Goal: Task Accomplishment & Management: Complete application form

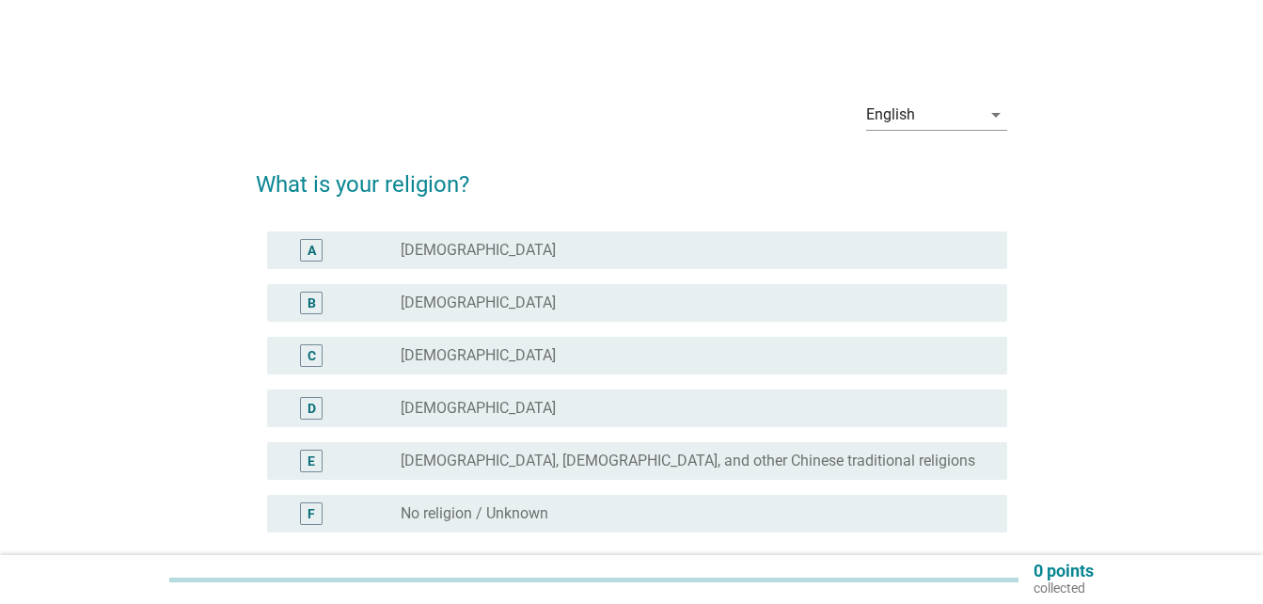
click at [505, 307] on div "radio_button_unchecked Buddhism" at bounding box center [688, 302] width 576 height 19
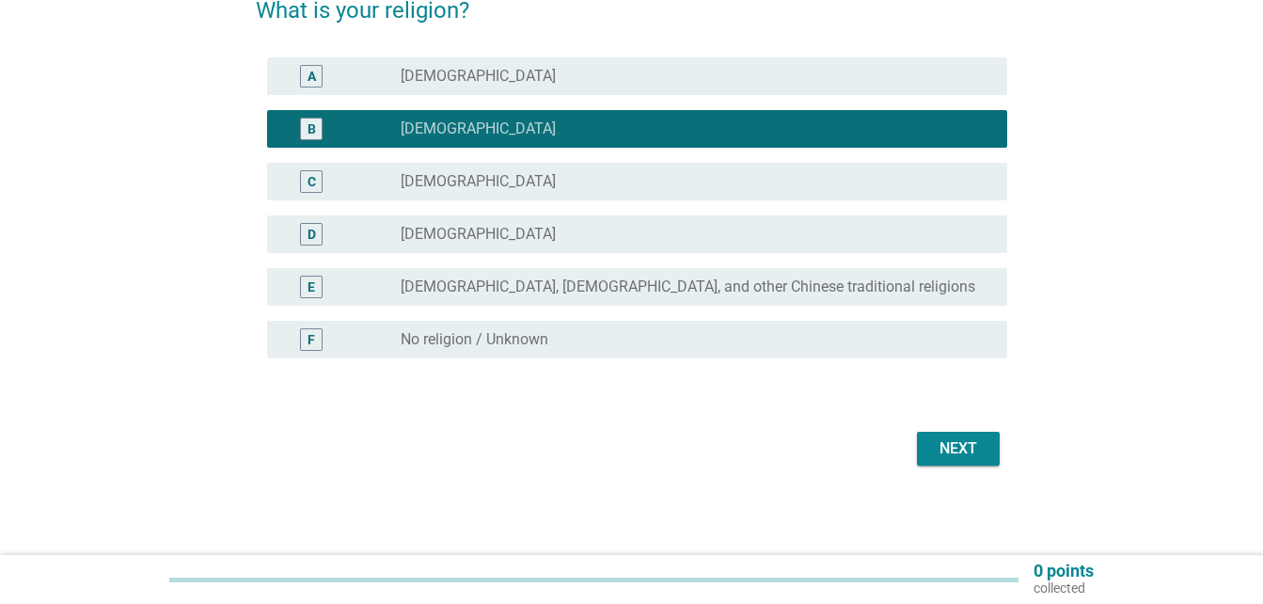
scroll to position [175, 0]
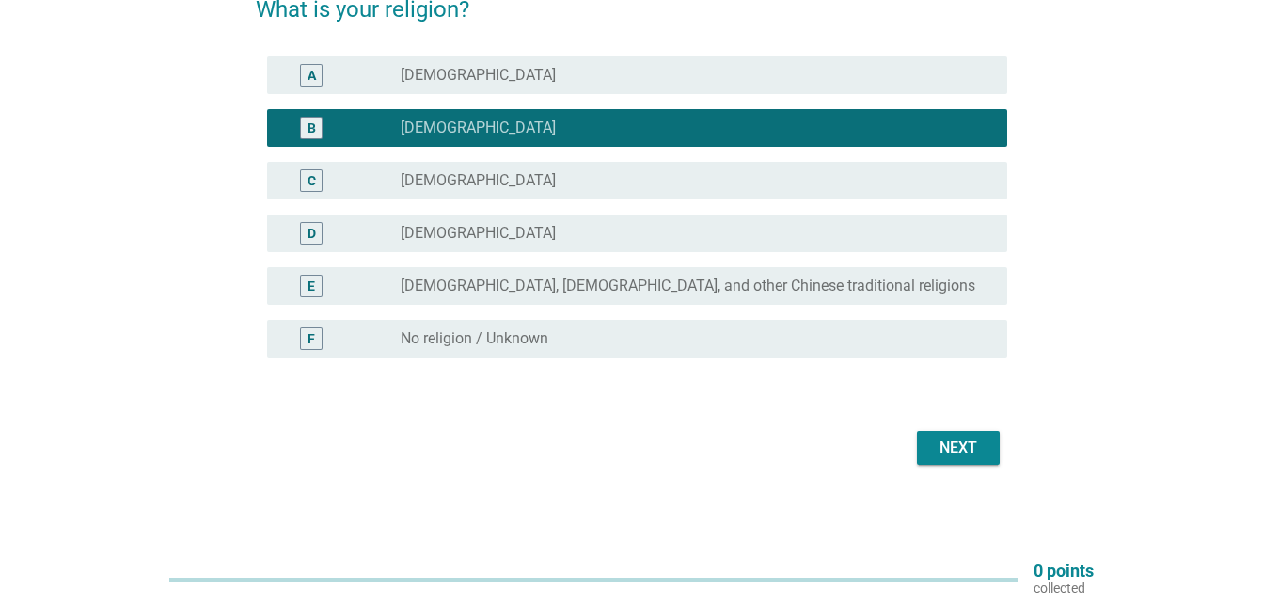
click at [940, 450] on div "Next" at bounding box center [958, 447] width 53 height 23
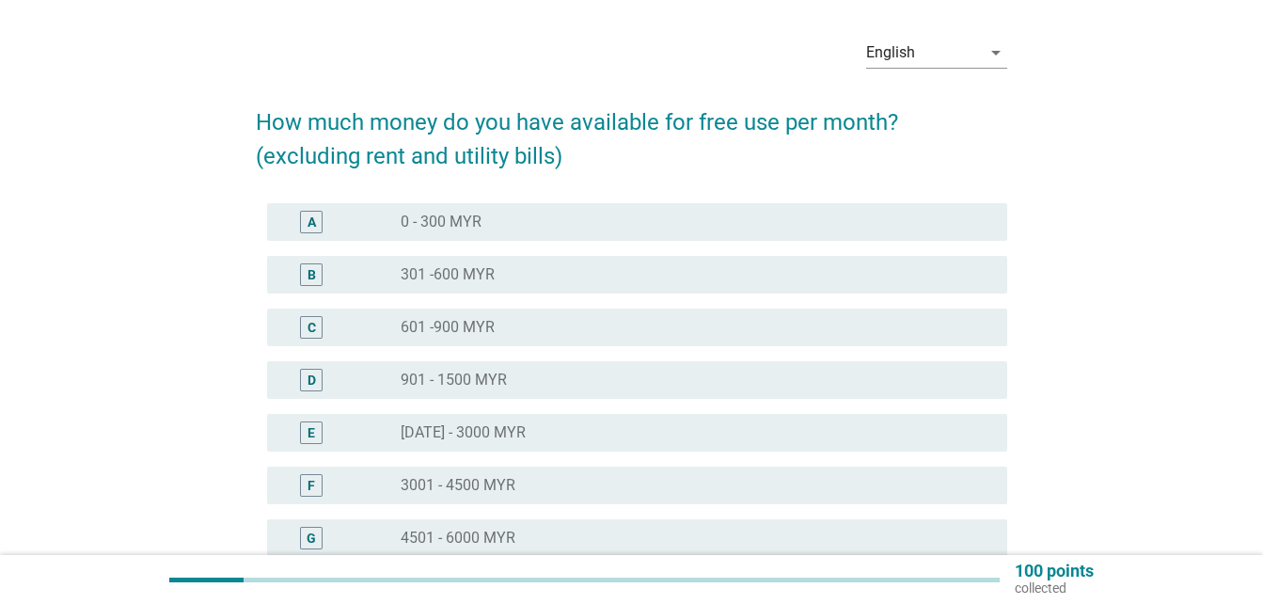
scroll to position [94, 0]
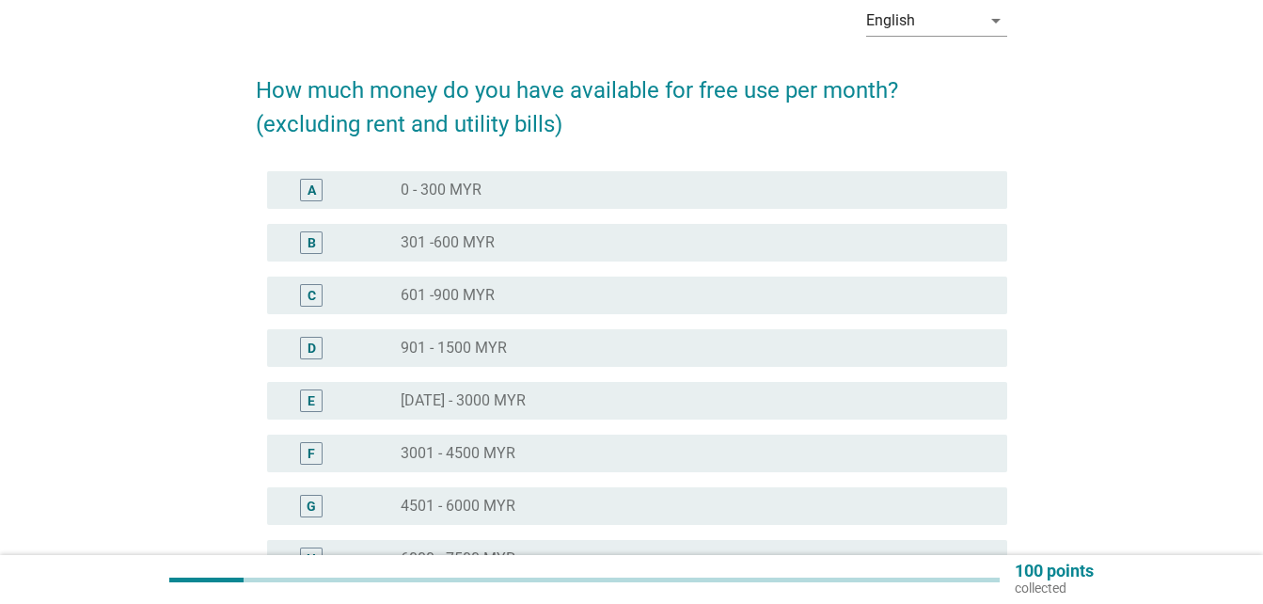
click at [585, 281] on div "C radio_button_unchecked 601 -900 MYR" at bounding box center [637, 295] width 740 height 38
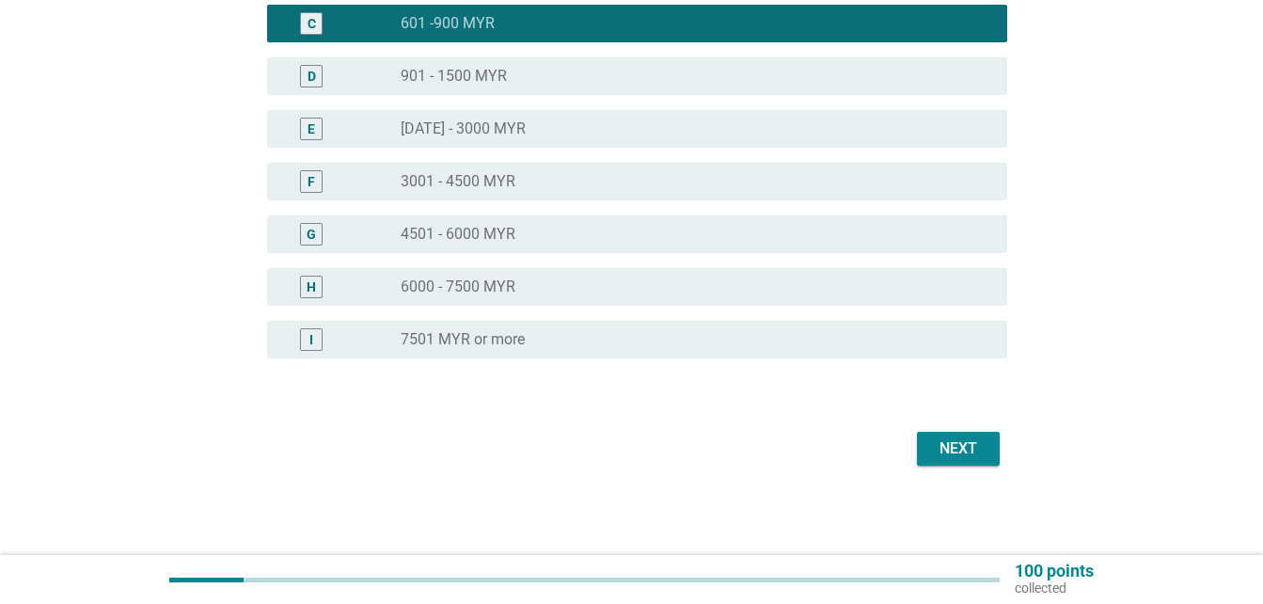
scroll to position [367, 0]
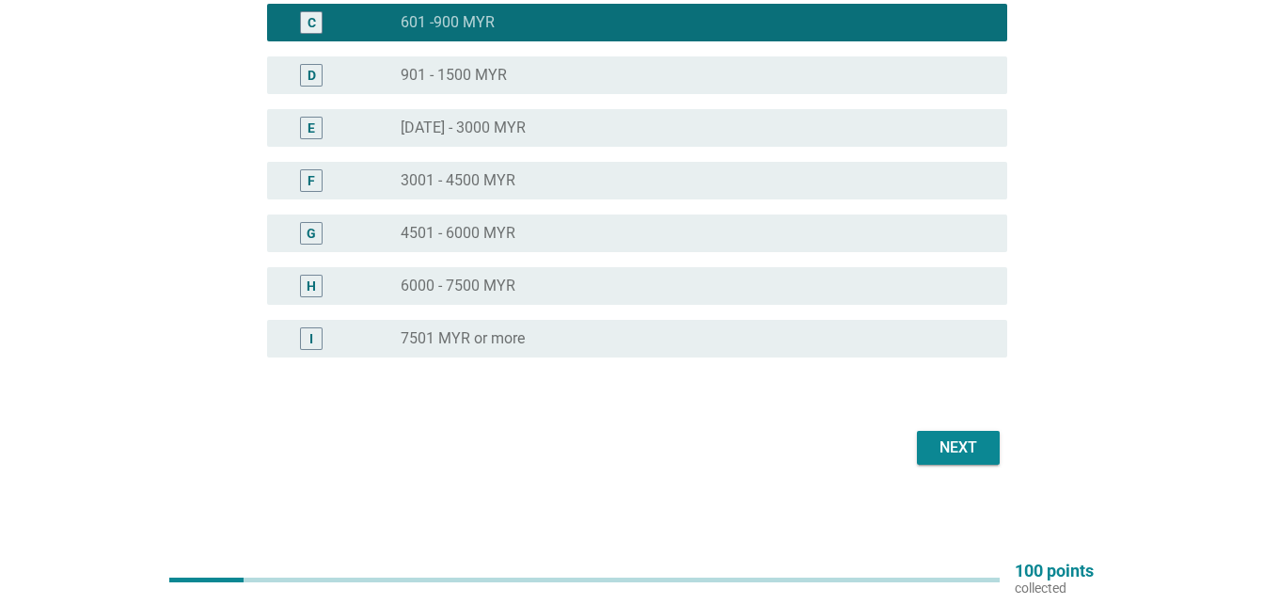
click at [966, 432] on button "Next" at bounding box center [958, 448] width 83 height 34
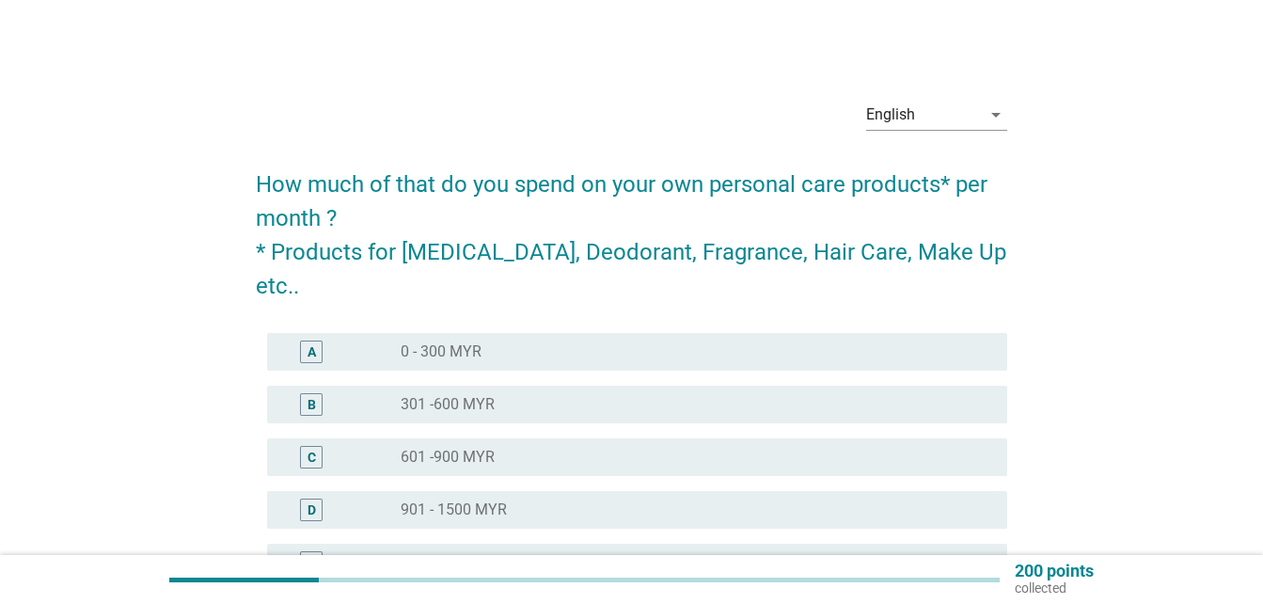
click at [666, 395] on div "radio_button_unchecked 301 -600 MYR" at bounding box center [688, 404] width 576 height 19
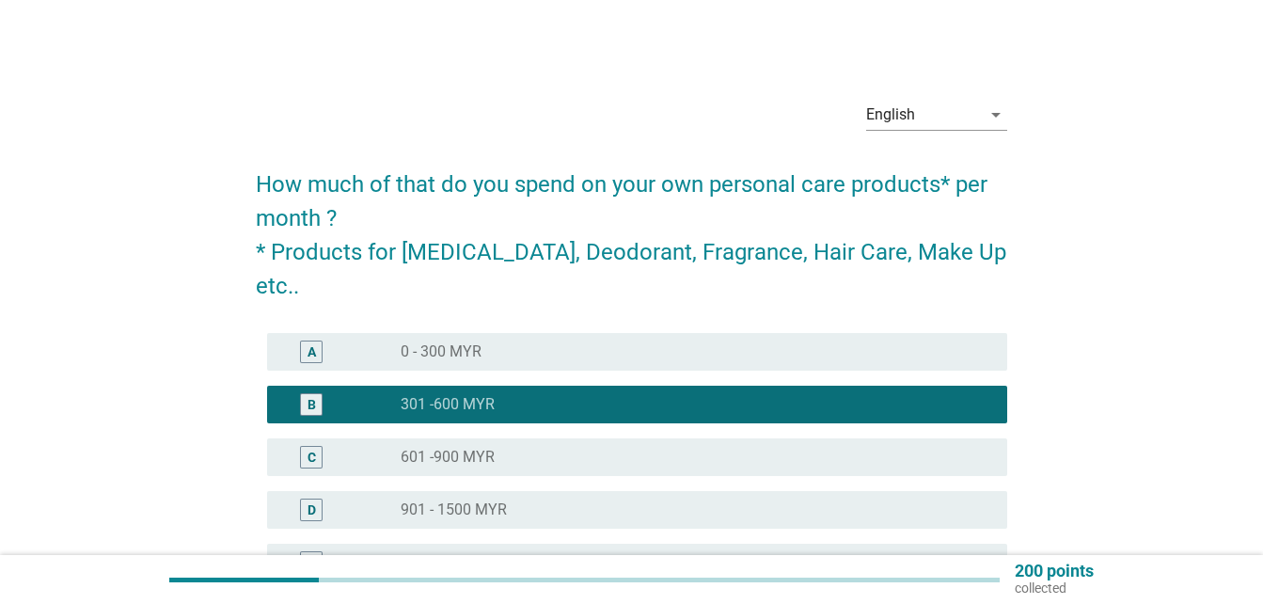
scroll to position [282, 0]
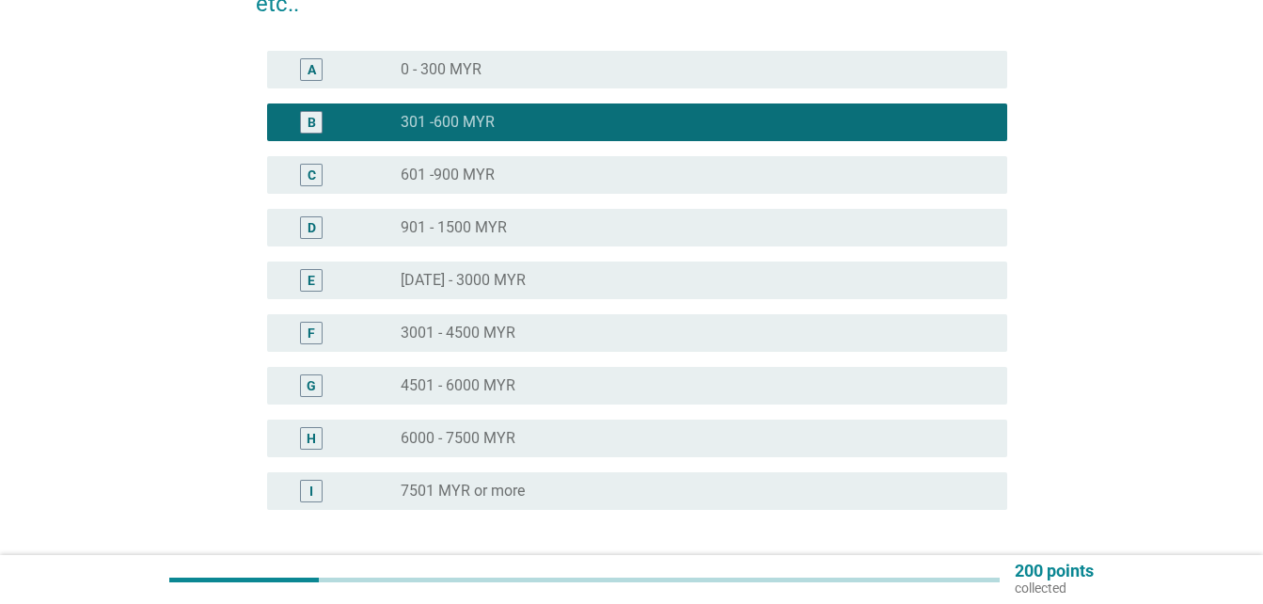
click at [647, 58] on div "radio_button_unchecked 0 - 300 MYR" at bounding box center [695, 69] width 591 height 23
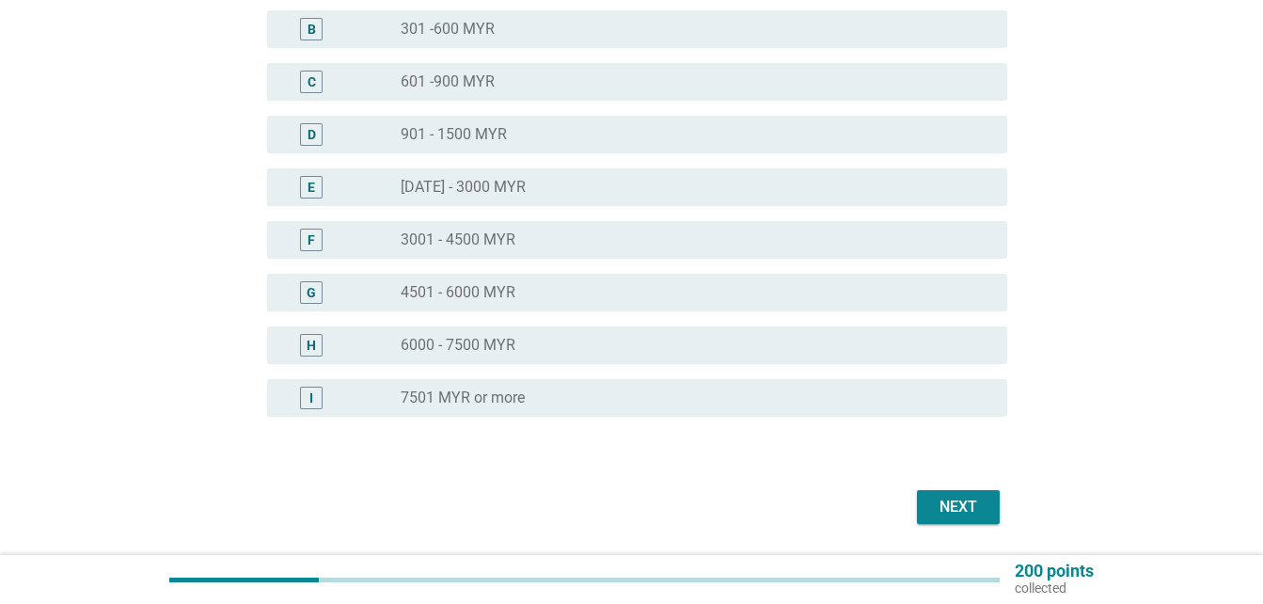
scroll to position [400, 0]
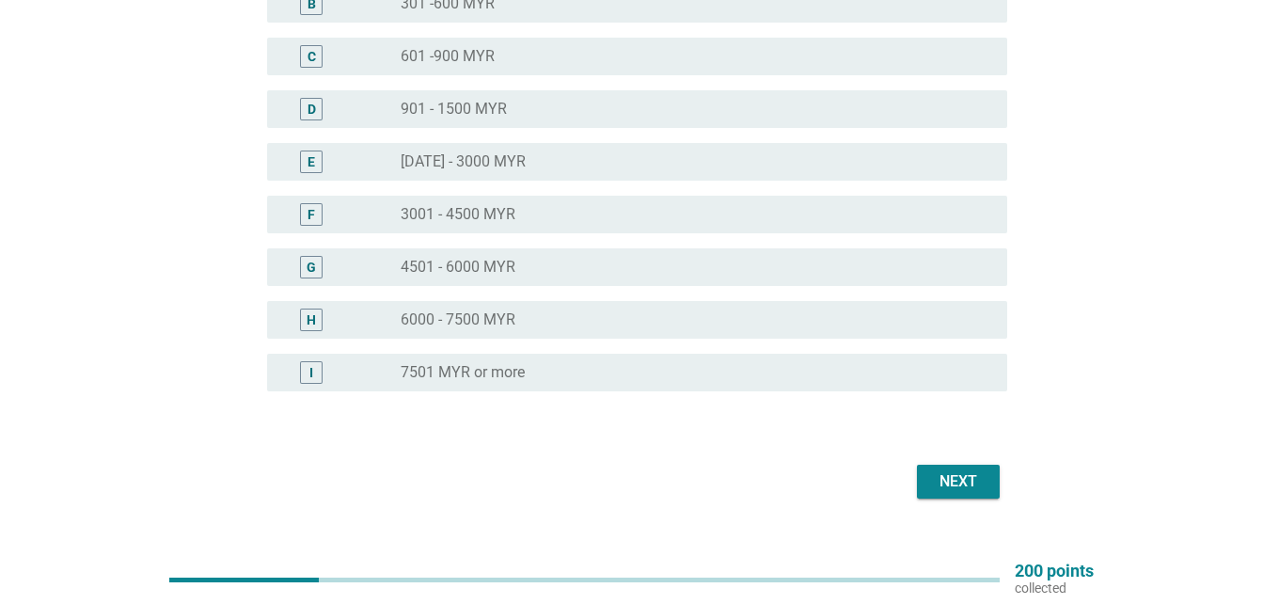
click at [952, 470] on div "Next" at bounding box center [958, 481] width 53 height 23
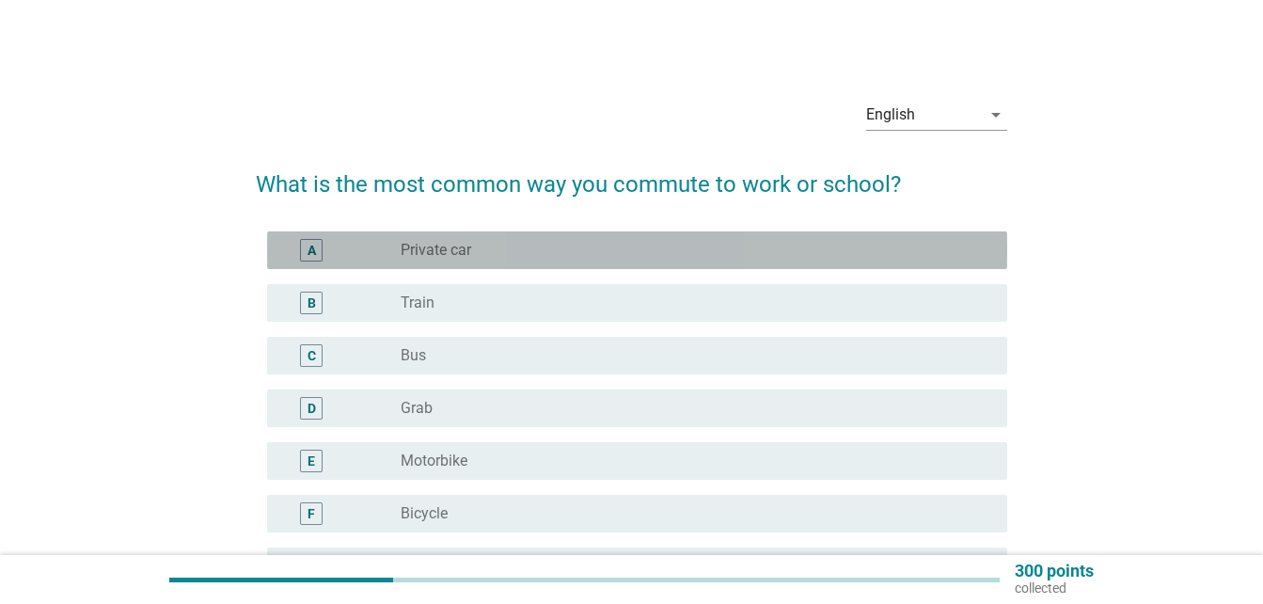
click at [626, 250] on div "radio_button_unchecked Private car" at bounding box center [688, 250] width 576 height 19
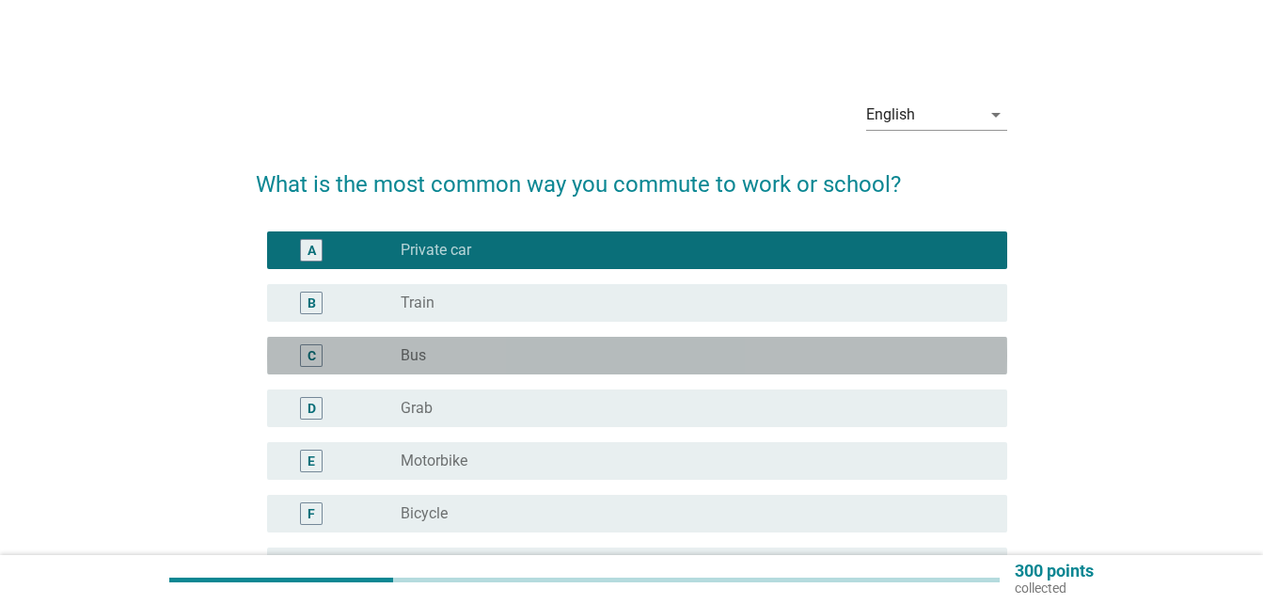
click at [620, 358] on div "radio_button_unchecked Bus" at bounding box center [688, 355] width 576 height 19
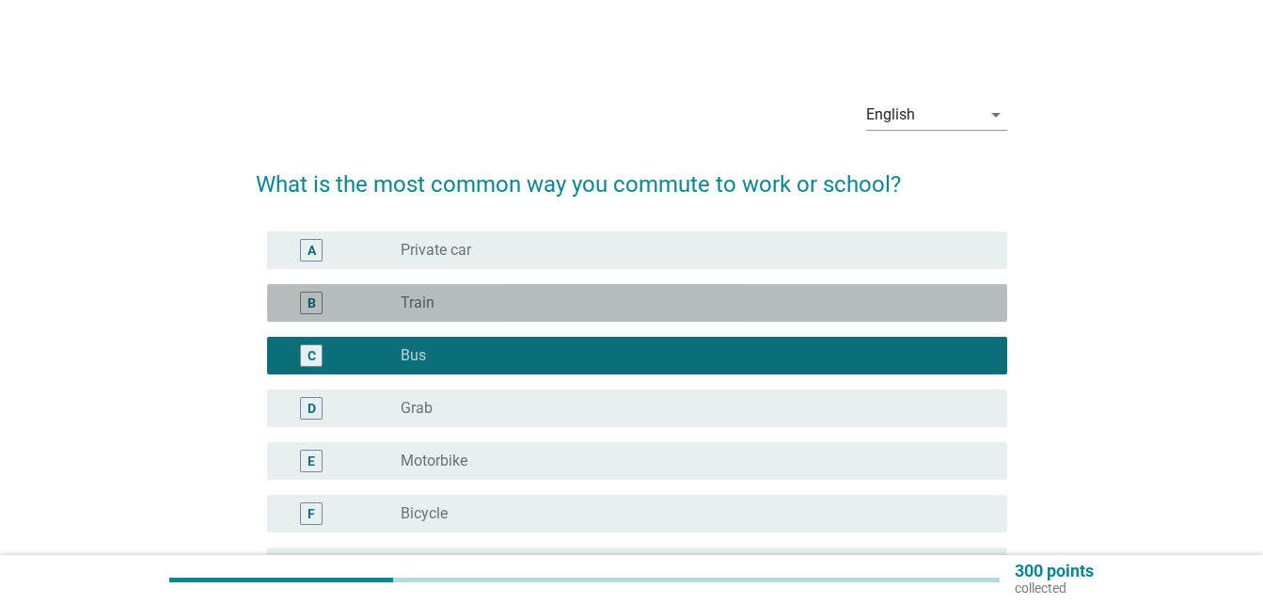
click at [686, 284] on div "B radio_button_unchecked Train" at bounding box center [637, 303] width 740 height 38
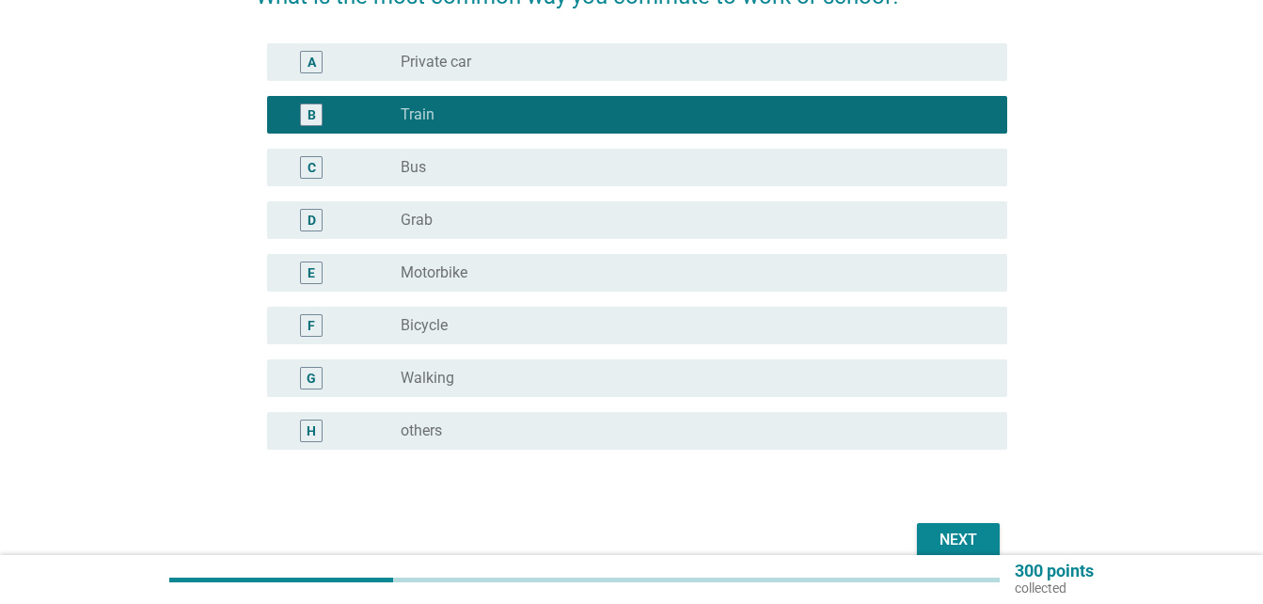
scroll to position [280, 0]
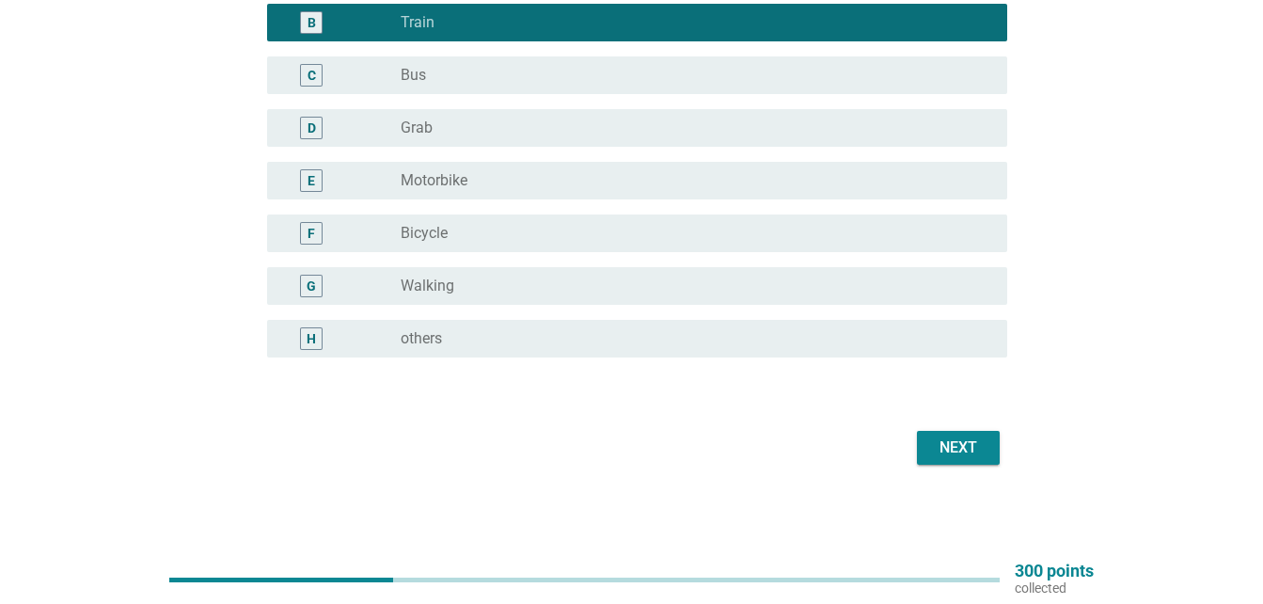
click at [935, 442] on div "Next" at bounding box center [958, 447] width 53 height 23
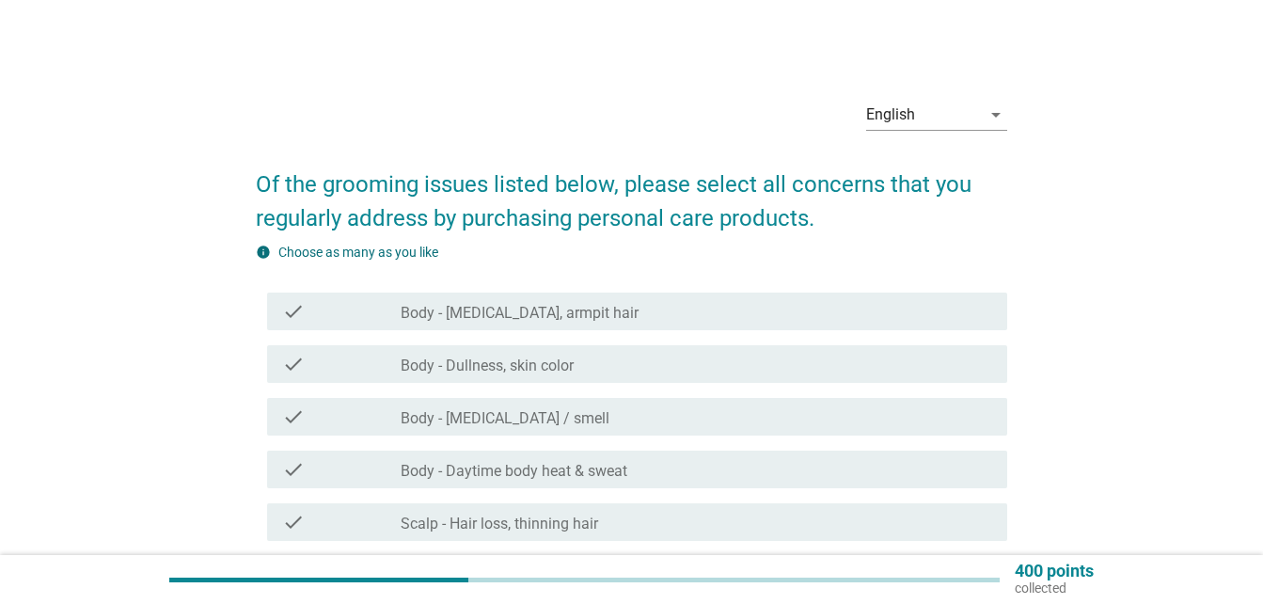
click at [738, 374] on div "check_box_outline_blank Body - Dullness, skin color" at bounding box center [695, 364] width 591 height 23
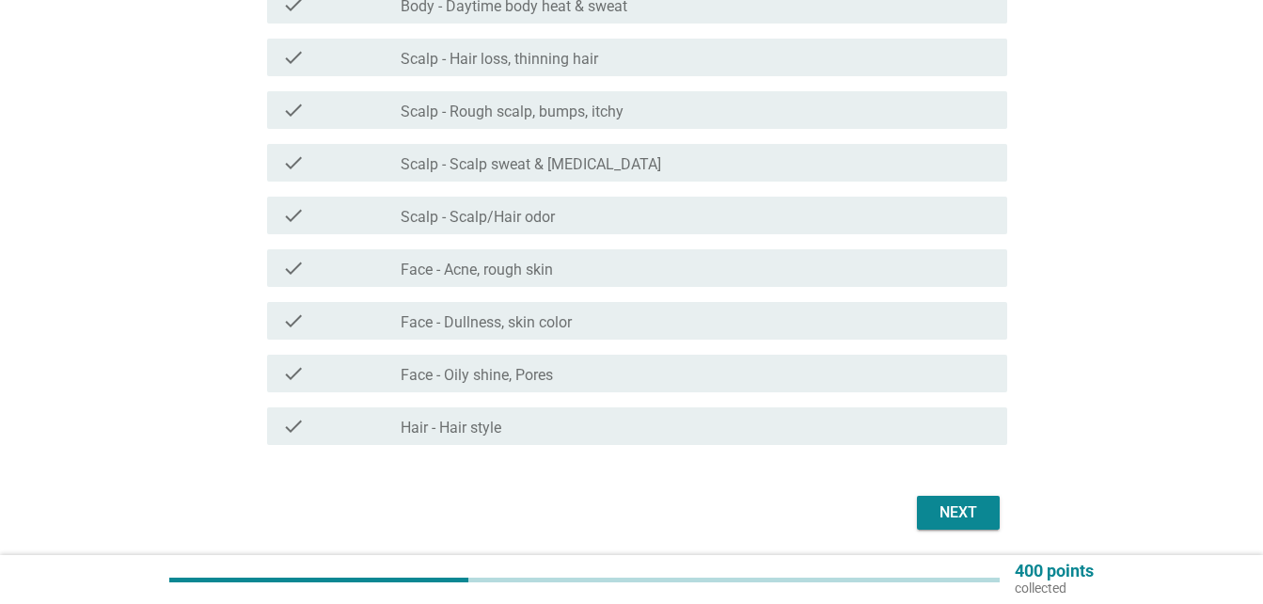
scroll to position [470, 0]
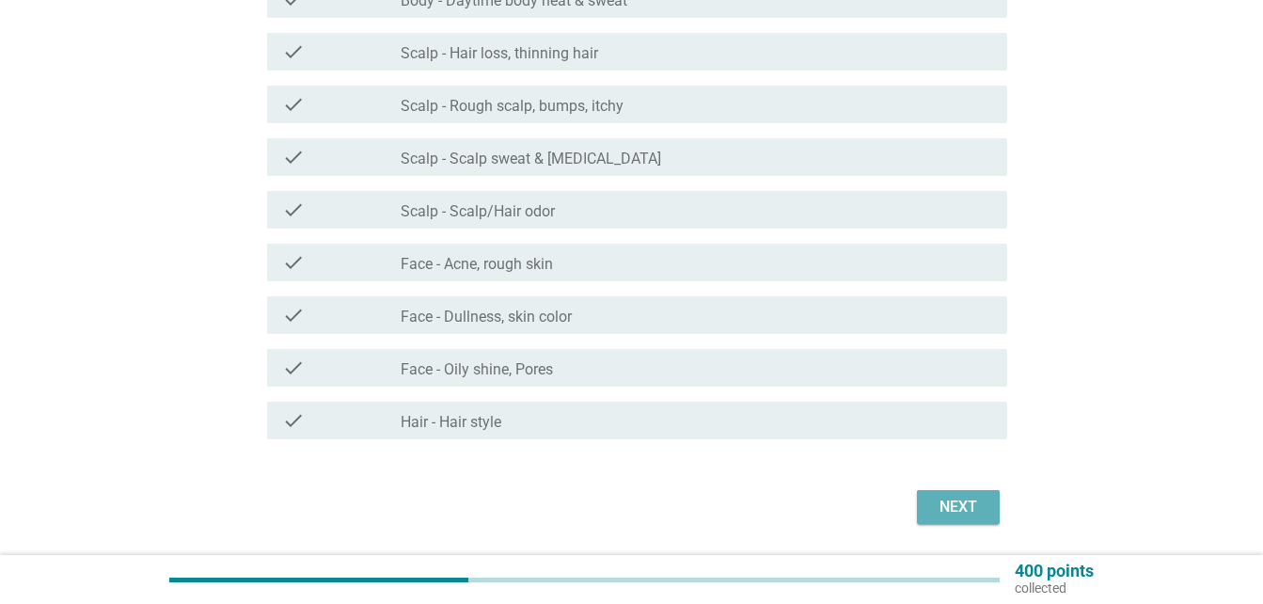
click at [947, 499] on div "Next" at bounding box center [958, 506] width 53 height 23
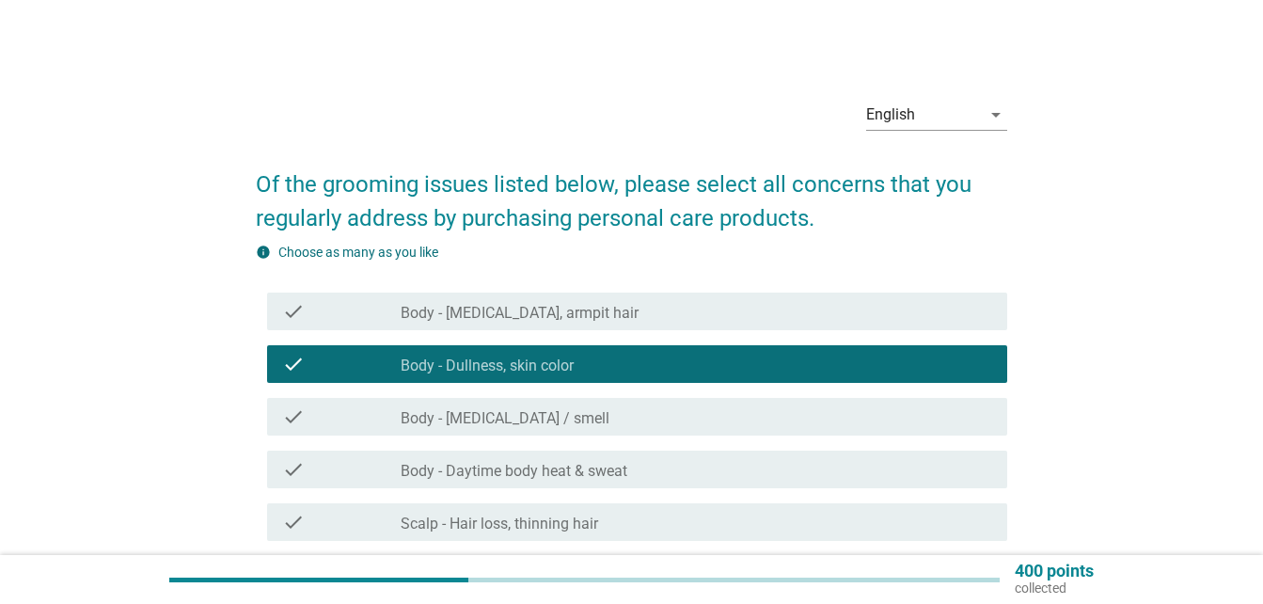
click at [642, 155] on h2 "Of the grooming issues listed below, please select all concerns that you regula…" at bounding box center [631, 192] width 751 height 86
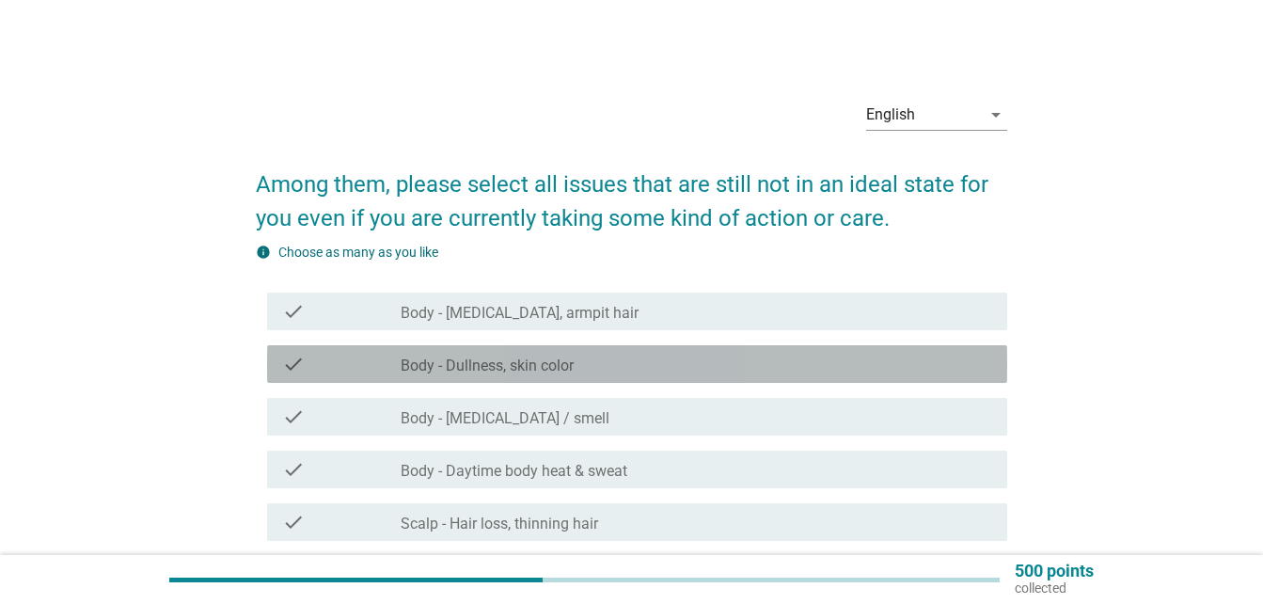
click at [665, 370] on div "check_box_outline_blank Body - Dullness, skin color" at bounding box center [695, 364] width 591 height 23
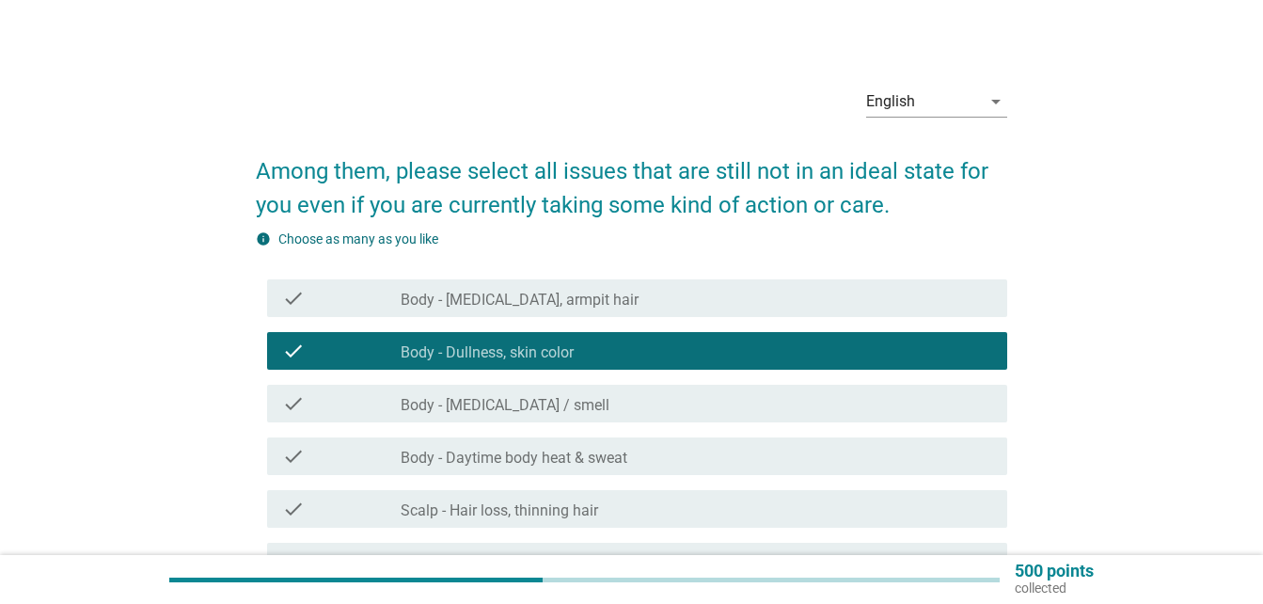
scroll to position [529, 0]
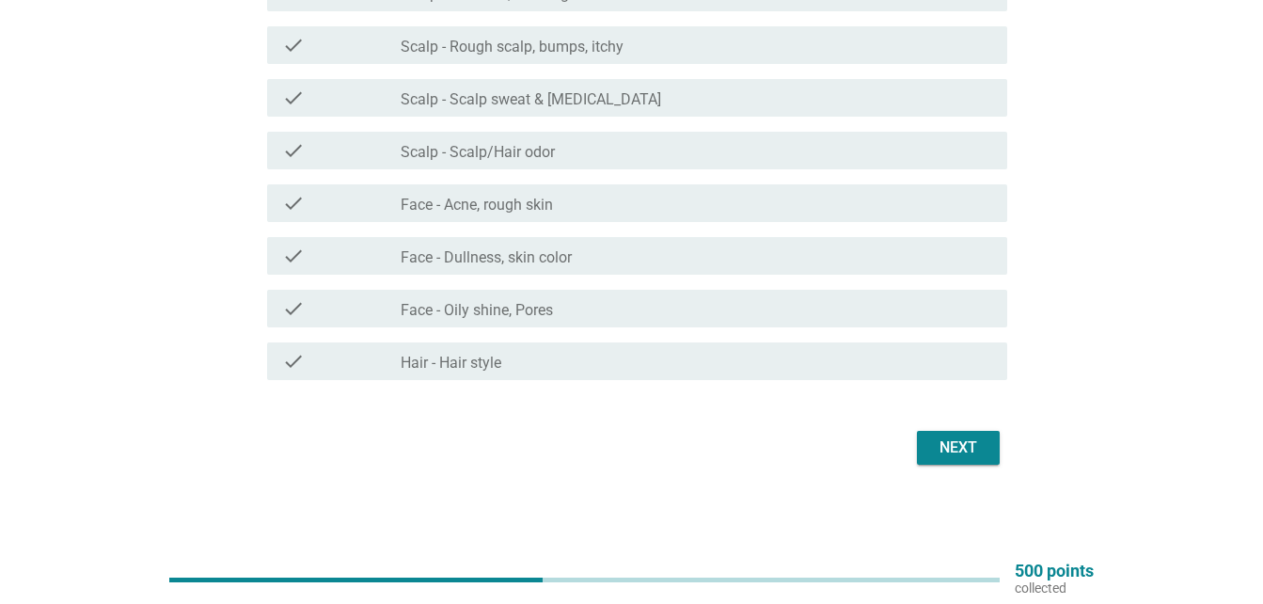
click at [949, 451] on div "Next" at bounding box center [958, 447] width 53 height 23
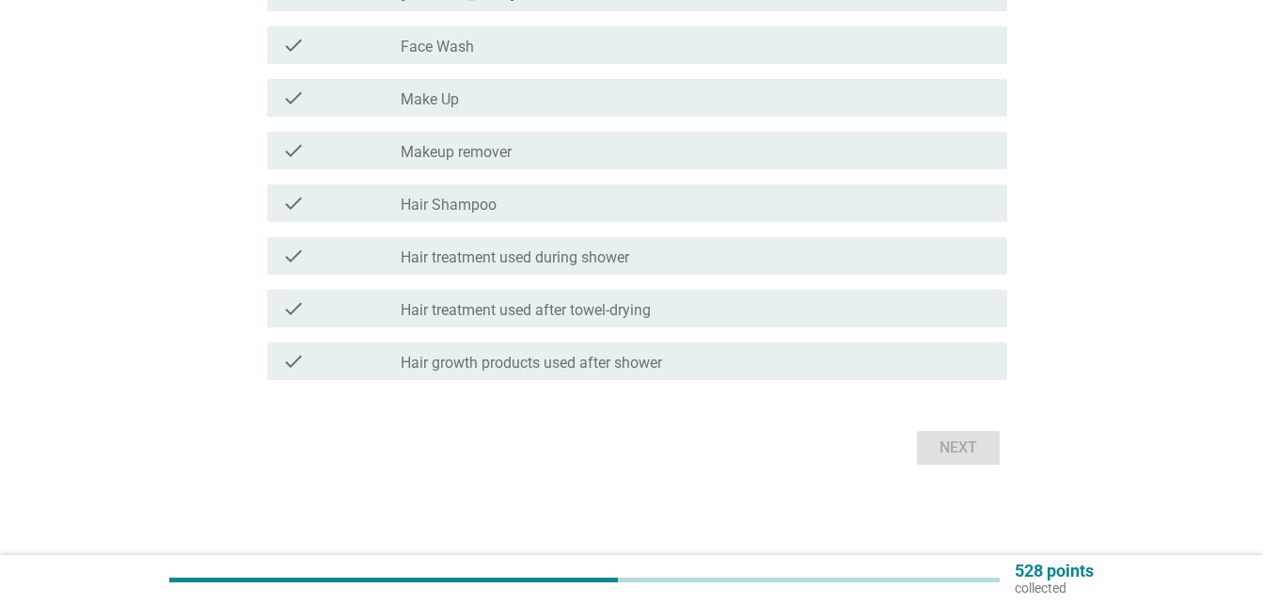
scroll to position [0, 0]
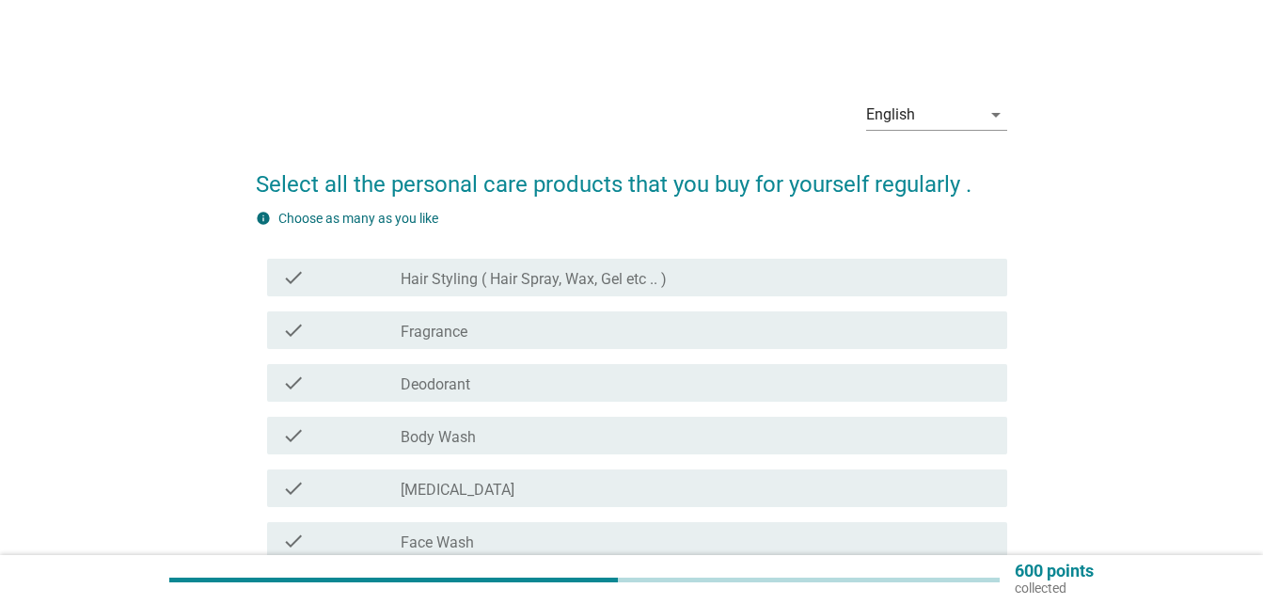
click at [780, 385] on div "check_box_outline_blank Deodorant" at bounding box center [695, 382] width 591 height 23
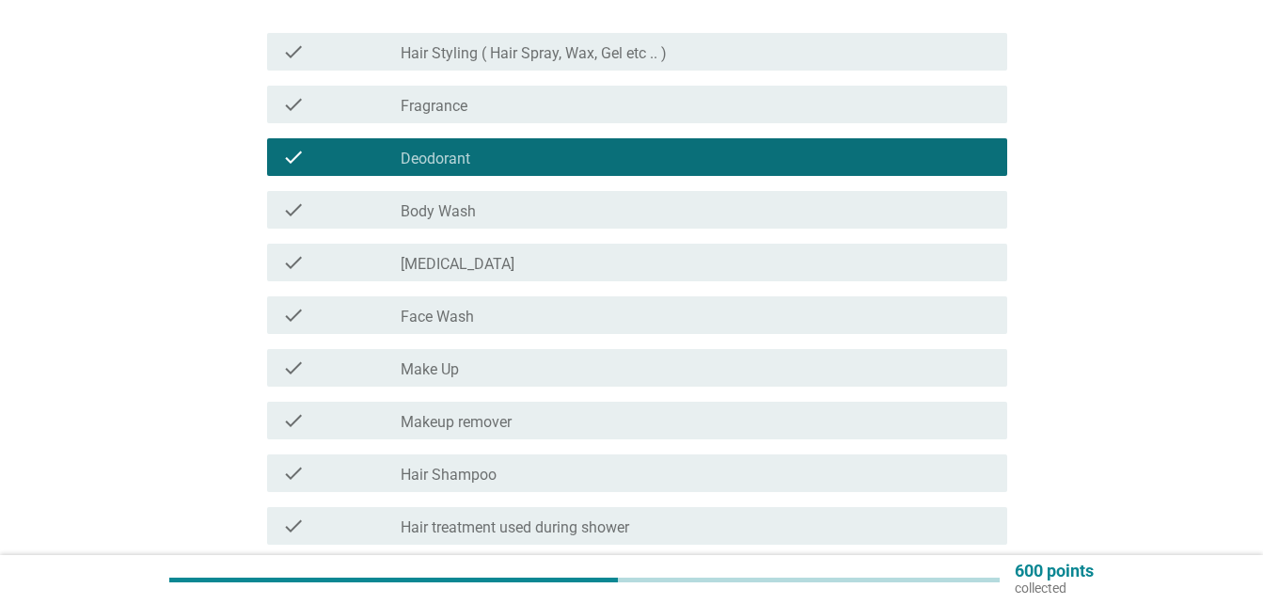
scroll to position [495, 0]
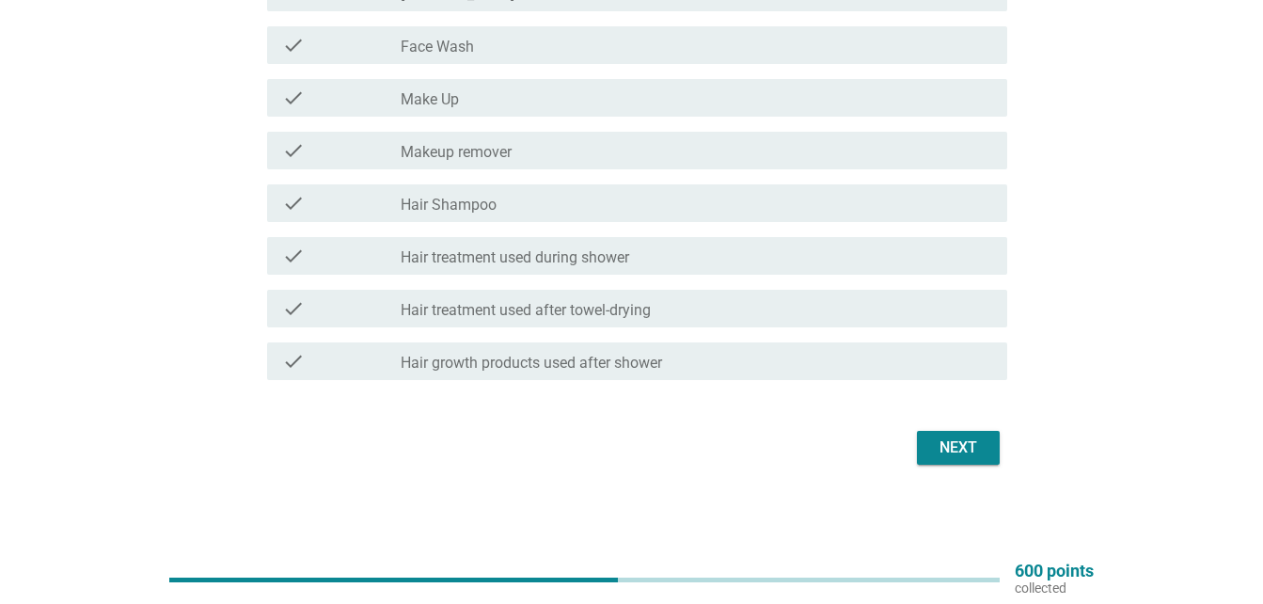
click at [939, 439] on div "Next" at bounding box center [958, 447] width 53 height 23
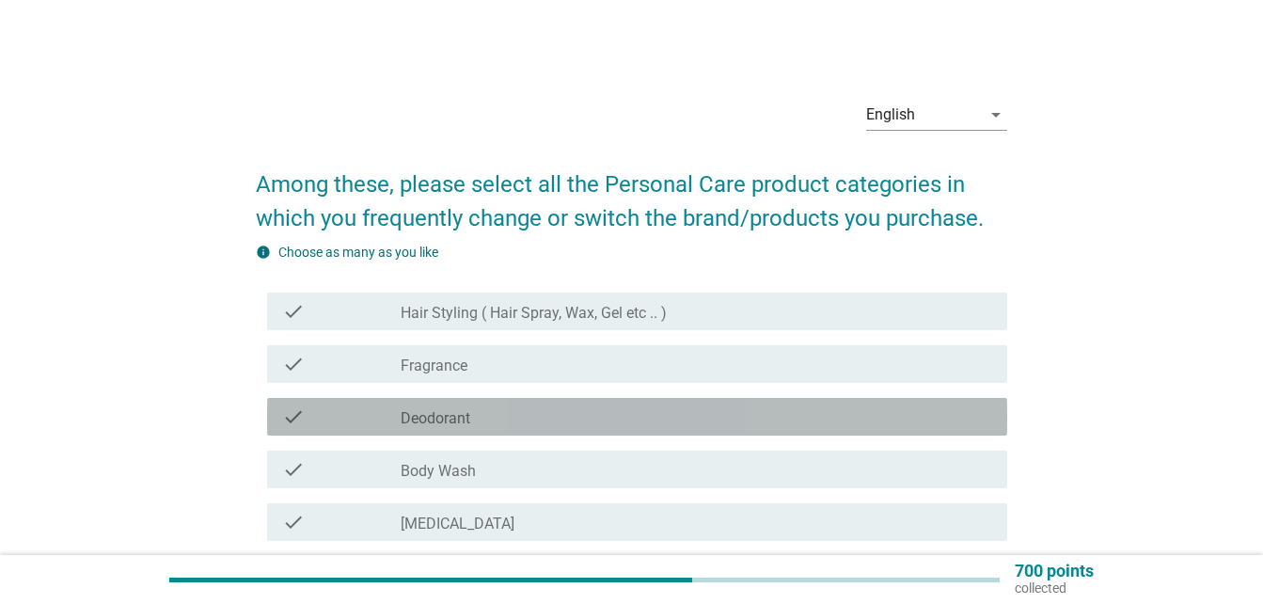
click at [798, 433] on div "check check_box_outline_blank Deodorant" at bounding box center [637, 417] width 740 height 38
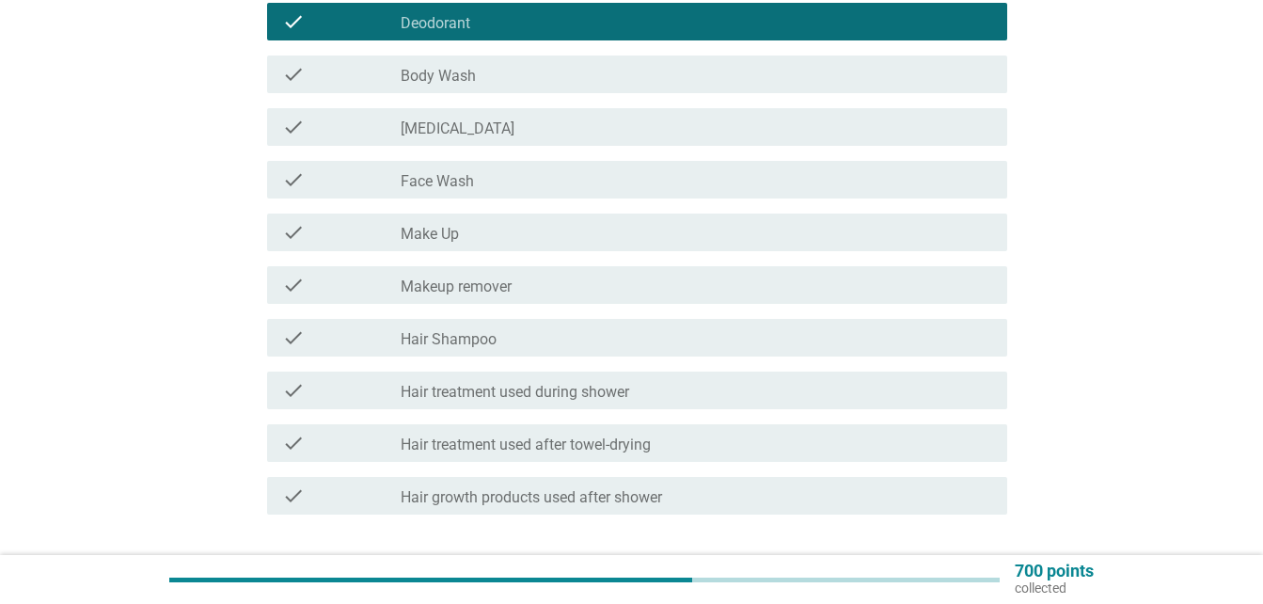
scroll to position [282, 0]
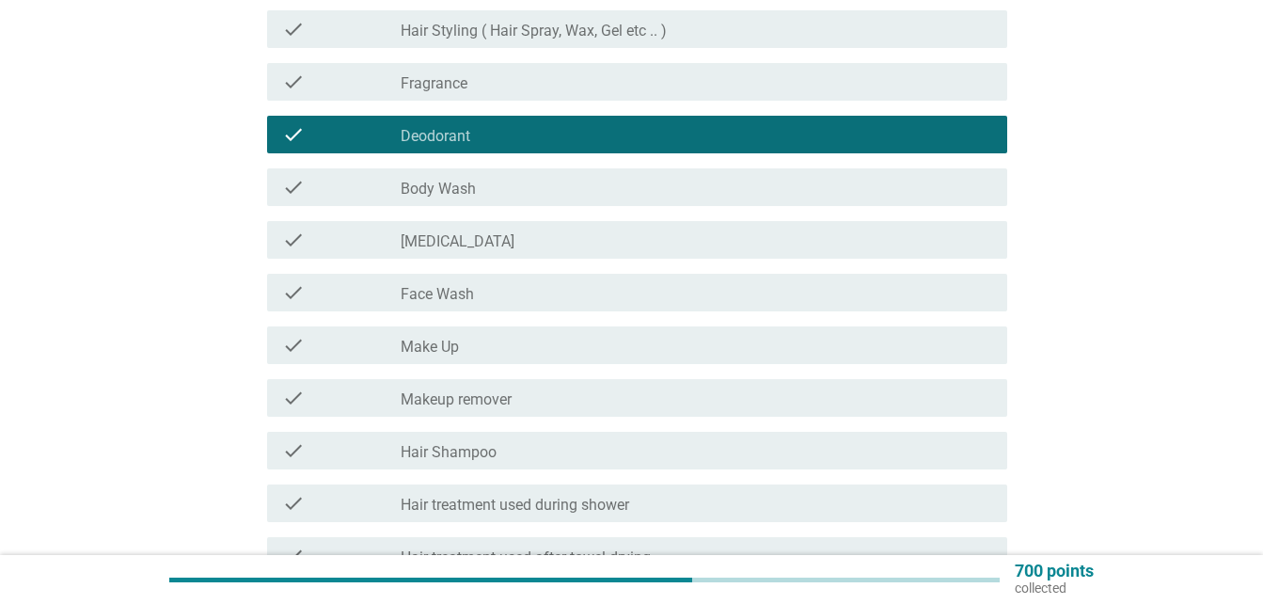
click at [737, 86] on div "check_box_outline_blank Fragrance" at bounding box center [695, 82] width 591 height 23
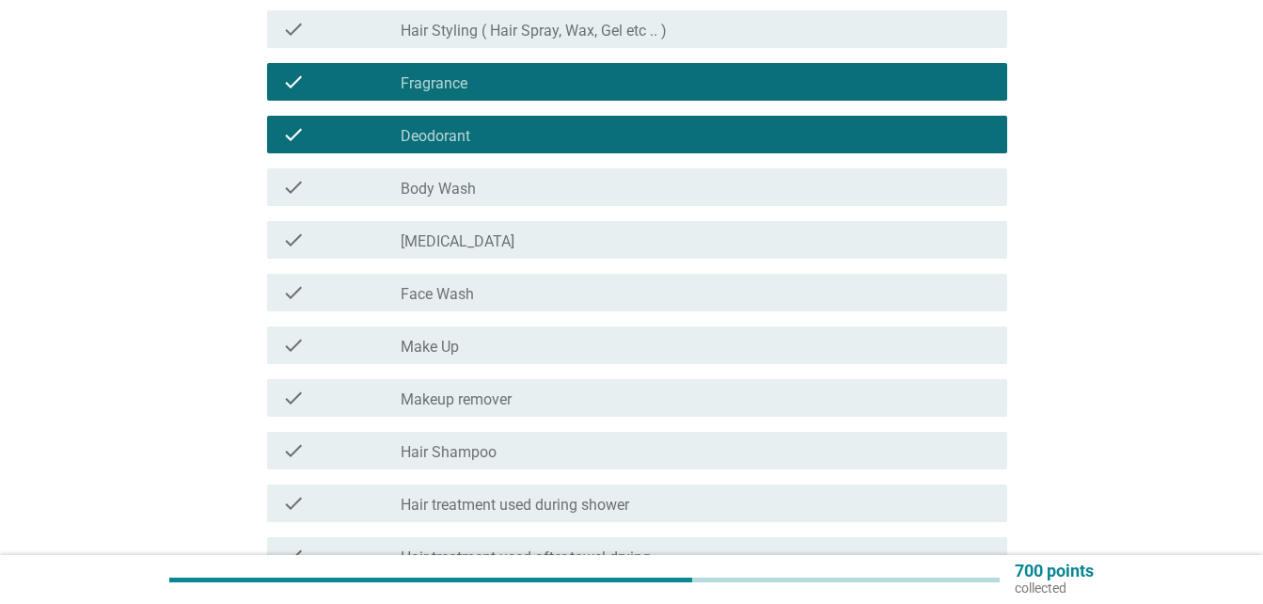
click at [813, 288] on div "check_box_outline_blank Face Wash" at bounding box center [695, 292] width 591 height 23
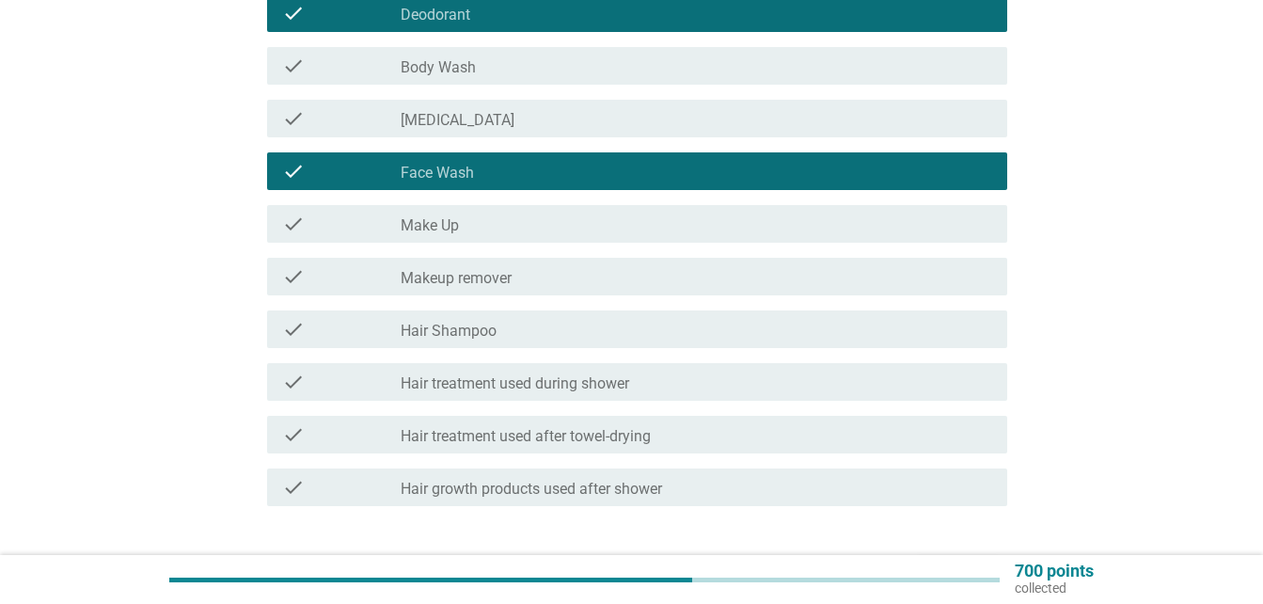
scroll to position [529, 0]
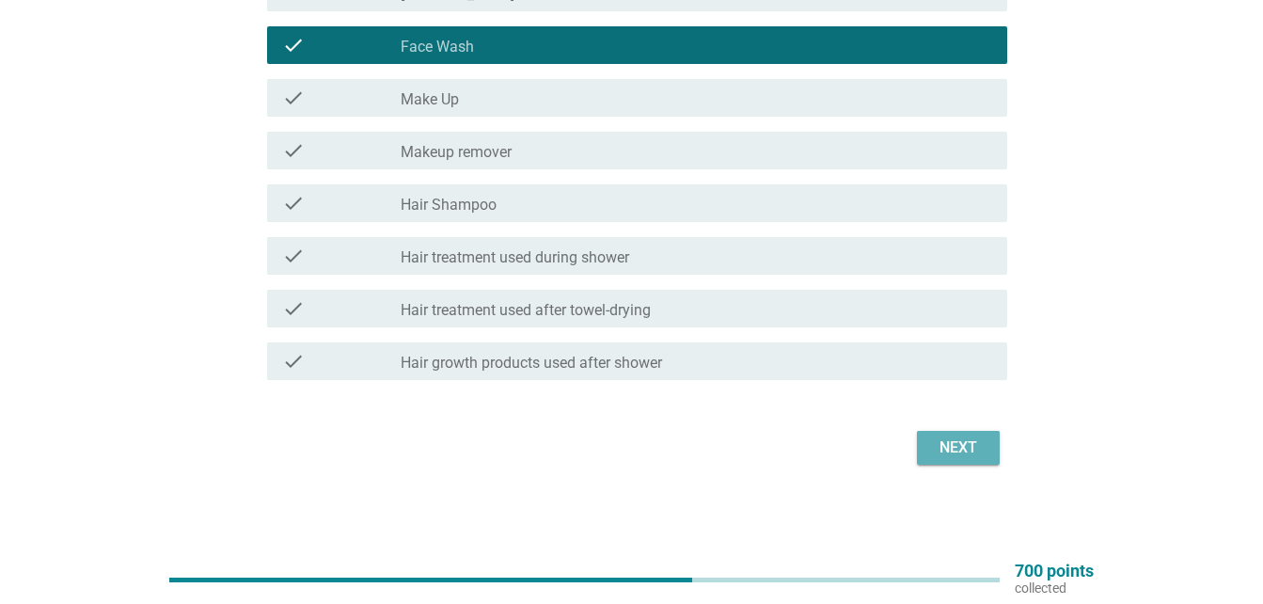
click at [981, 446] on div "Next" at bounding box center [958, 447] width 53 height 23
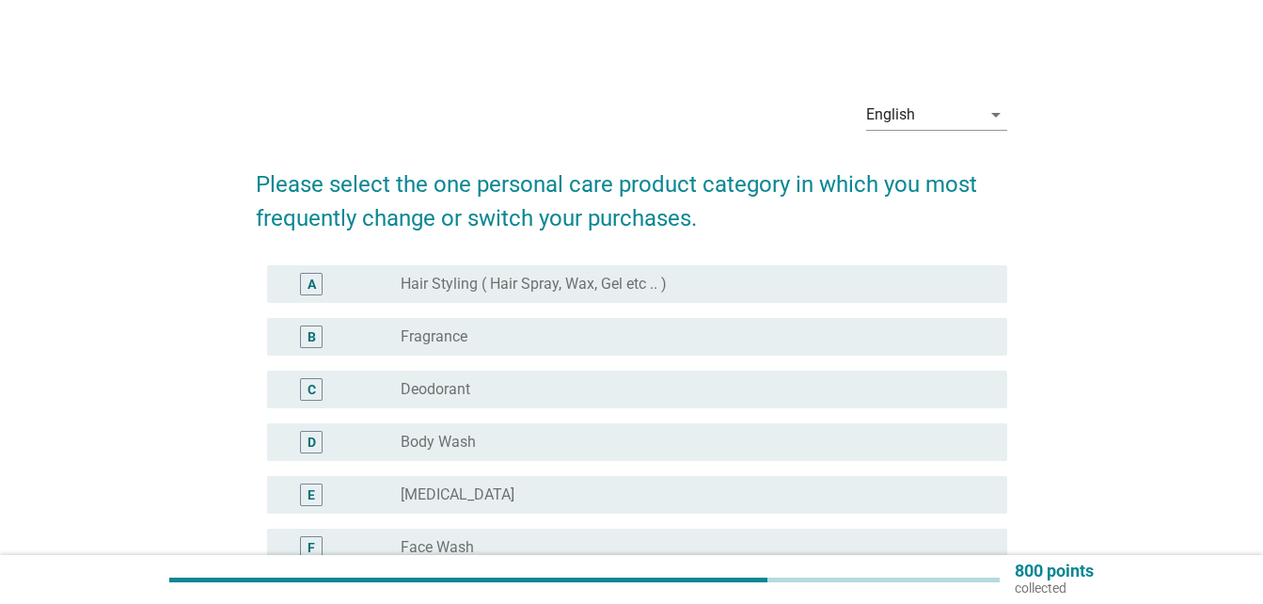
click at [883, 424] on div "D radio_button_unchecked Body Wash" at bounding box center [637, 442] width 740 height 38
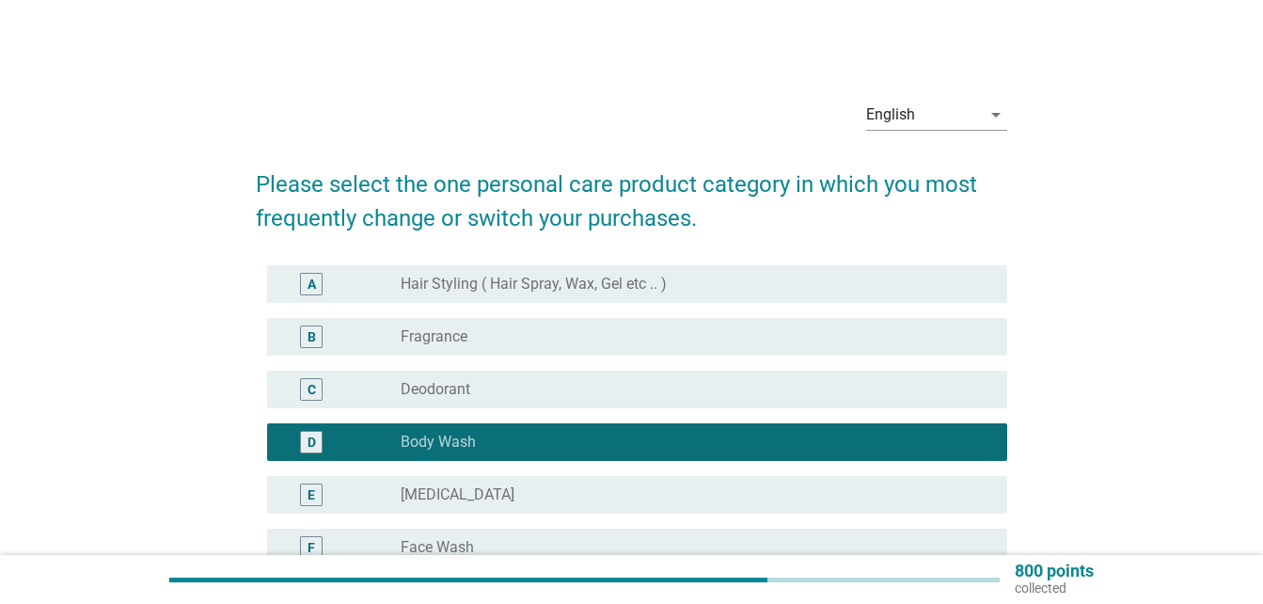
click at [854, 475] on div "E radio_button_unchecked Skin Care" at bounding box center [631, 494] width 751 height 53
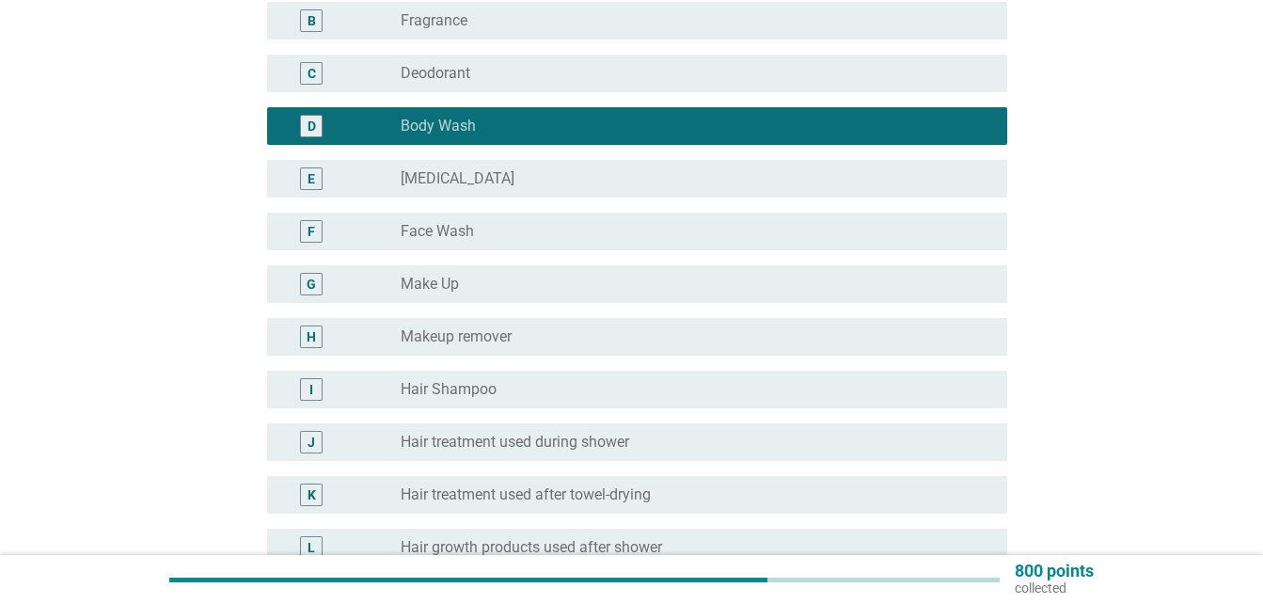
scroll to position [525, 0]
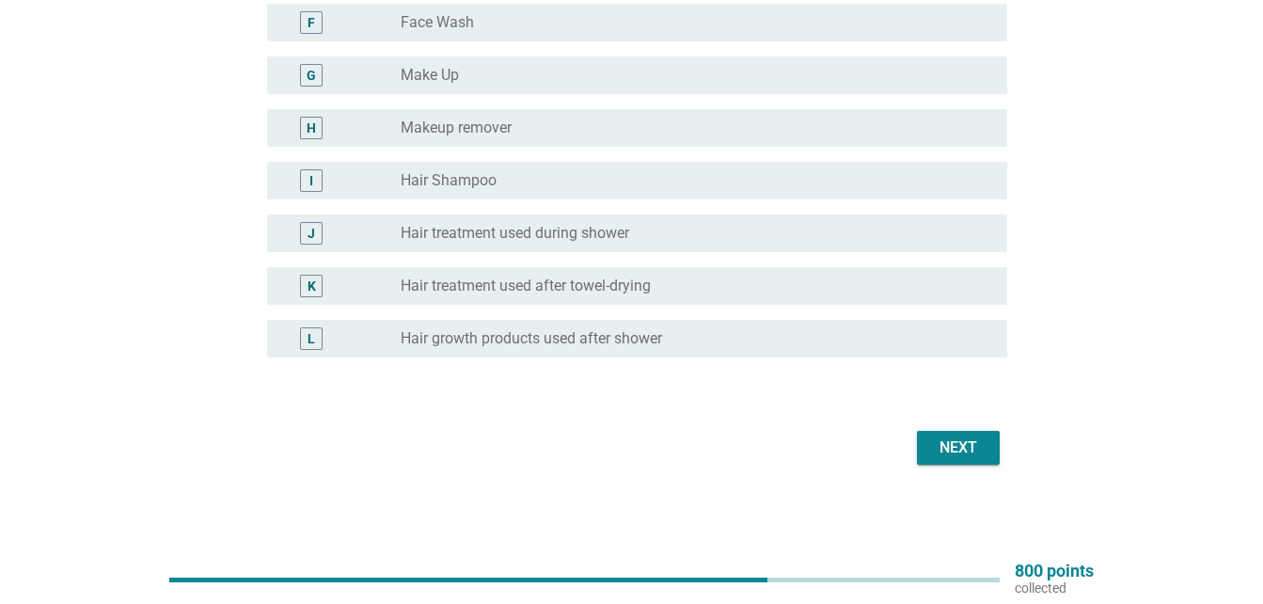
click at [967, 447] on div "Next" at bounding box center [958, 447] width 53 height 23
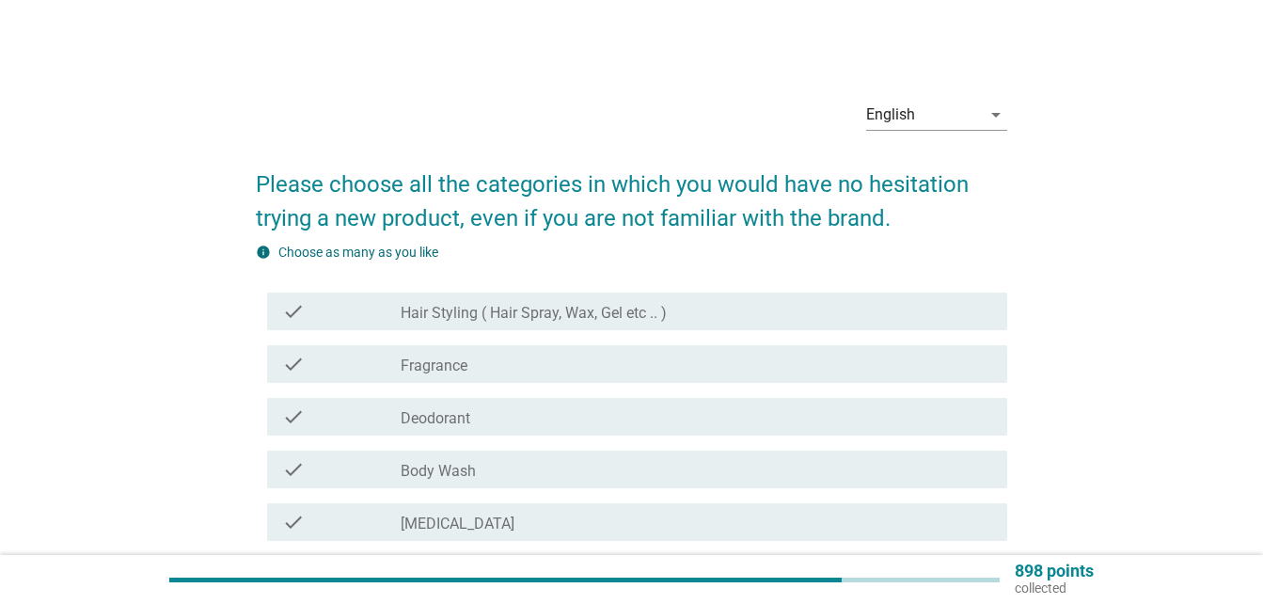
click at [760, 414] on div "check_box_outline_blank Deodorant" at bounding box center [695, 416] width 591 height 23
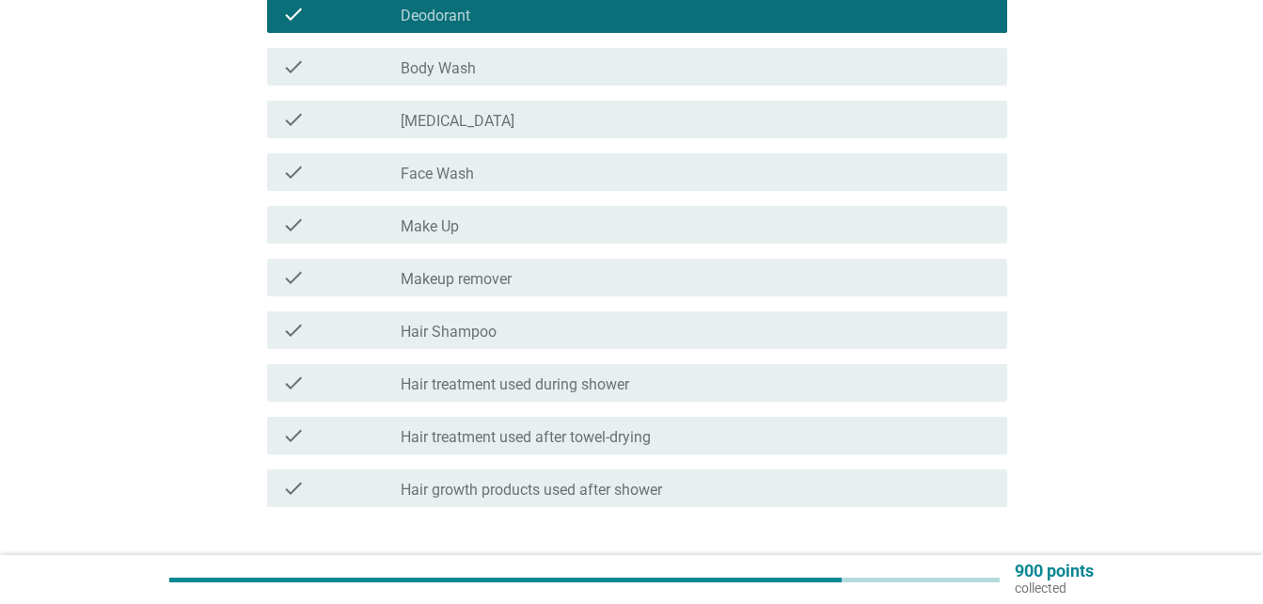
scroll to position [529, 0]
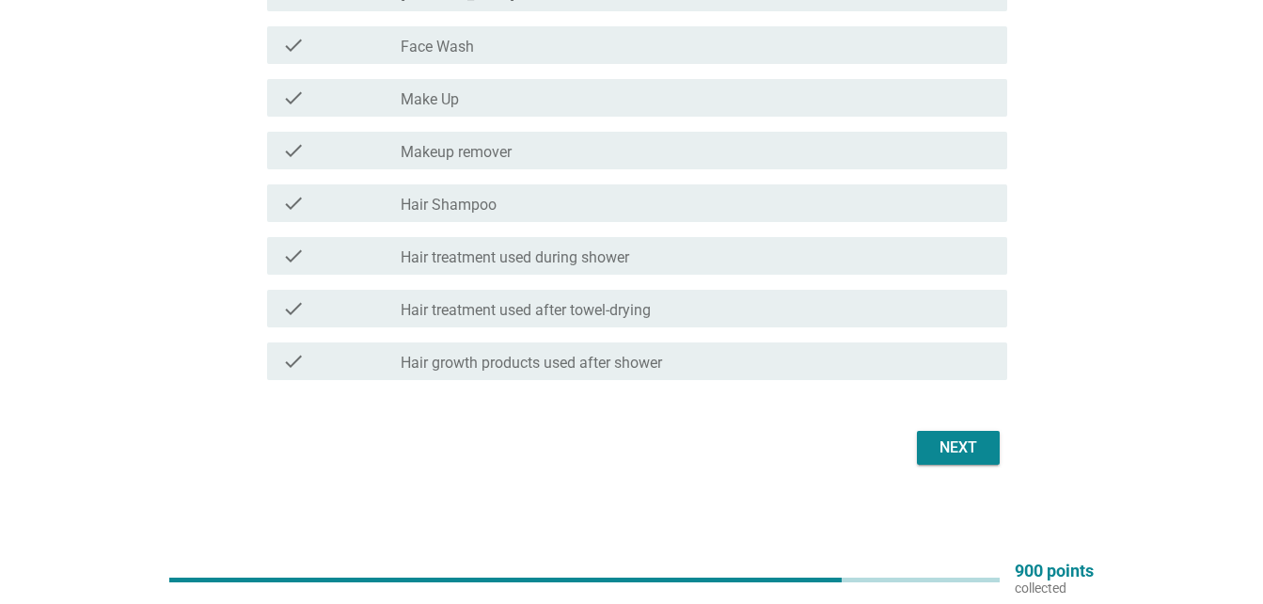
click at [948, 459] on button "Next" at bounding box center [958, 448] width 83 height 34
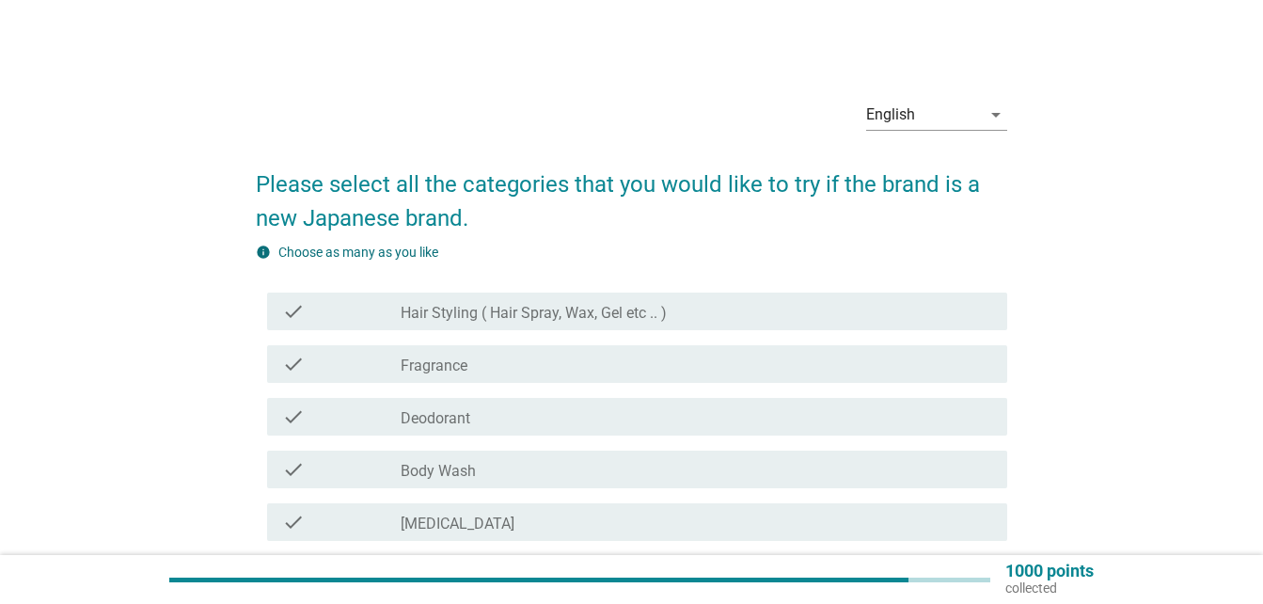
click at [741, 396] on div "check check_box_outline_blank Deodorant" at bounding box center [631, 416] width 751 height 53
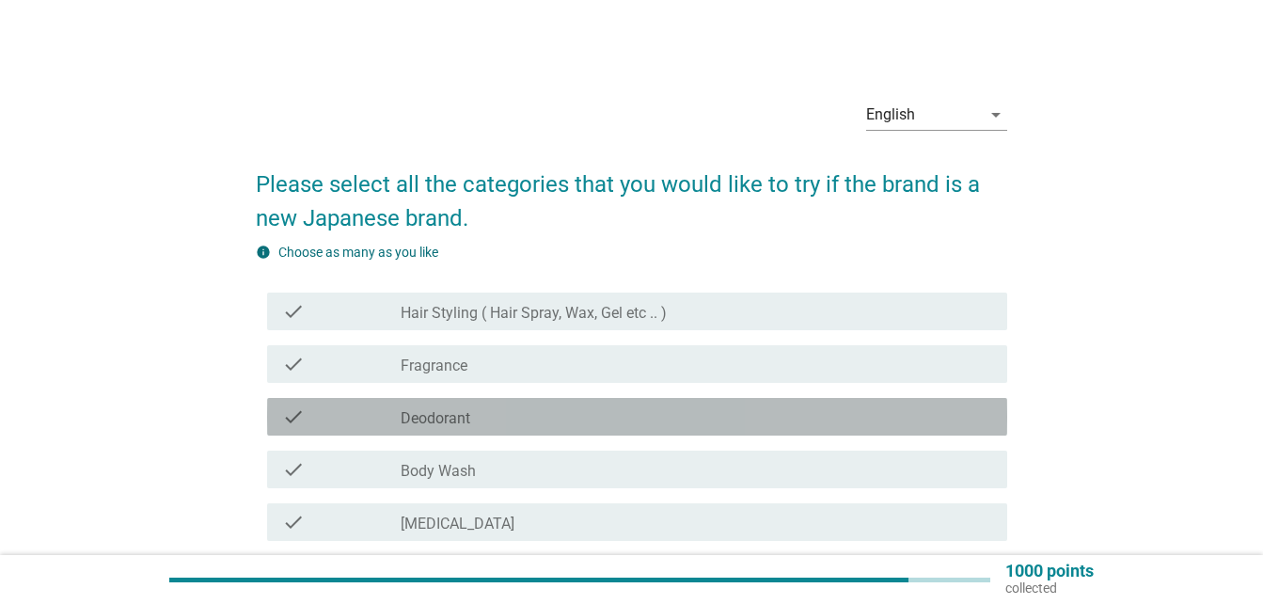
click at [766, 430] on div "check check_box_outline_blank Deodorant" at bounding box center [637, 417] width 740 height 38
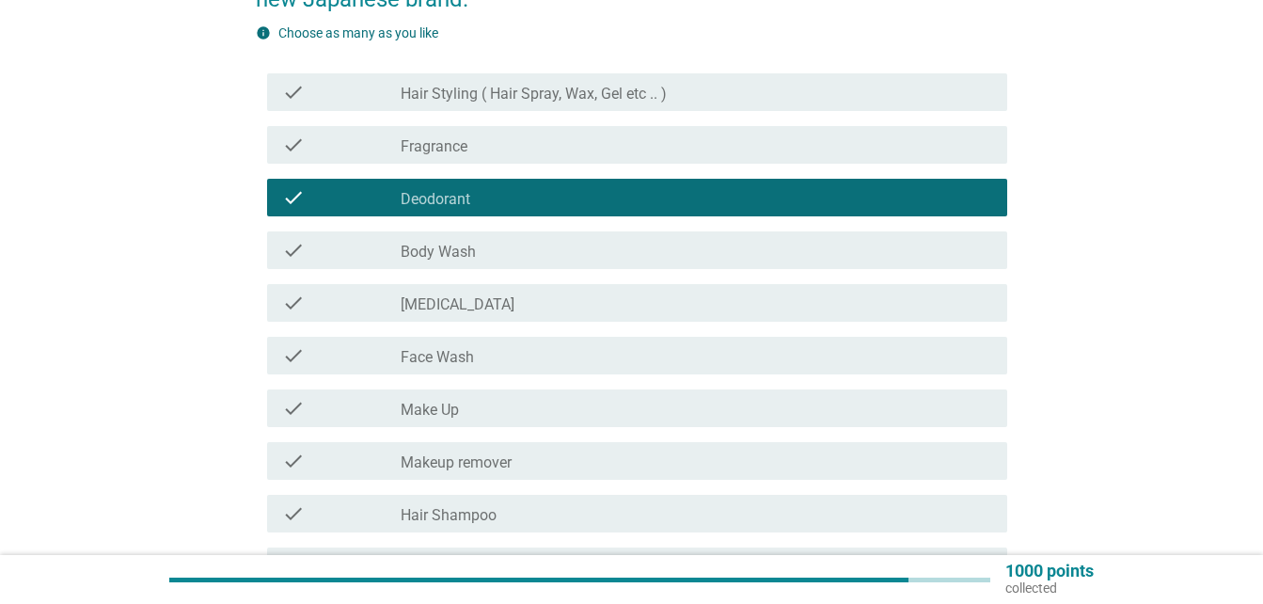
scroll to position [470, 0]
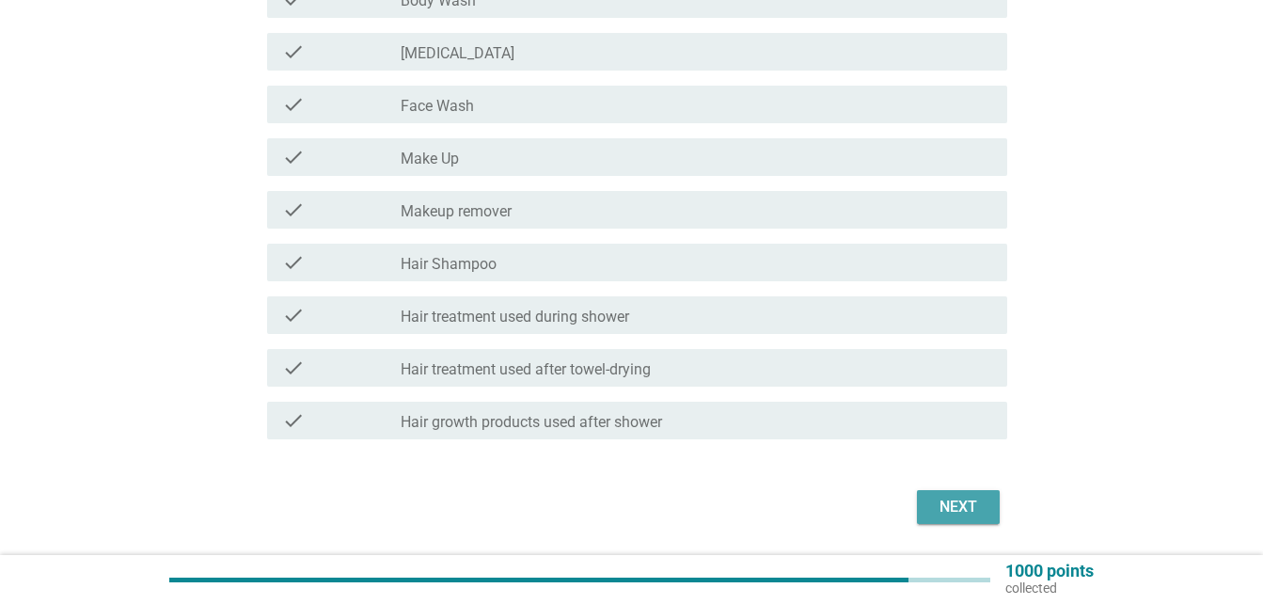
click at [952, 510] on div "Next" at bounding box center [958, 506] width 53 height 23
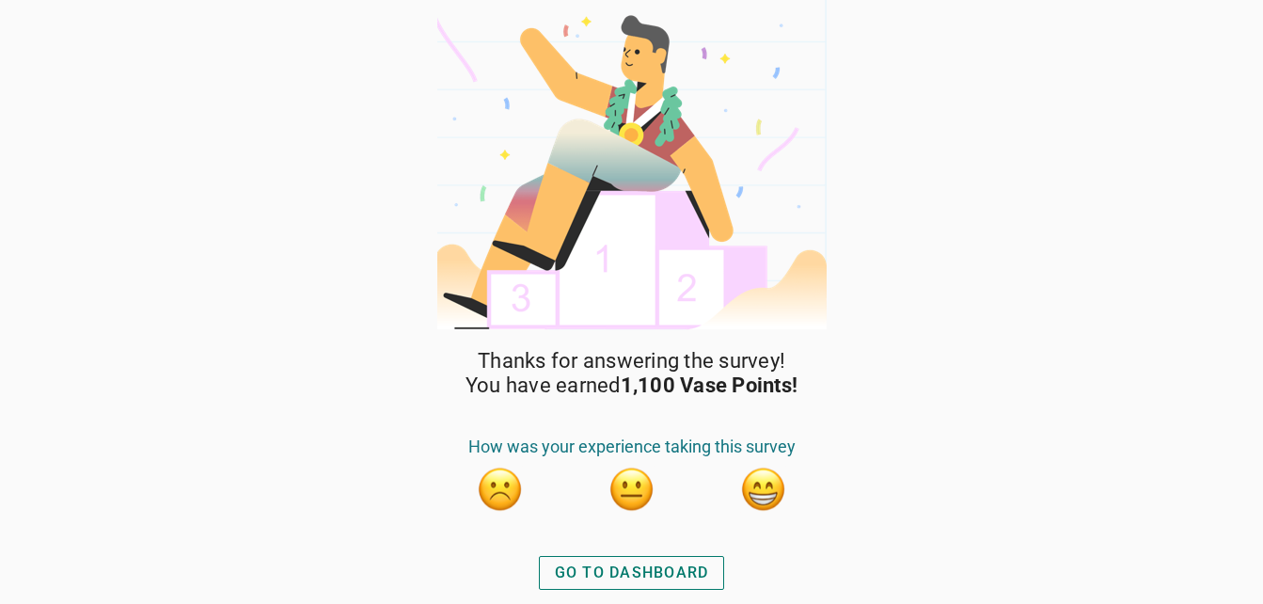
click at [629, 570] on div "GO TO DASHBOARD" at bounding box center [632, 572] width 154 height 23
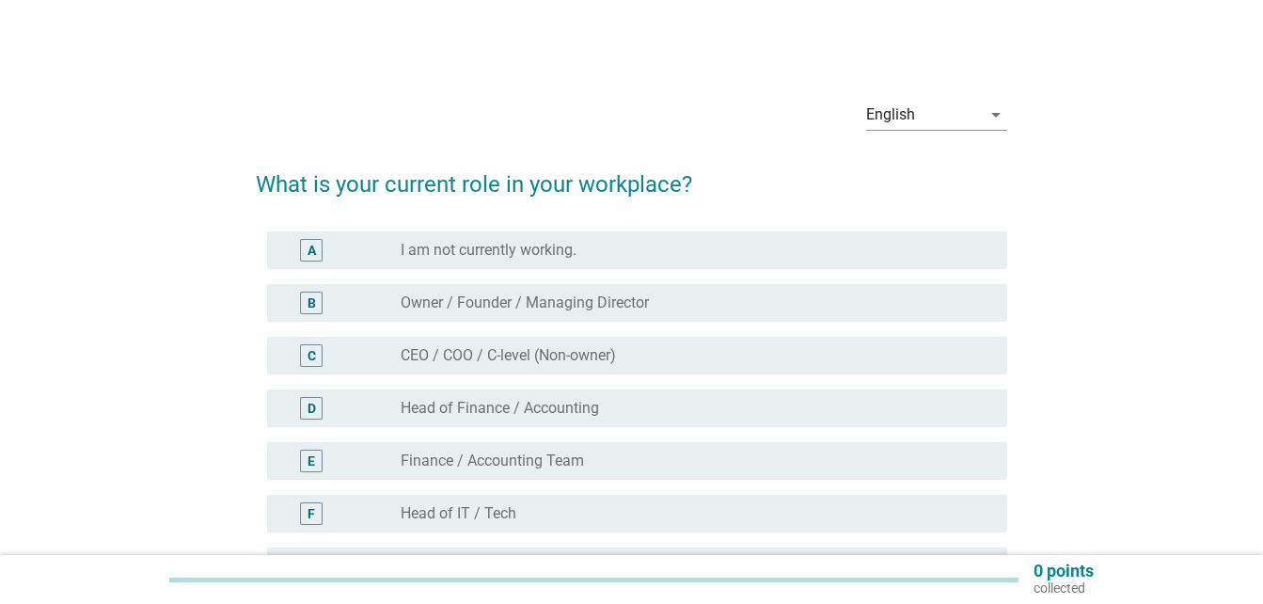
click at [597, 341] on div "C radio_button_unchecked CEO / COO / C-level (Non-owner)" at bounding box center [637, 356] width 740 height 38
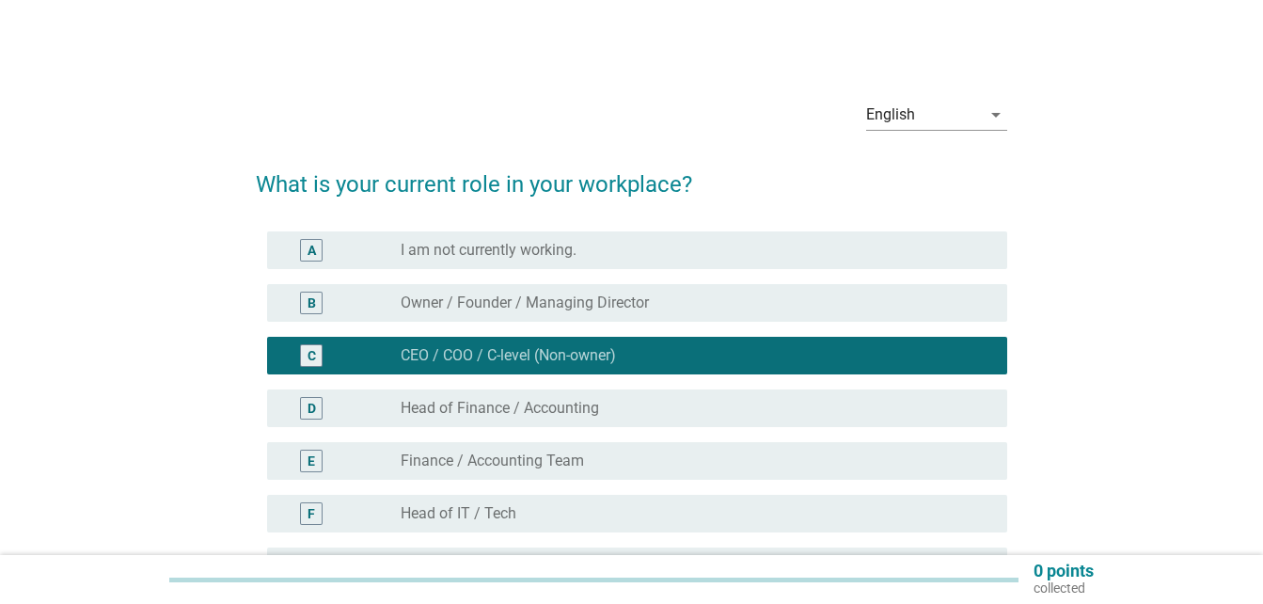
click at [565, 229] on div "A radio_button_unchecked I am not currently working." at bounding box center [631, 250] width 751 height 53
click at [591, 427] on div "D radio_button_unchecked Head of Finance / Accounting" at bounding box center [631, 408] width 751 height 53
click at [614, 408] on div "radio_button_unchecked Head of Finance / Accounting" at bounding box center [688, 408] width 576 height 19
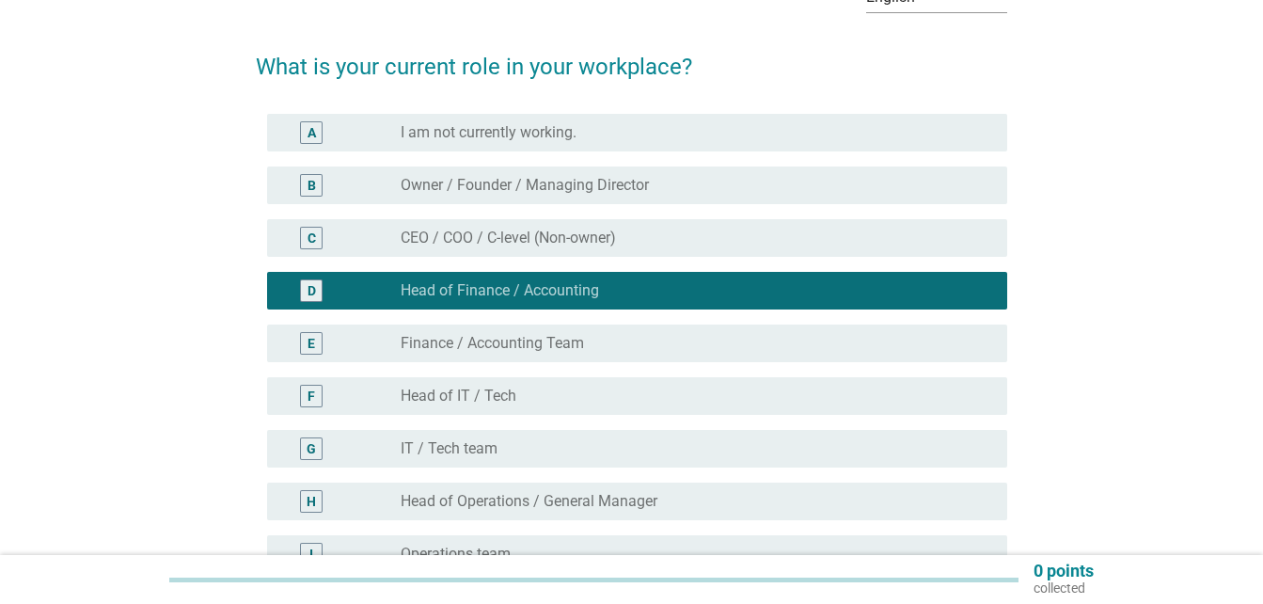
scroll to position [376, 0]
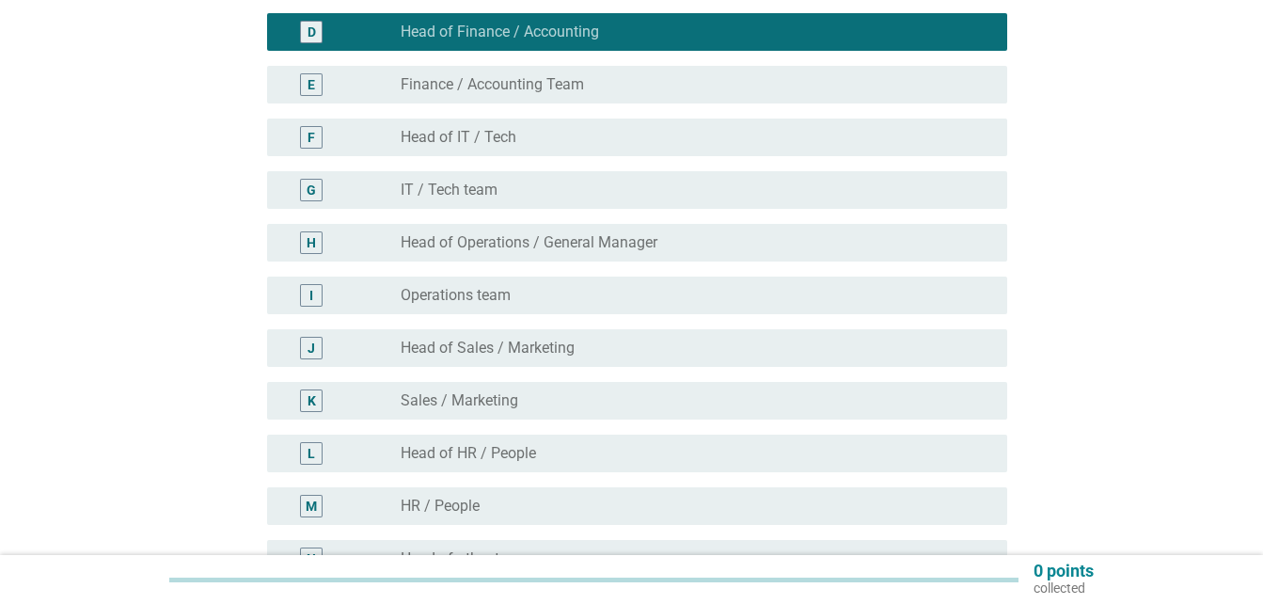
click at [573, 89] on label "Finance / Accounting Team" at bounding box center [491, 84] width 183 height 19
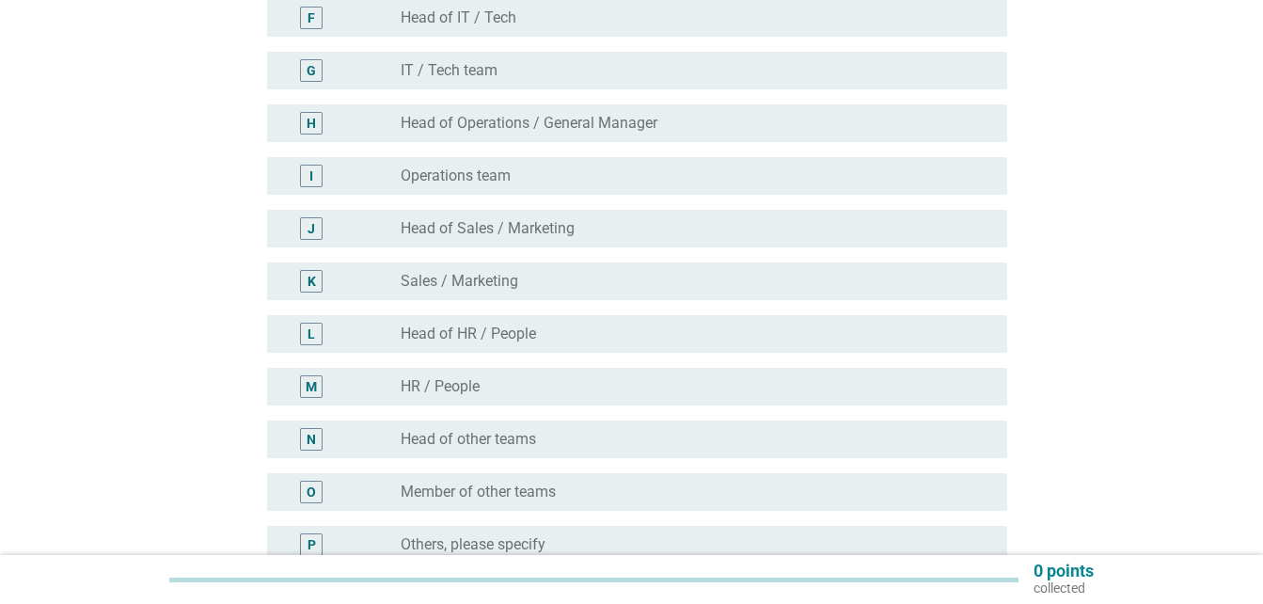
scroll to position [701, 0]
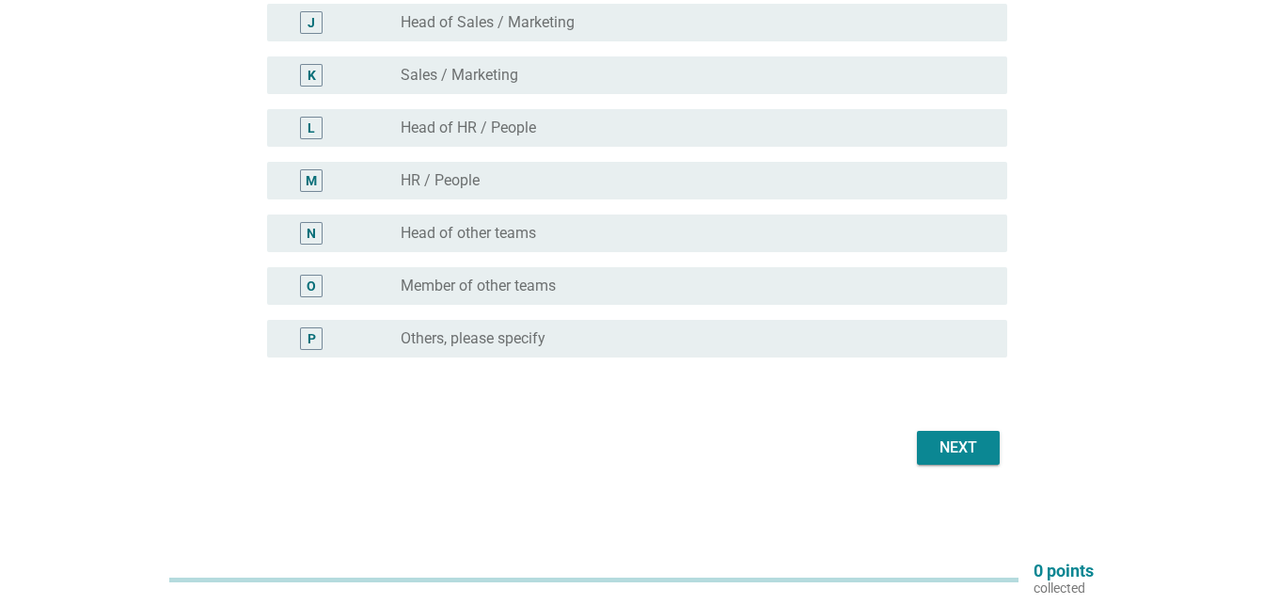
click at [949, 434] on button "Next" at bounding box center [958, 448] width 83 height 34
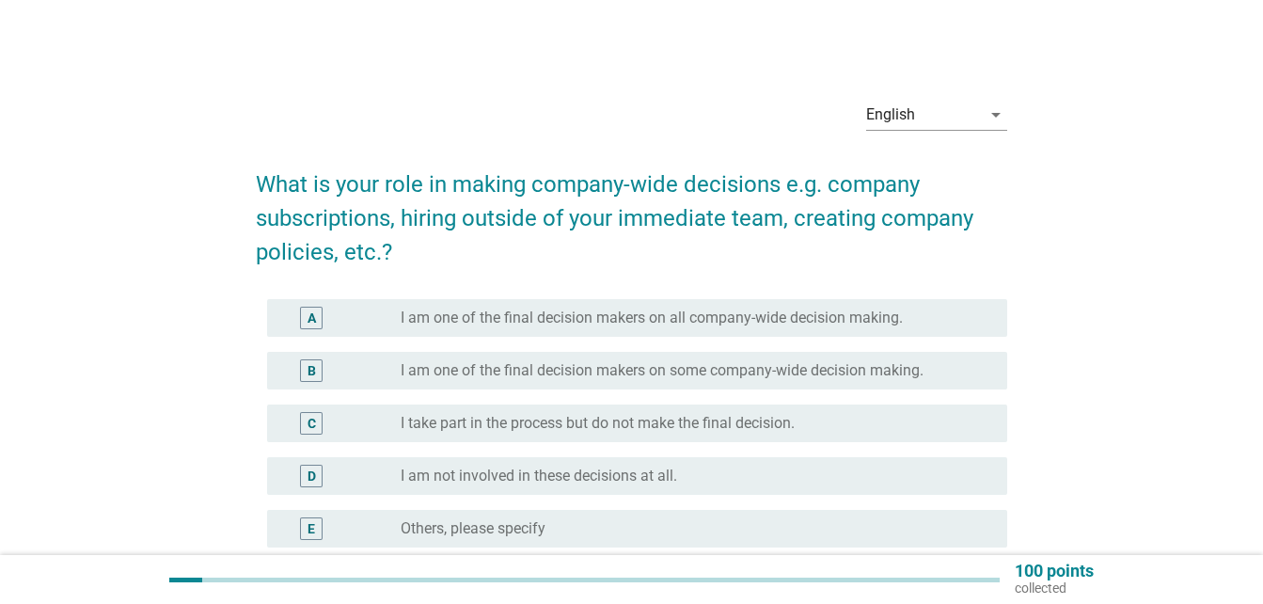
click at [615, 327] on div "radio_button_unchecked I am one of the final decision makers on all company-wid…" at bounding box center [695, 317] width 591 height 23
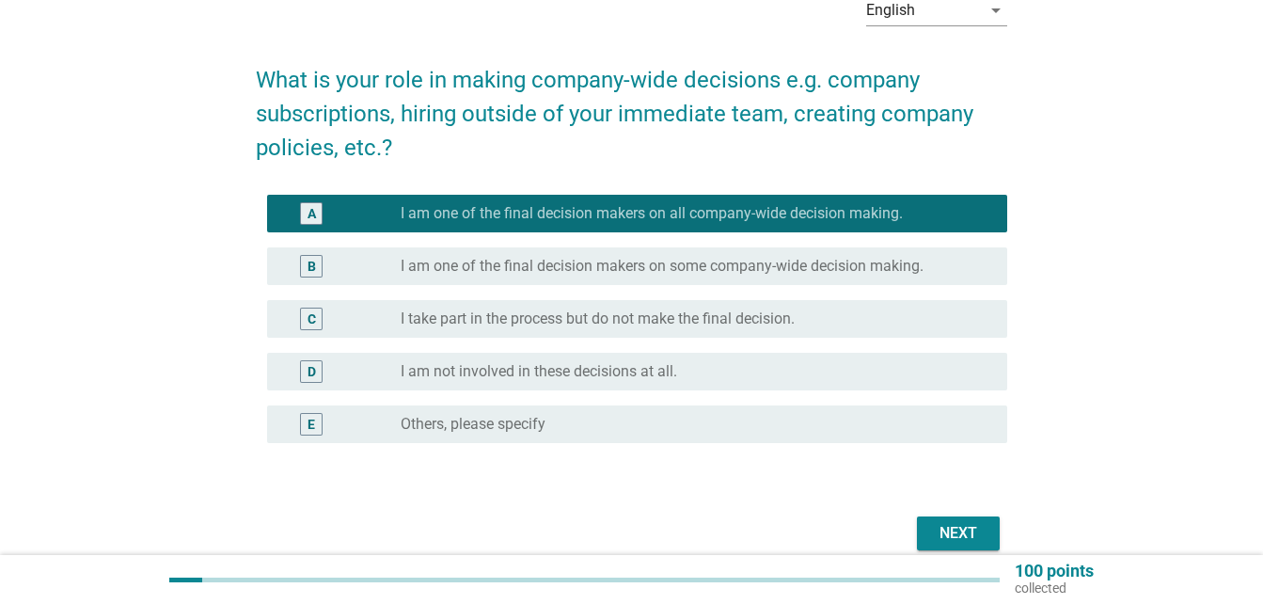
scroll to position [190, 0]
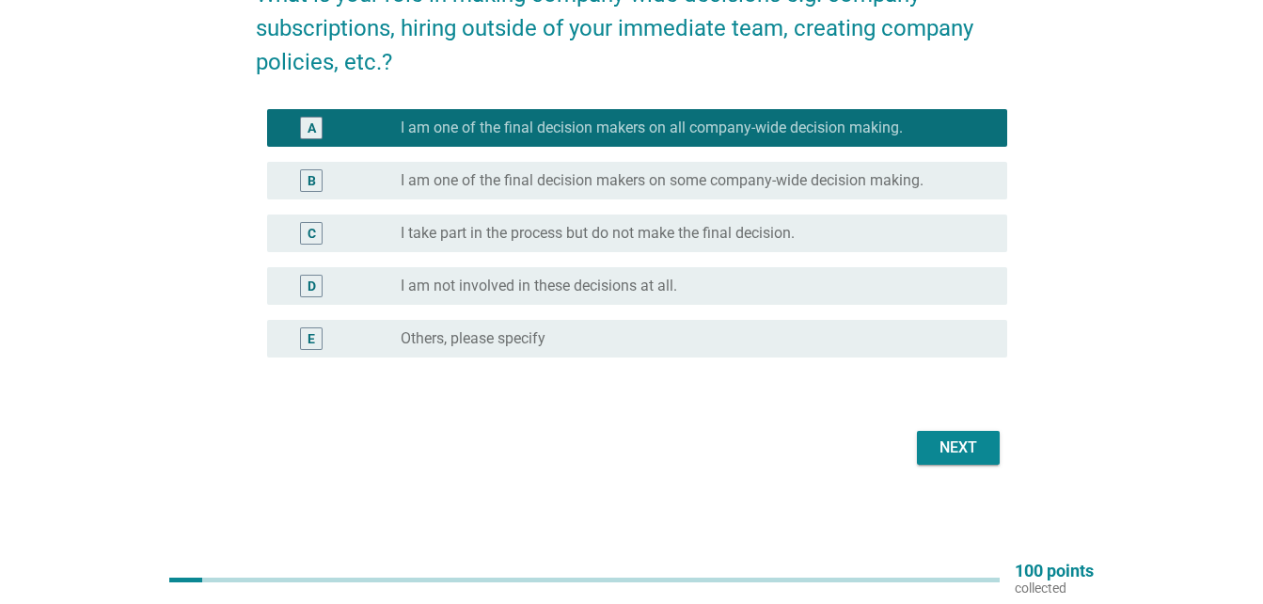
click at [950, 462] on button "Next" at bounding box center [958, 448] width 83 height 34
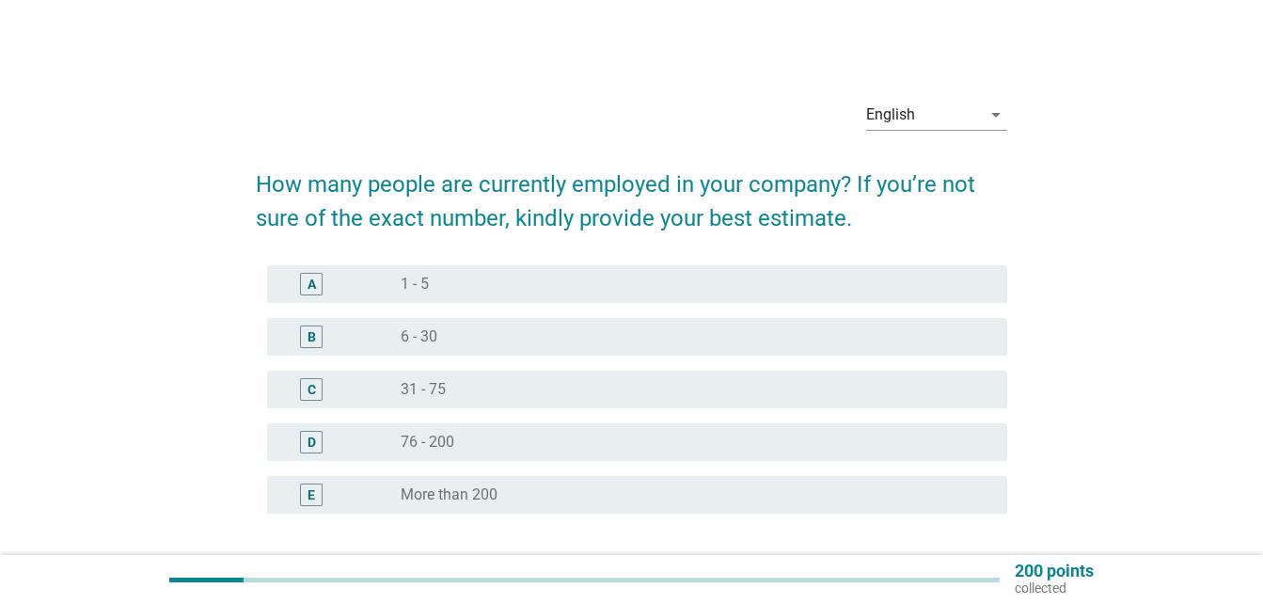
click at [679, 360] on div "B radio_button_unchecked 6 - 30" at bounding box center [631, 336] width 751 height 53
click at [766, 410] on div "C radio_button_unchecked 31 - 75" at bounding box center [631, 389] width 751 height 53
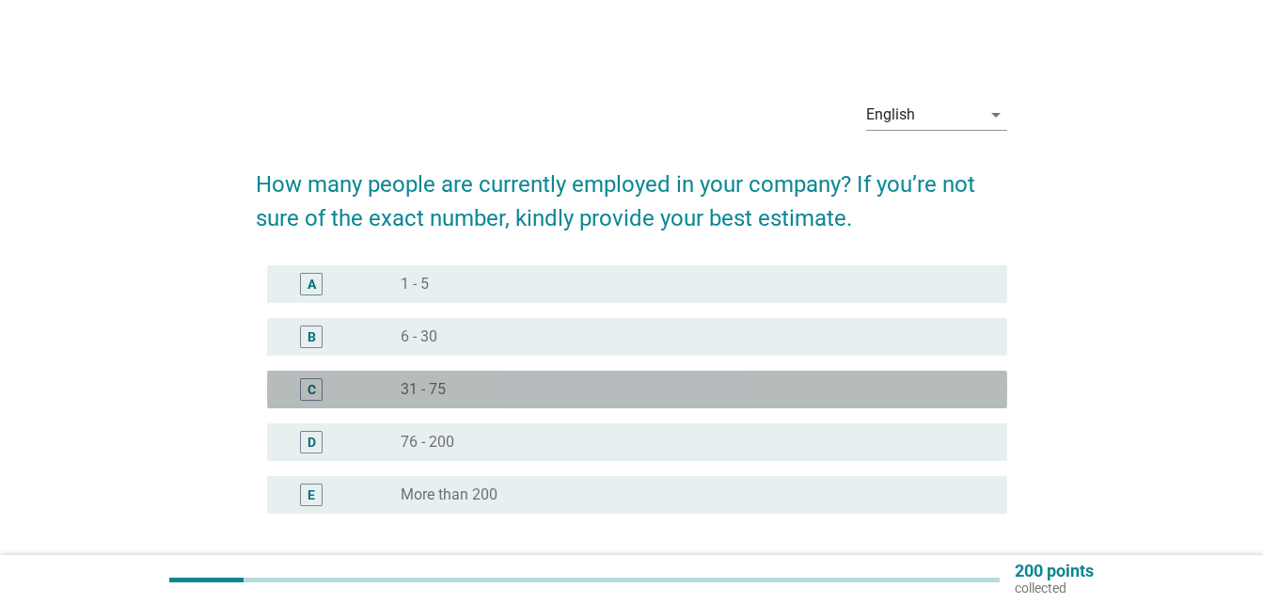
click at [777, 395] on div "radio_button_unchecked 31 - 75" at bounding box center [688, 389] width 576 height 19
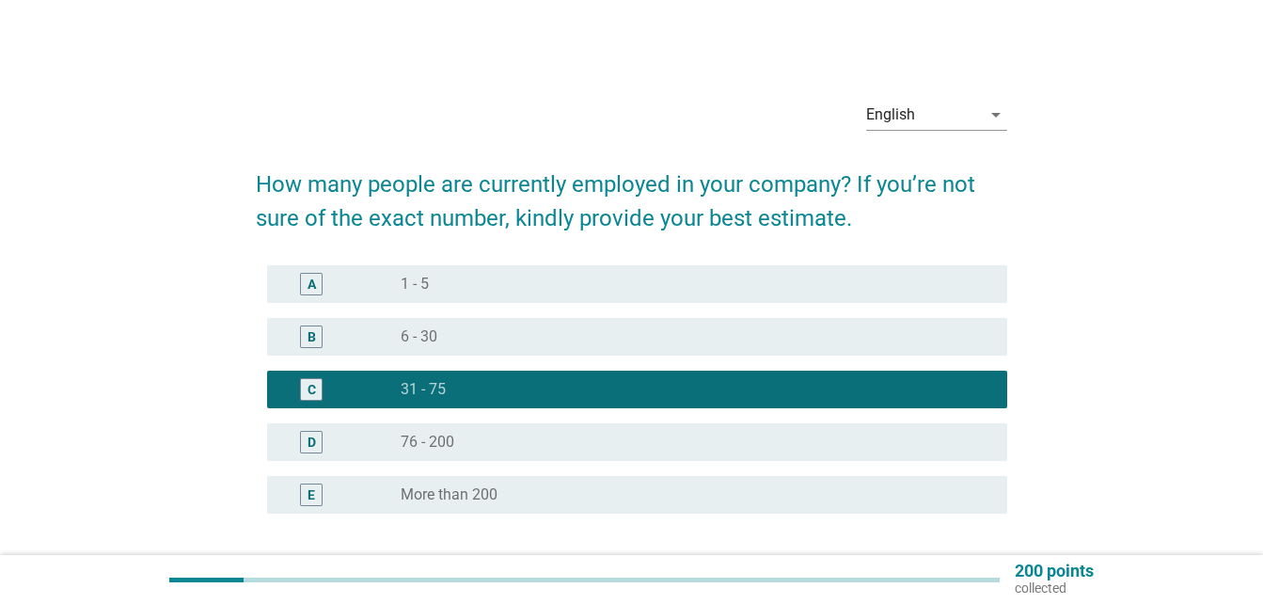
scroll to position [156, 0]
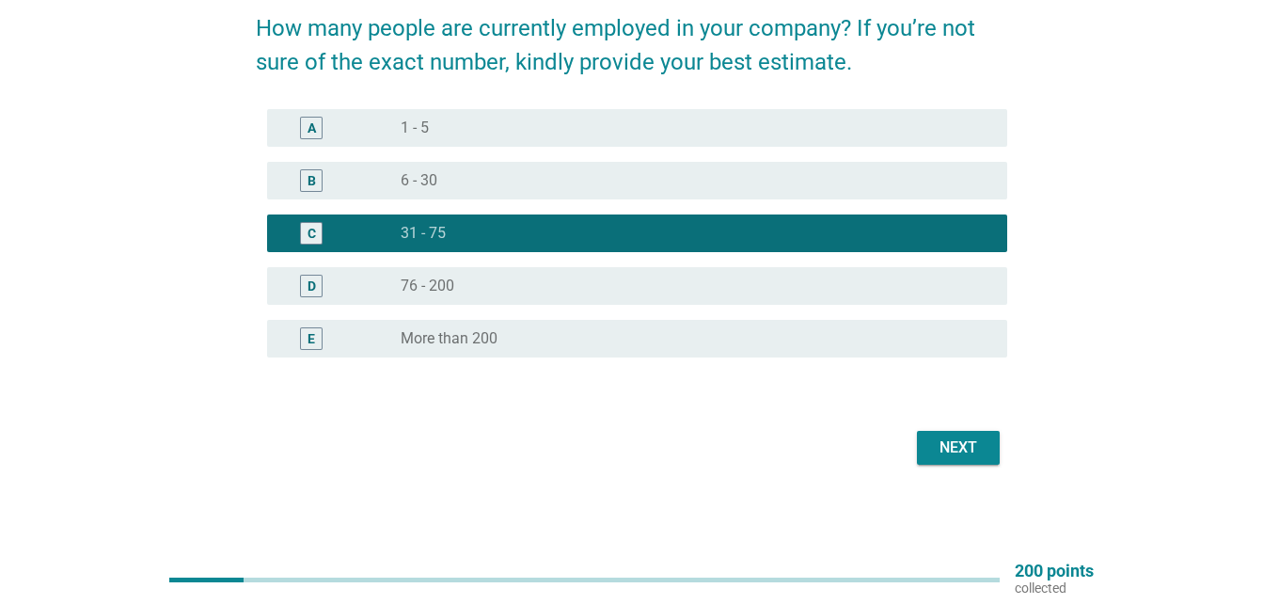
click at [947, 446] on div "Next" at bounding box center [958, 447] width 53 height 23
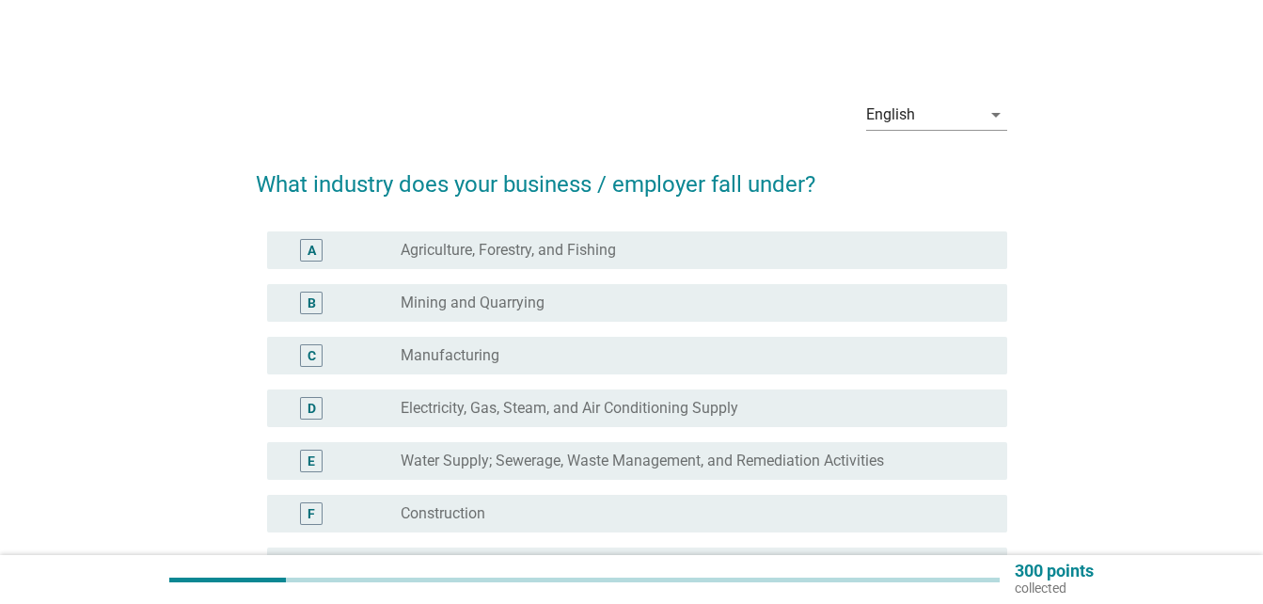
click at [604, 303] on div "radio_button_unchecked Mining and Quarrying" at bounding box center [688, 302] width 576 height 19
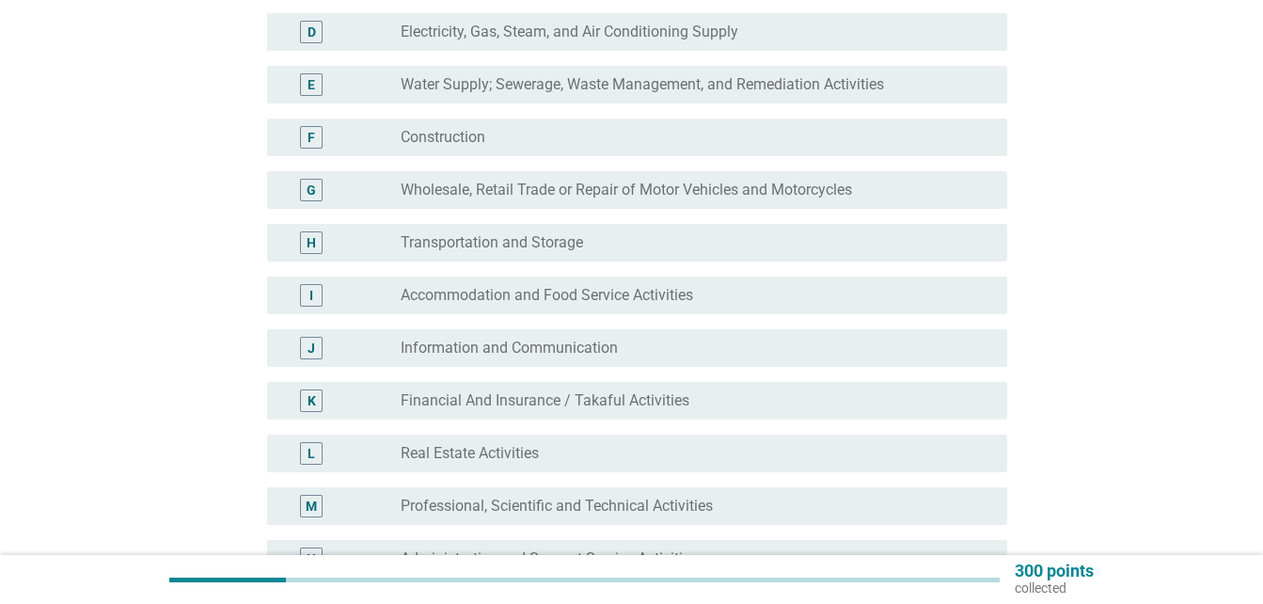
scroll to position [752, 0]
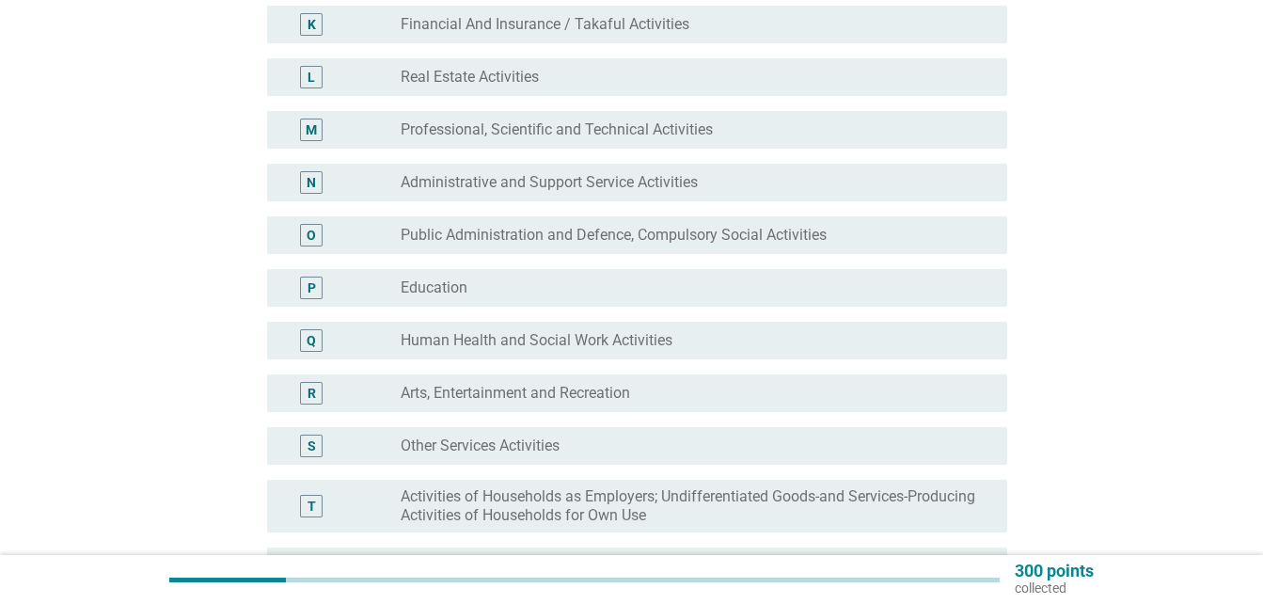
click at [849, 333] on div "radio_button_unchecked Human Health and Social Work Activities" at bounding box center [688, 340] width 576 height 19
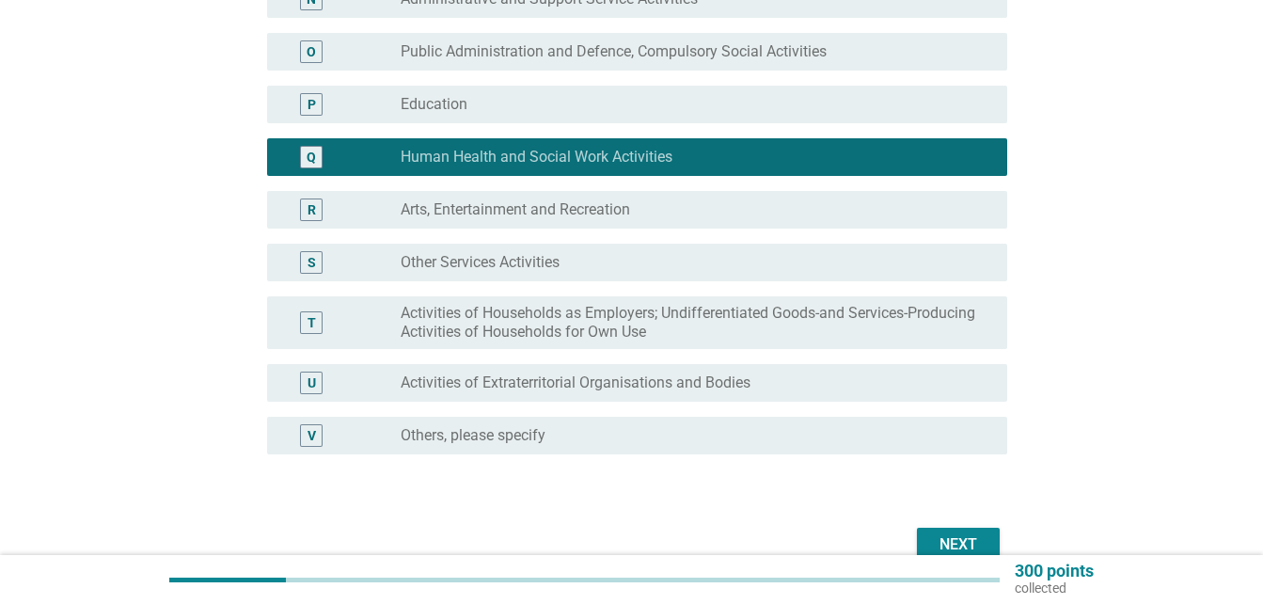
scroll to position [1032, 0]
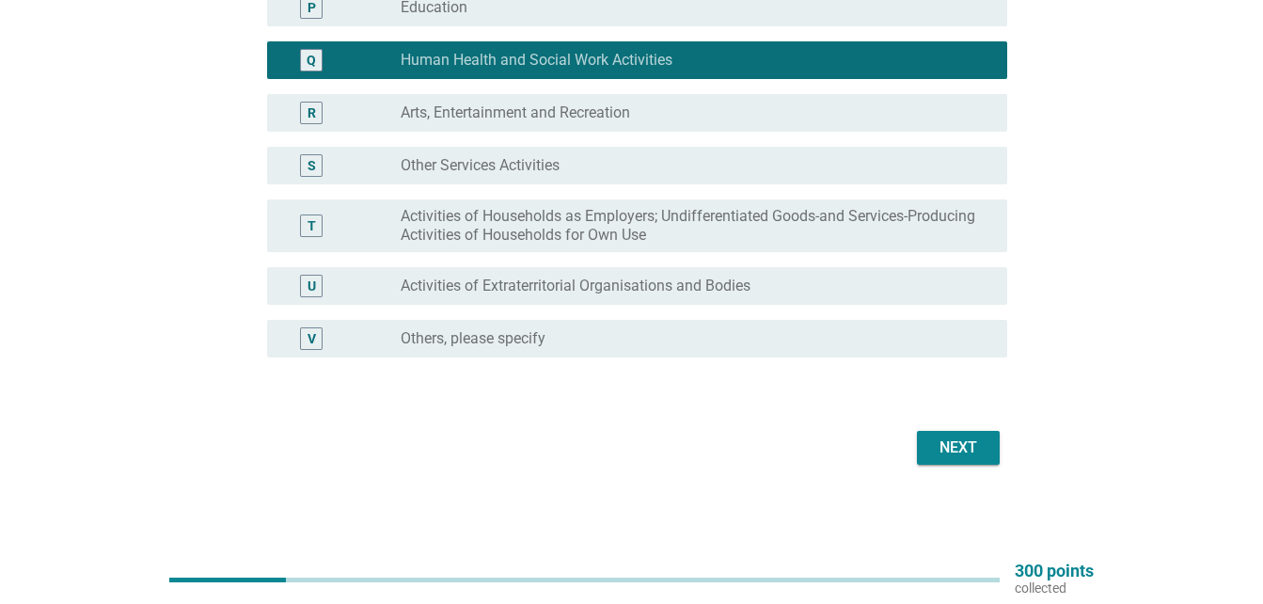
click at [938, 451] on div "Next" at bounding box center [958, 447] width 53 height 23
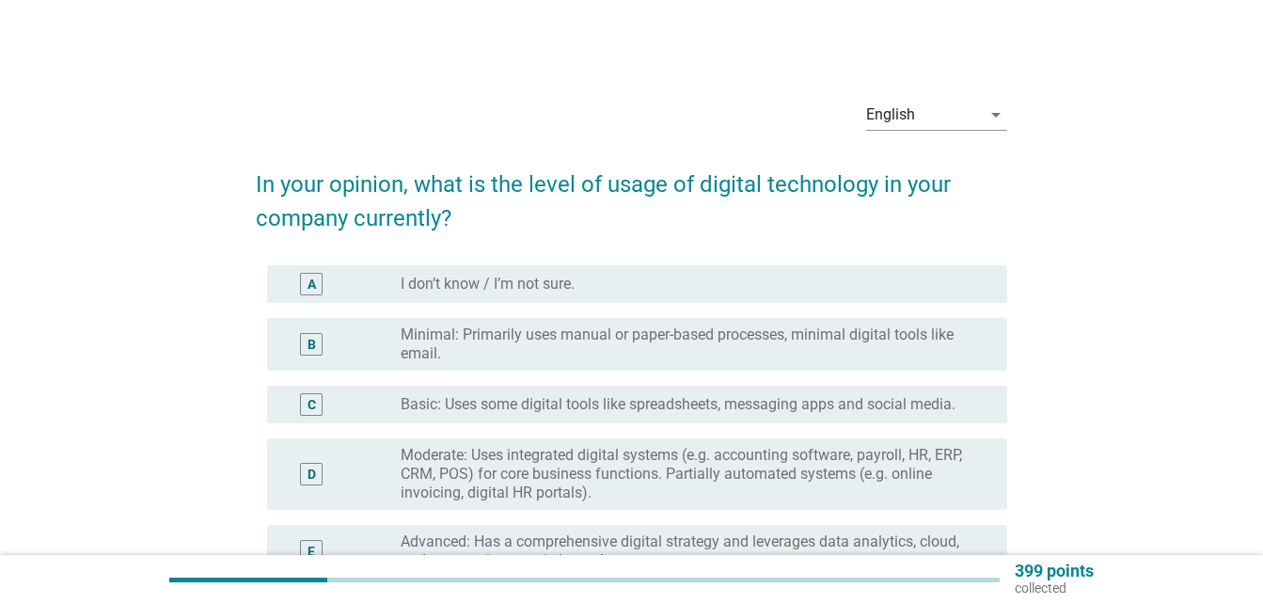
click at [655, 336] on label "Minimal: Primarily uses manual or paper-based processes, minimal digital tools …" at bounding box center [688, 344] width 576 height 38
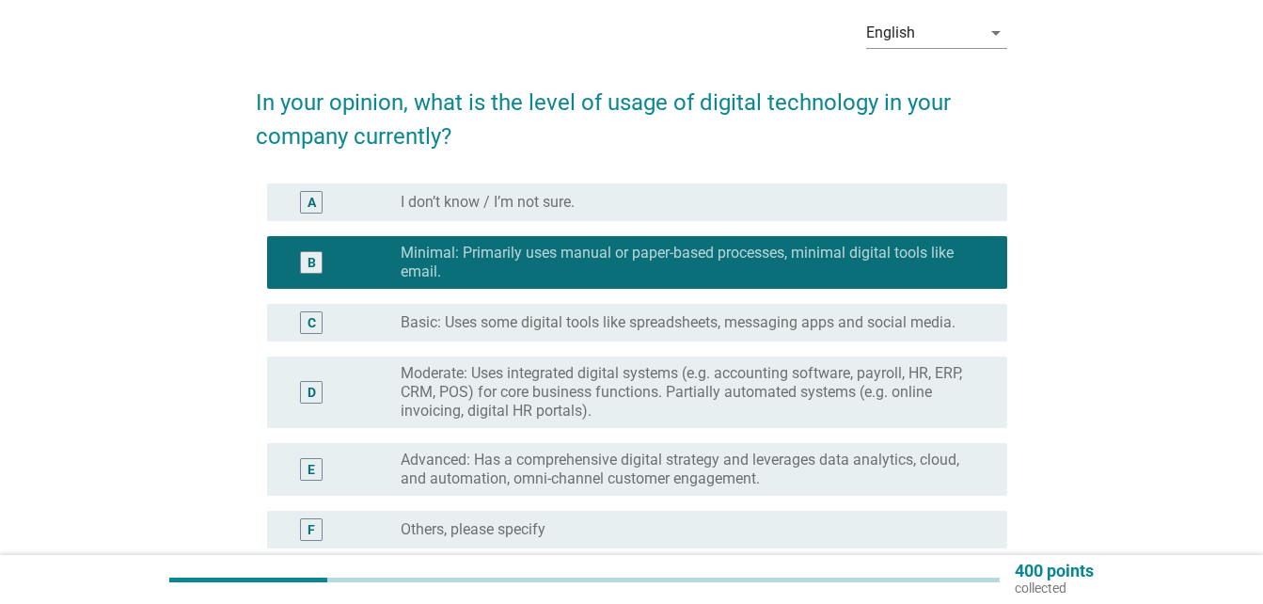
scroll to position [273, 0]
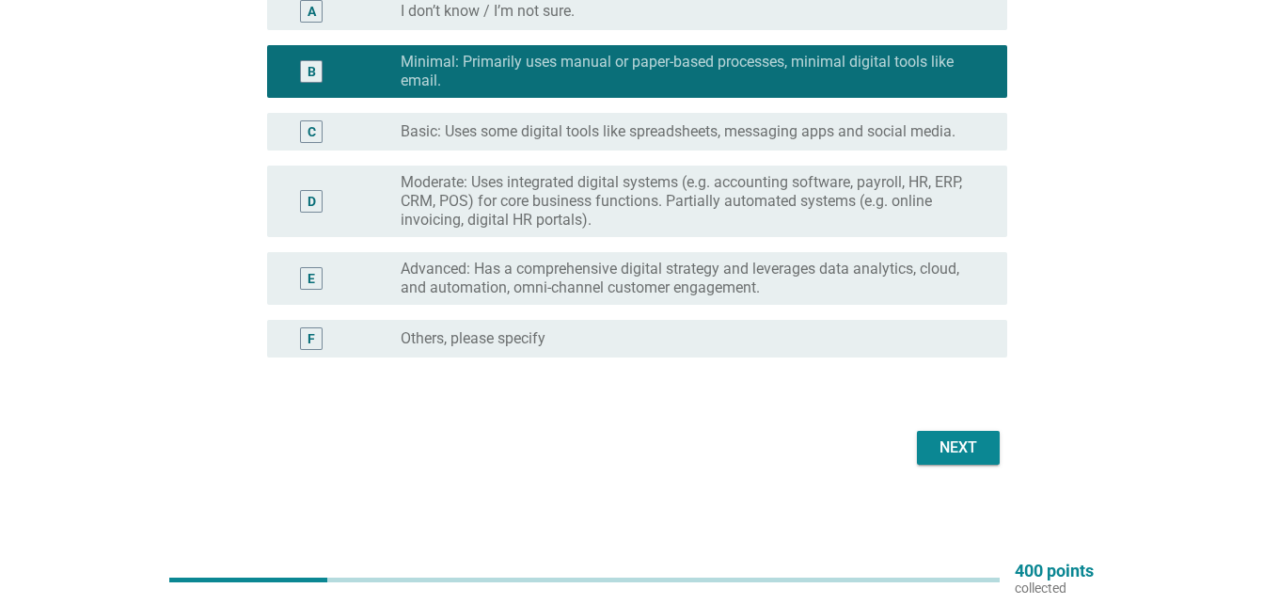
click at [955, 429] on div "Next" at bounding box center [631, 447] width 751 height 45
click at [961, 449] on div "Next" at bounding box center [958, 447] width 53 height 23
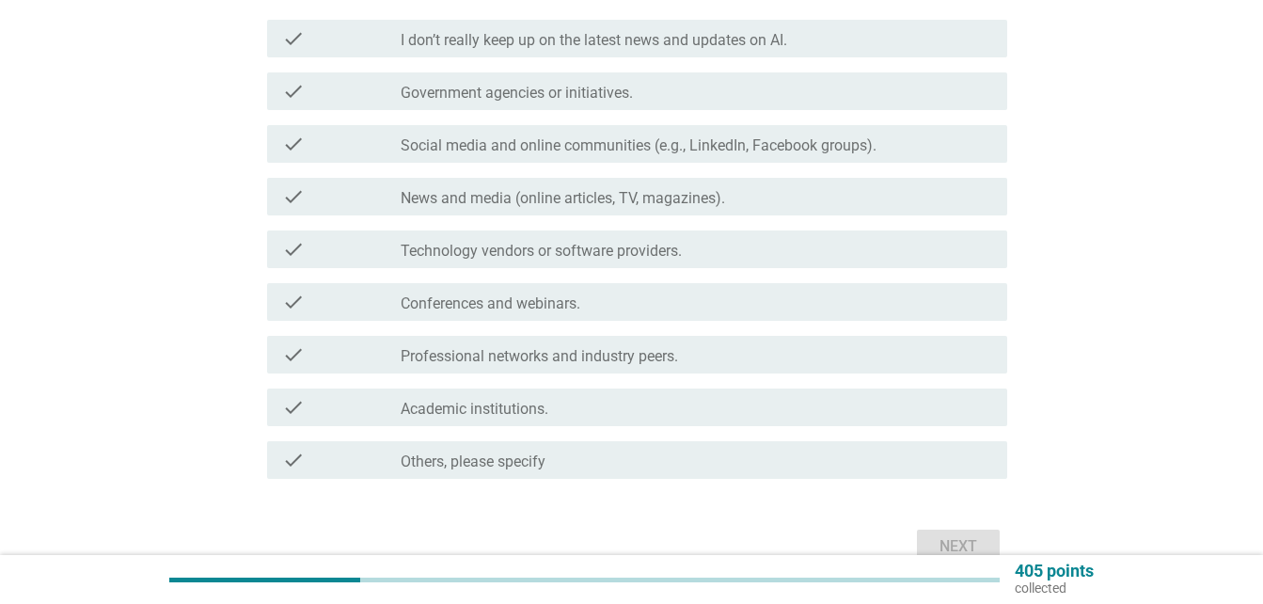
scroll to position [0, 0]
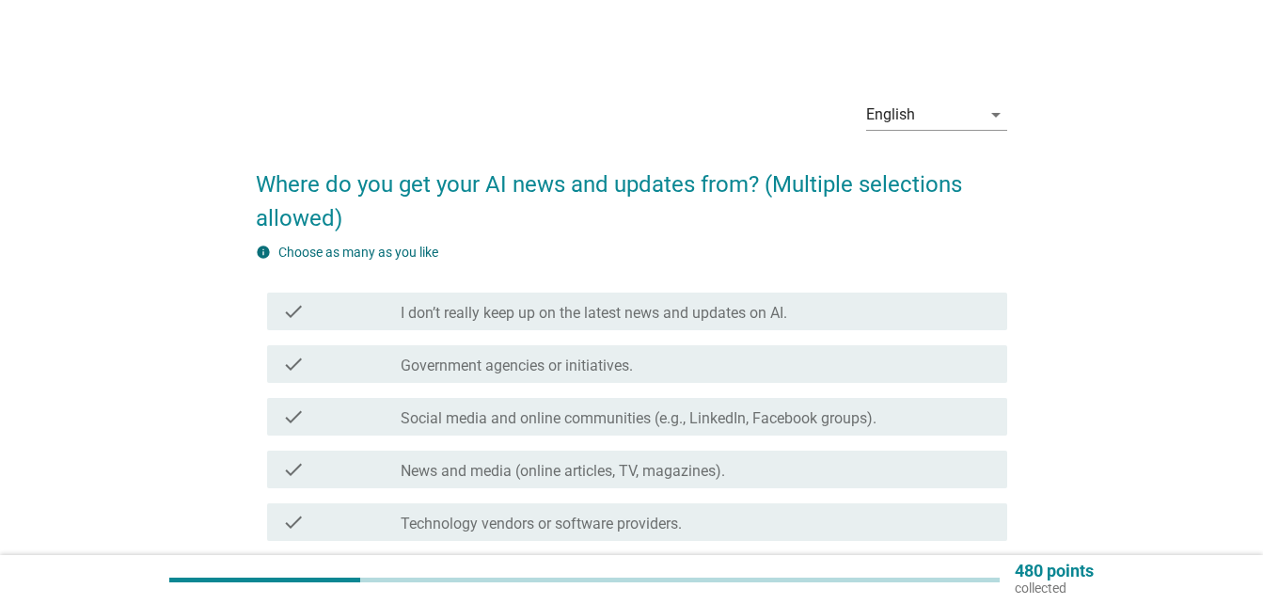
click at [716, 321] on label "I don’t really keep up on the latest news and updates on AI." at bounding box center [593, 313] width 386 height 19
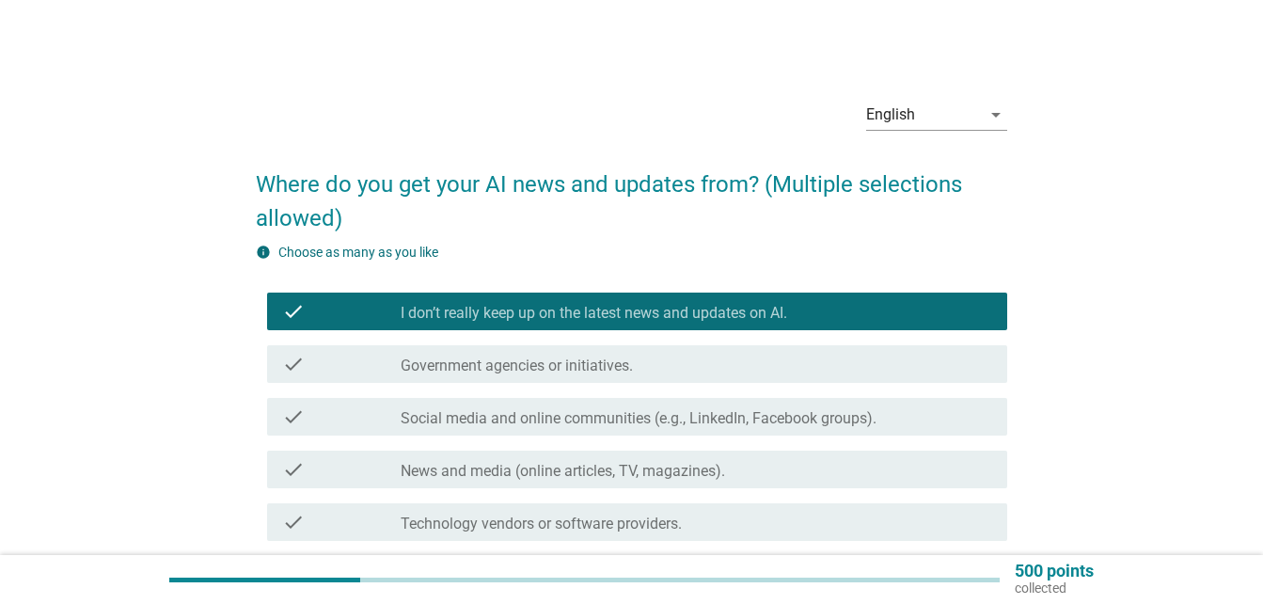
scroll to position [371, 0]
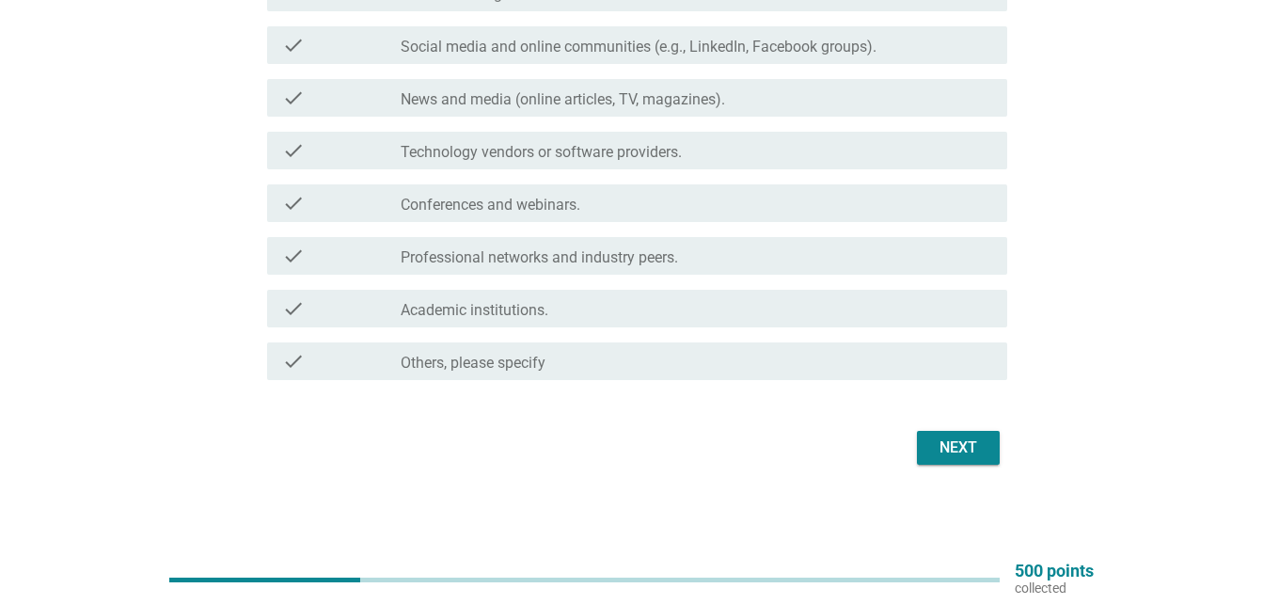
click at [970, 448] on div "Next" at bounding box center [958, 447] width 53 height 23
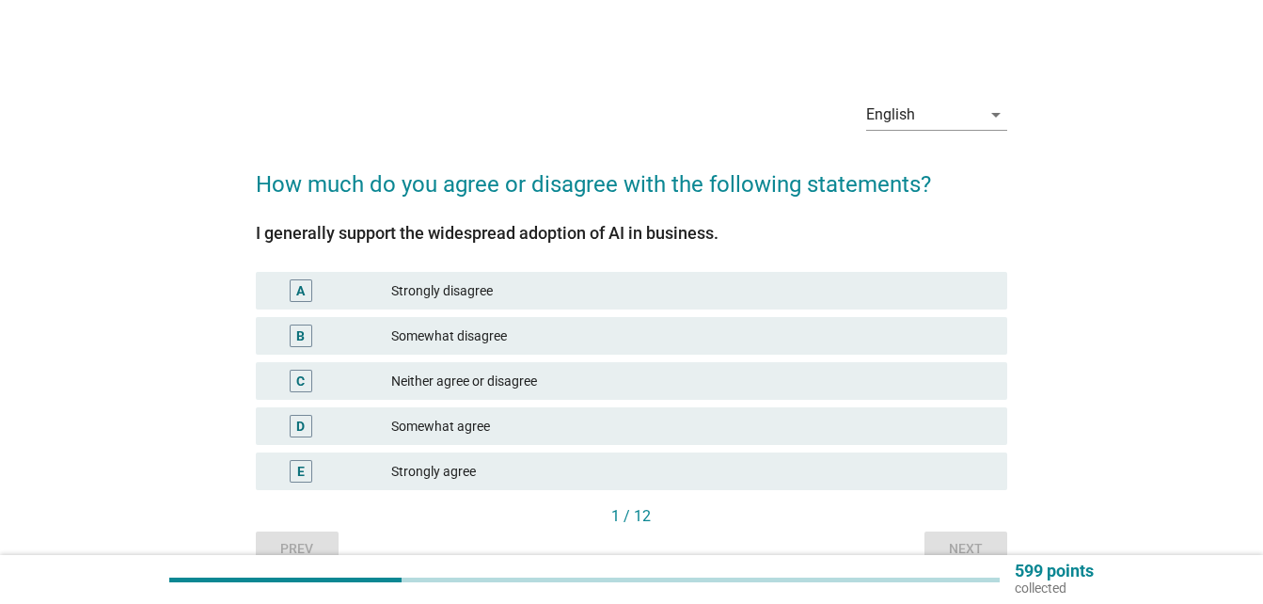
click at [684, 290] on div "Strongly disagree" at bounding box center [691, 290] width 601 height 23
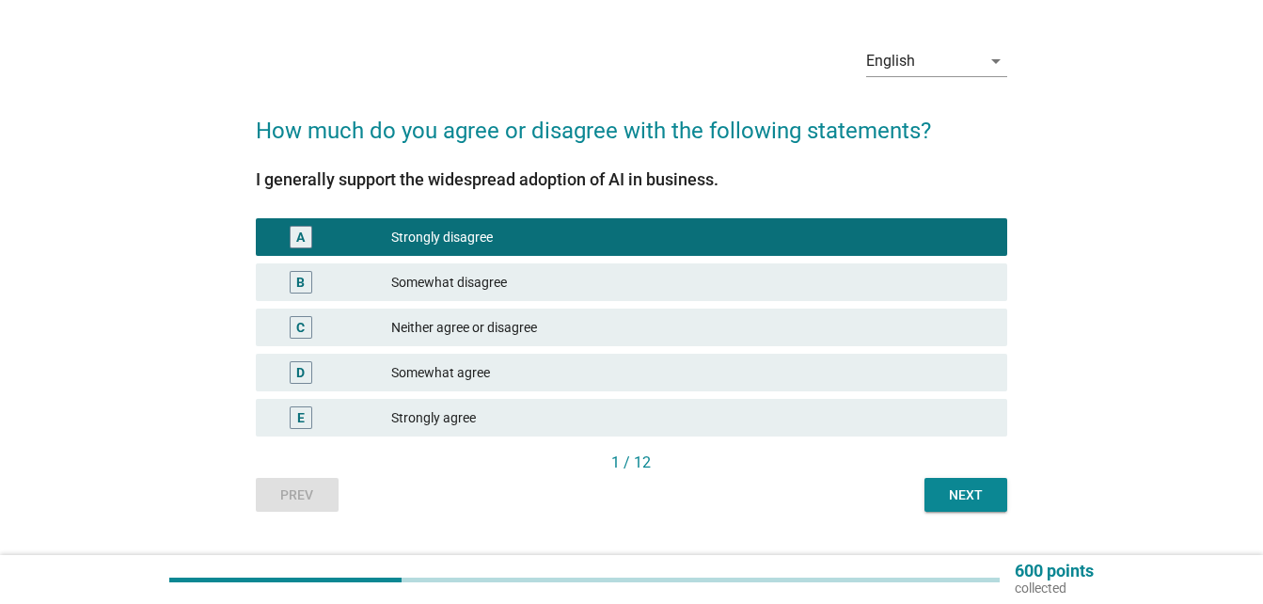
scroll to position [95, 0]
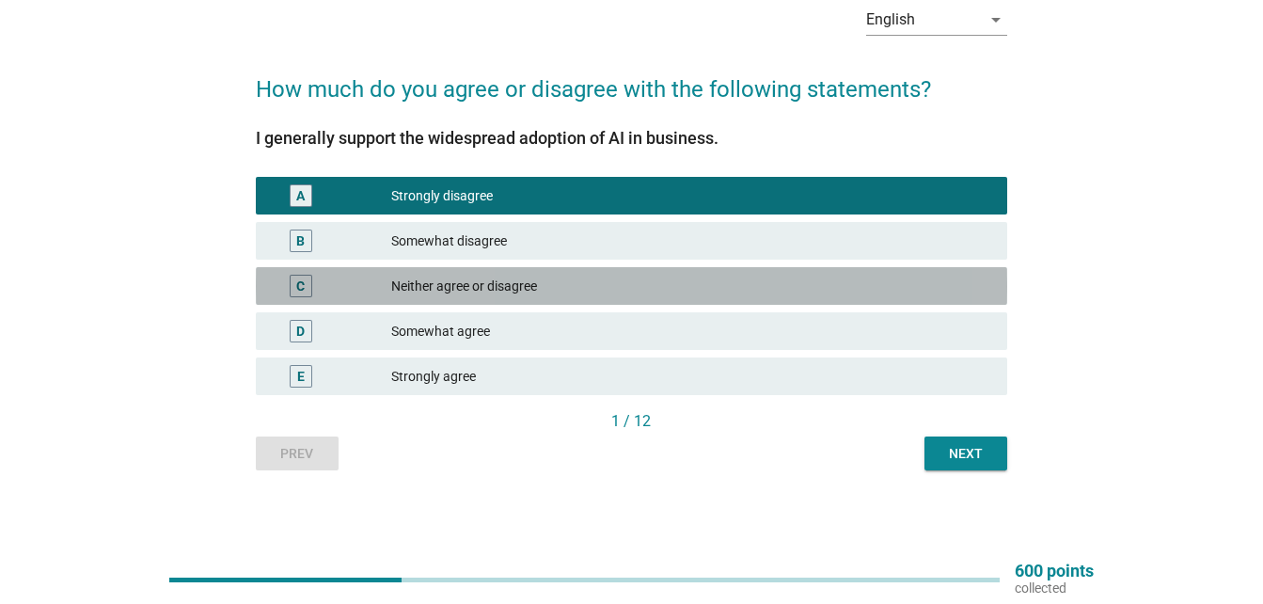
click at [845, 300] on div "C Neither agree or disagree" at bounding box center [631, 286] width 751 height 38
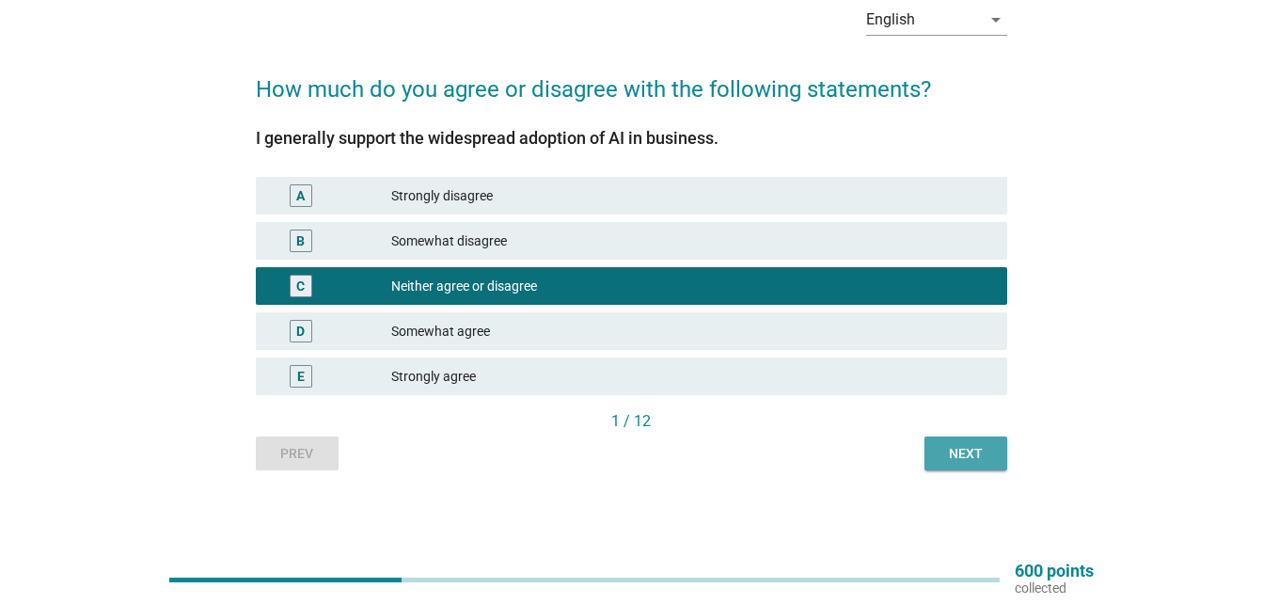
click at [954, 453] on div "Next" at bounding box center [965, 454] width 53 height 20
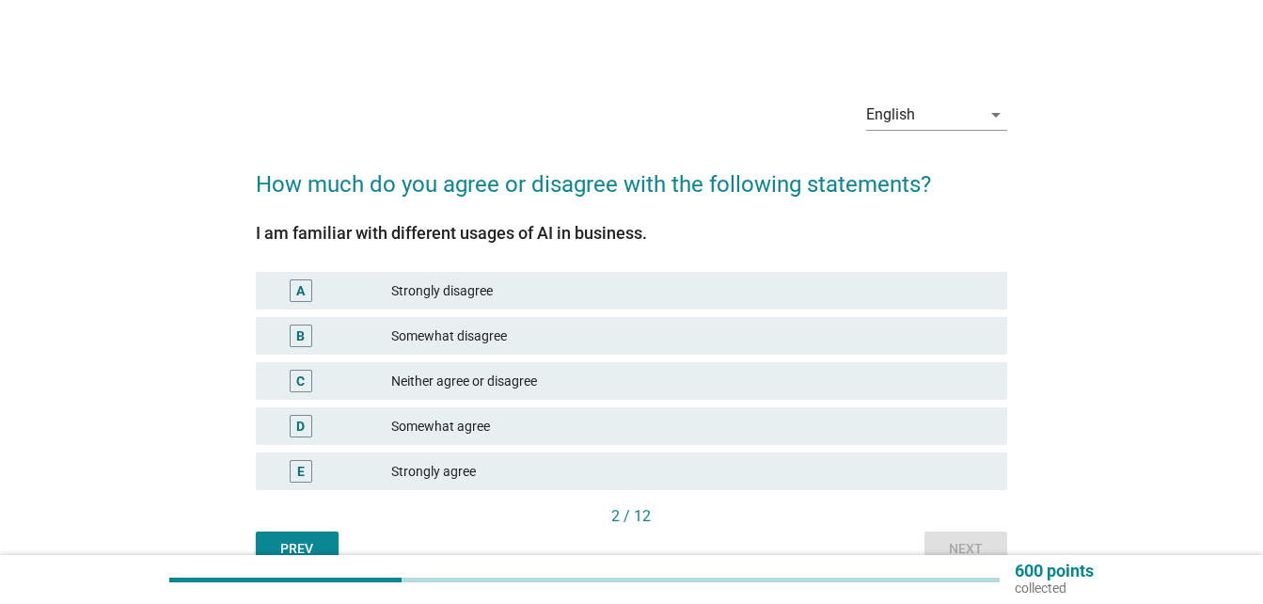
click at [688, 382] on div "Neither agree or disagree" at bounding box center [691, 380] width 601 height 23
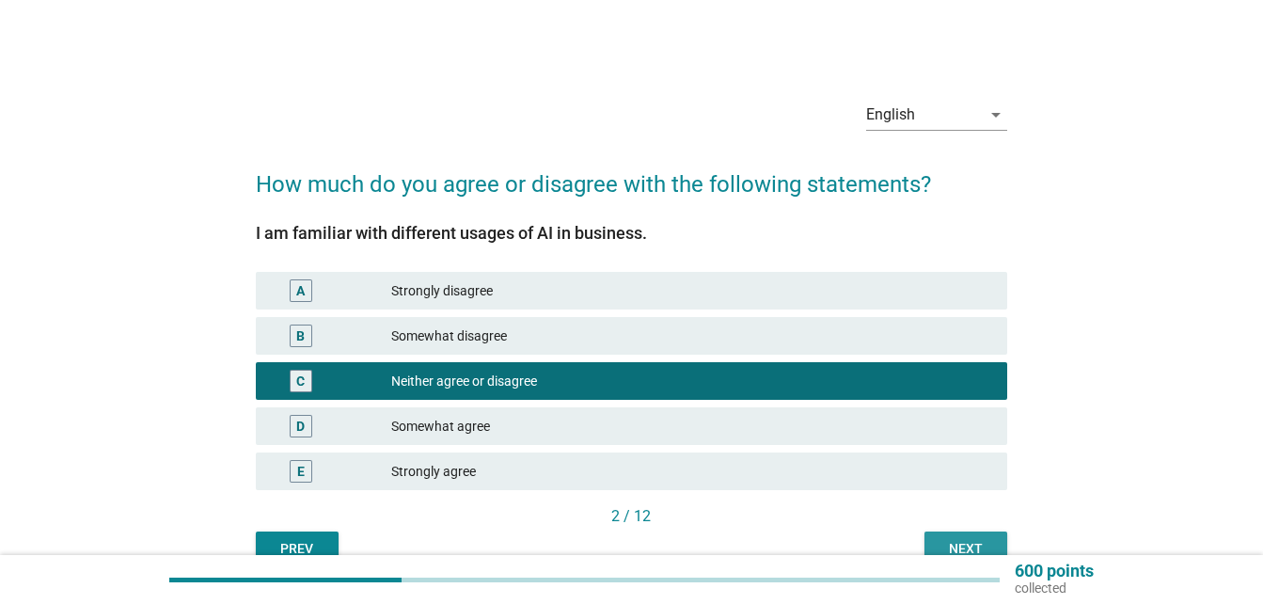
click at [966, 539] on div "Next" at bounding box center [965, 549] width 53 height 20
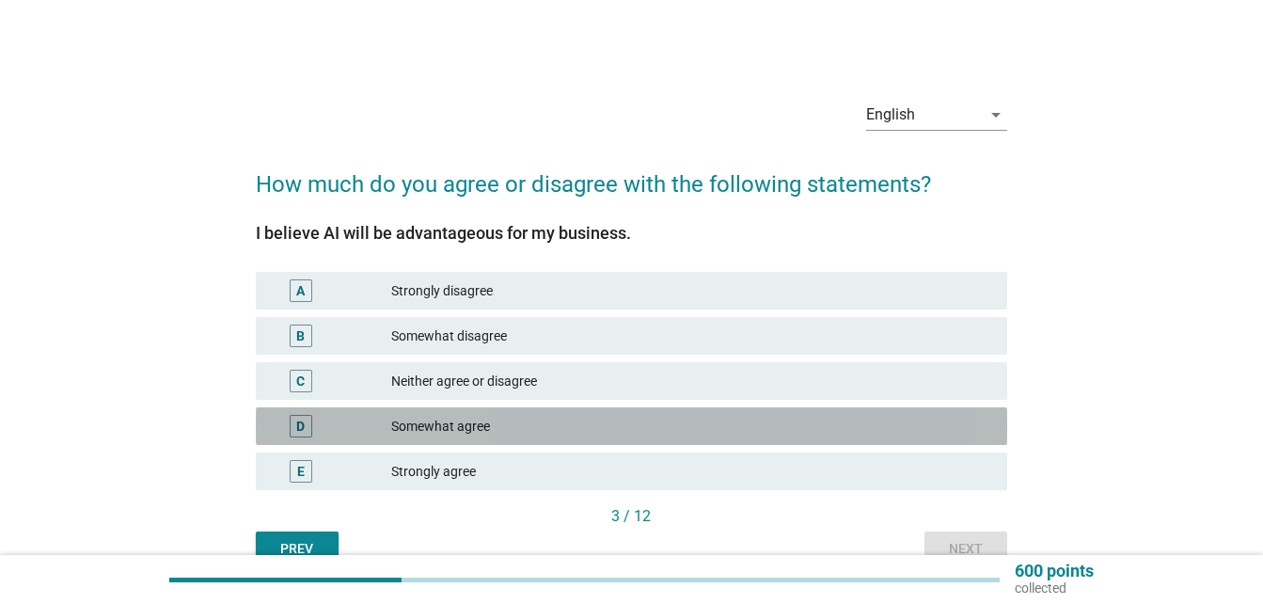
click at [775, 413] on div "D Somewhat agree" at bounding box center [631, 426] width 751 height 38
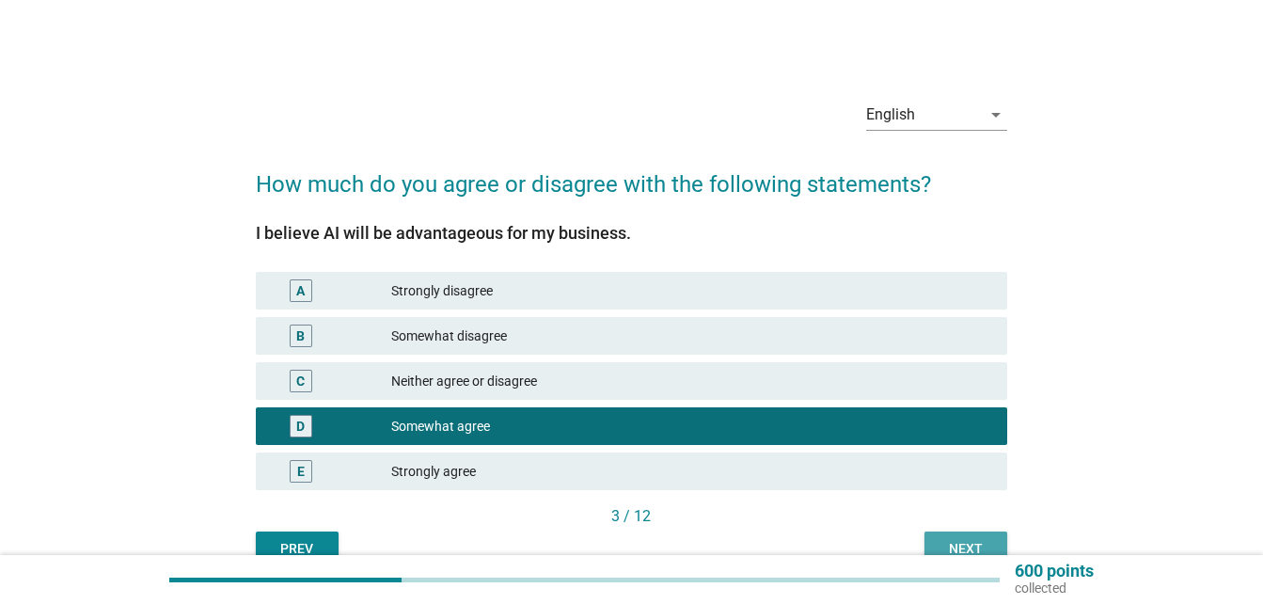
click at [971, 541] on div "Next" at bounding box center [965, 549] width 53 height 20
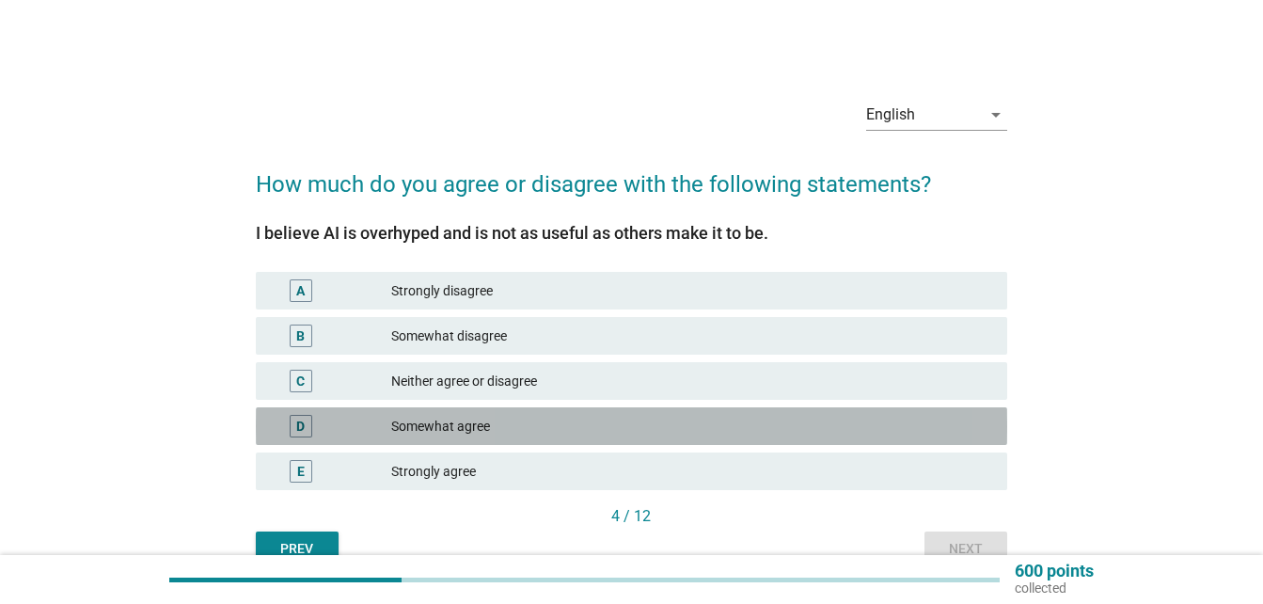
click at [815, 414] on div "D Somewhat agree" at bounding box center [631, 426] width 751 height 38
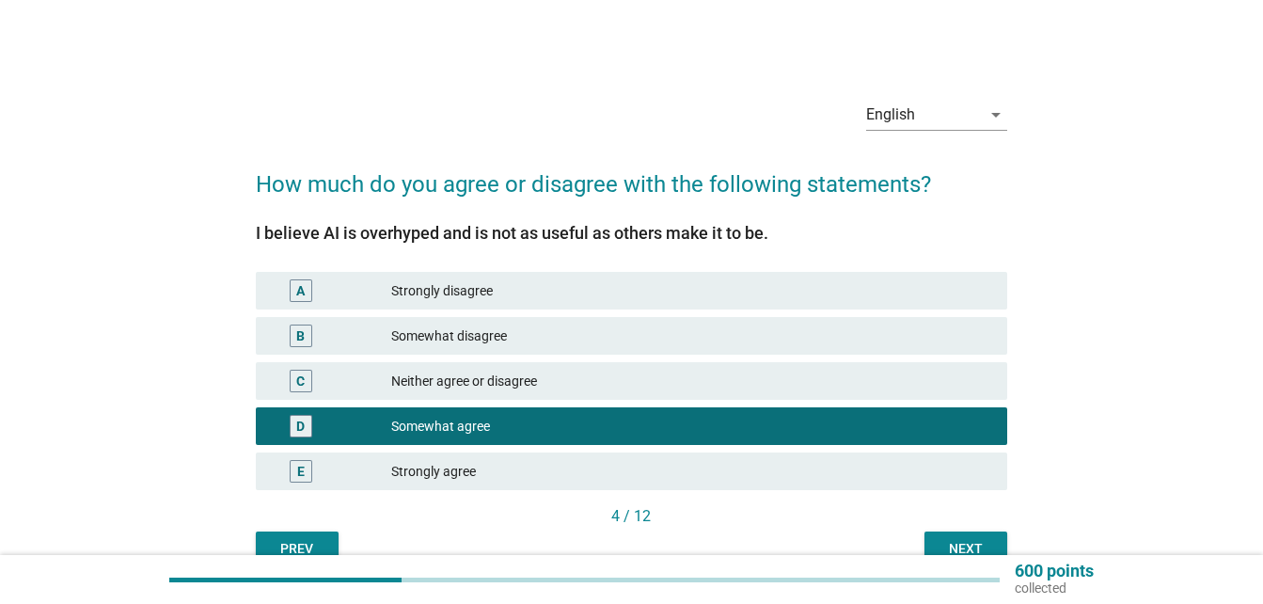
click at [812, 388] on div "Neither agree or disagree" at bounding box center [691, 380] width 601 height 23
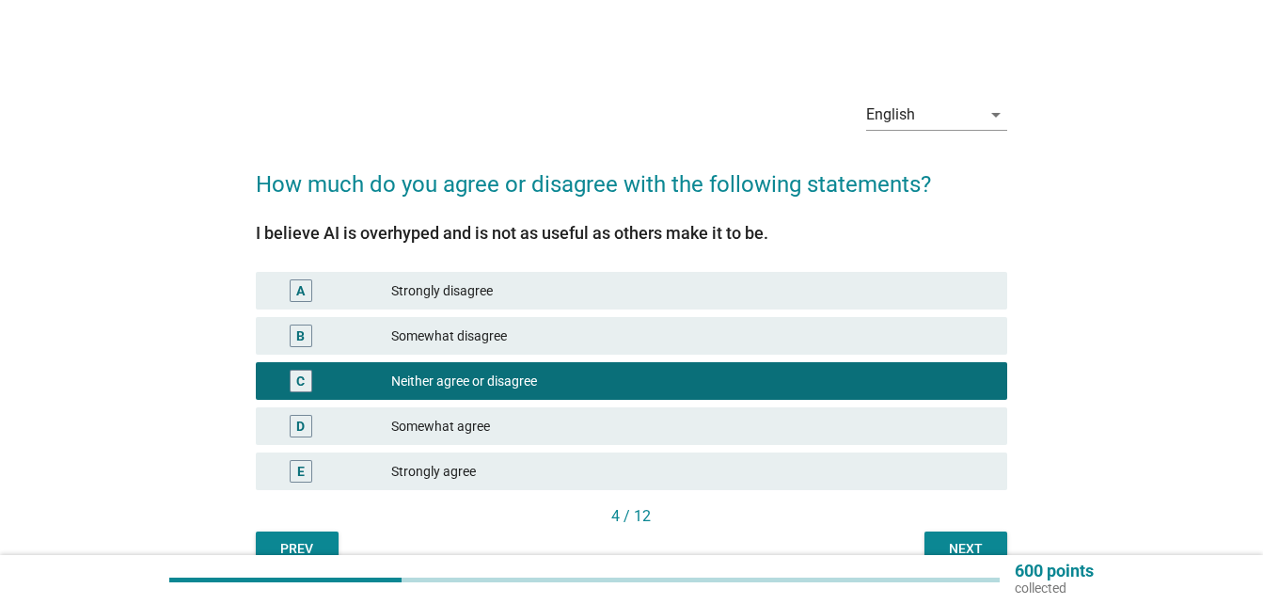
click at [923, 549] on div "Prev Next" at bounding box center [631, 548] width 751 height 34
click at [948, 540] on div "Next" at bounding box center [965, 549] width 53 height 20
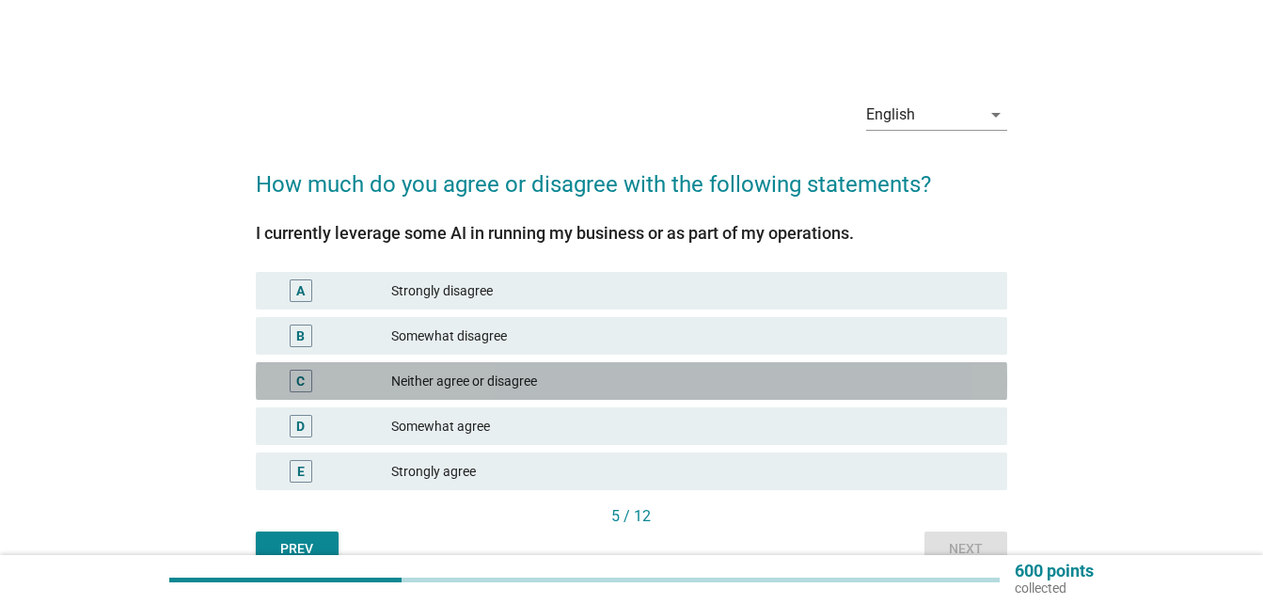
click at [757, 365] on div "C Neither agree or disagree" at bounding box center [631, 381] width 751 height 38
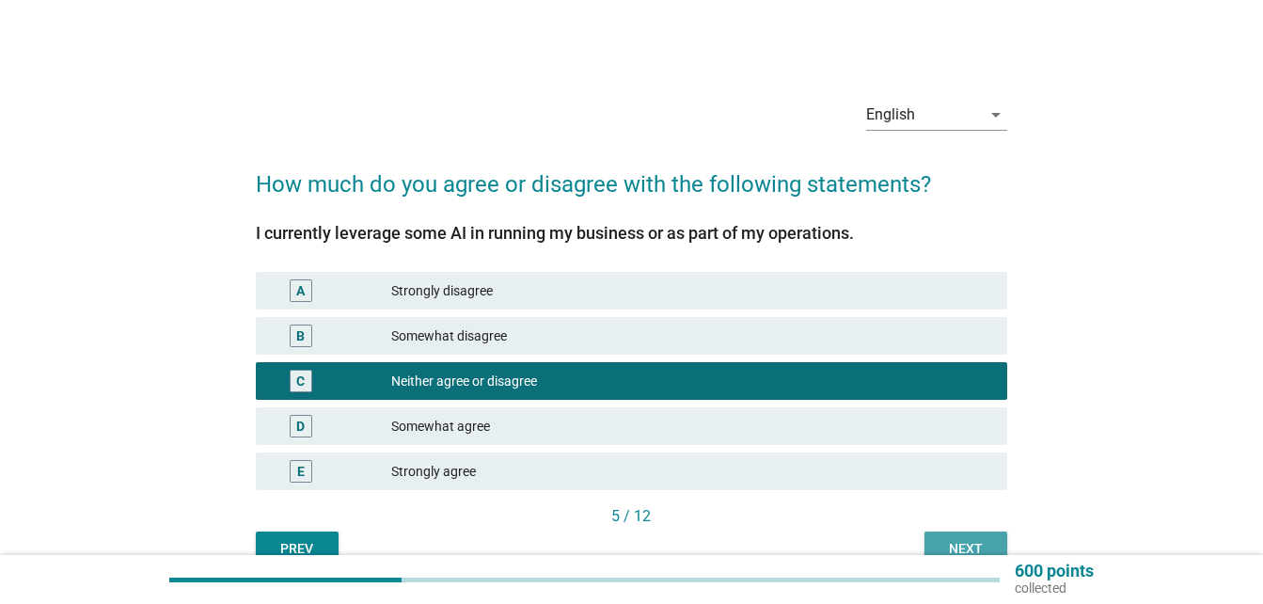
click at [974, 541] on div "Next" at bounding box center [965, 549] width 53 height 20
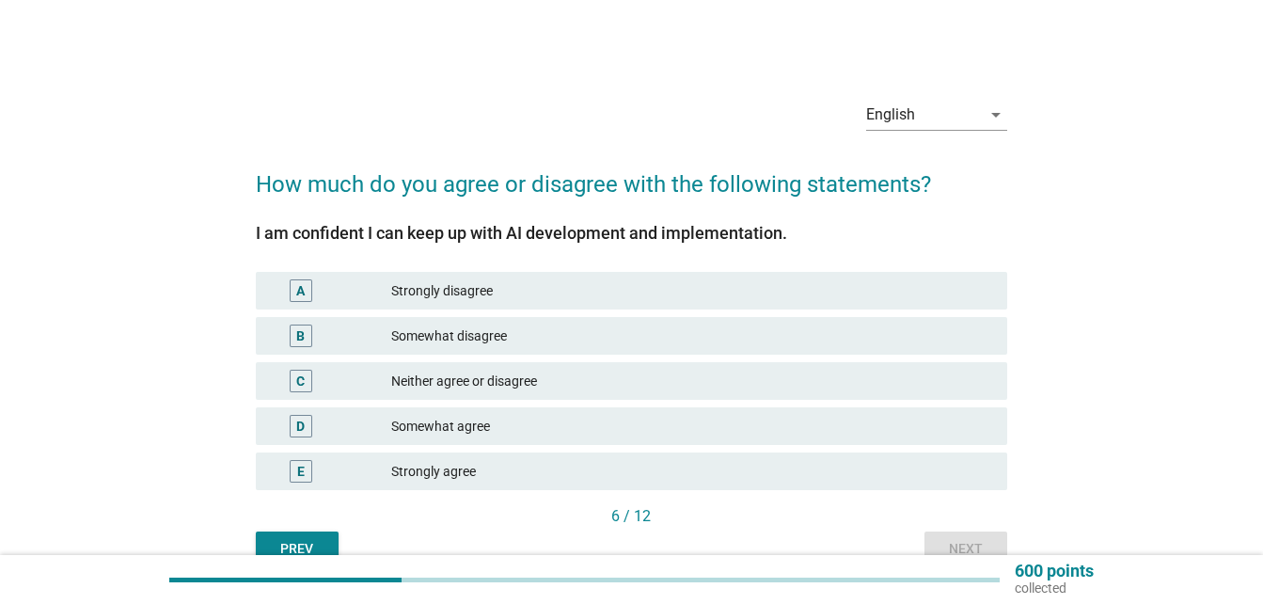
click at [807, 369] on div "Neither agree or disagree" at bounding box center [691, 380] width 601 height 23
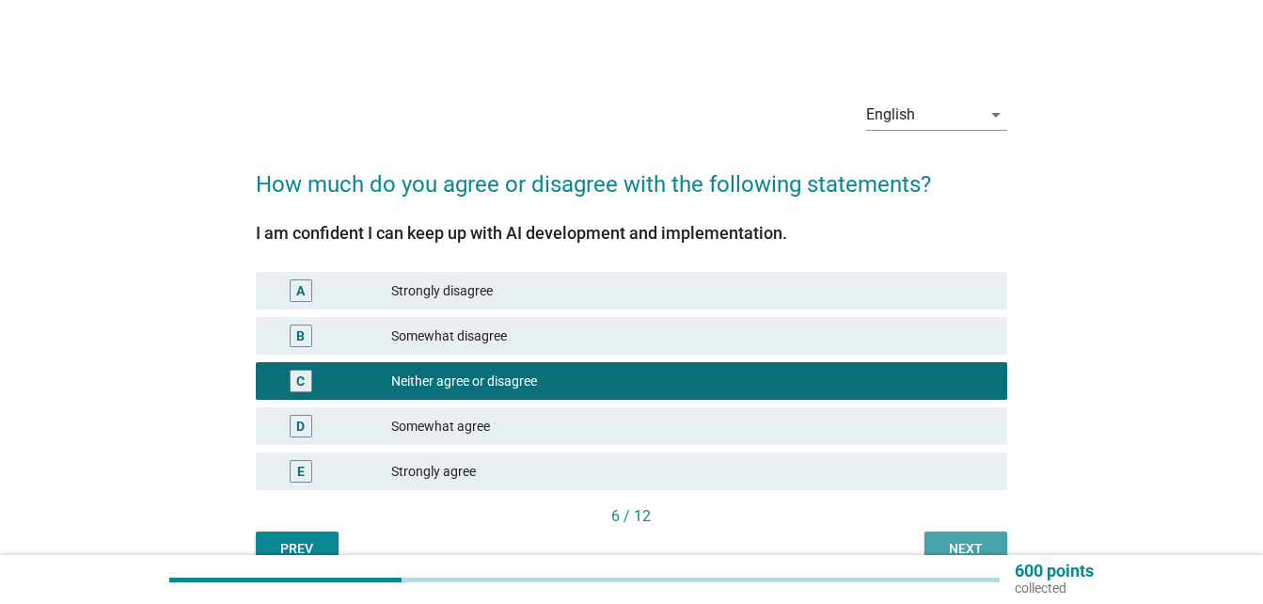
click at [976, 538] on button "Next" at bounding box center [965, 548] width 83 height 34
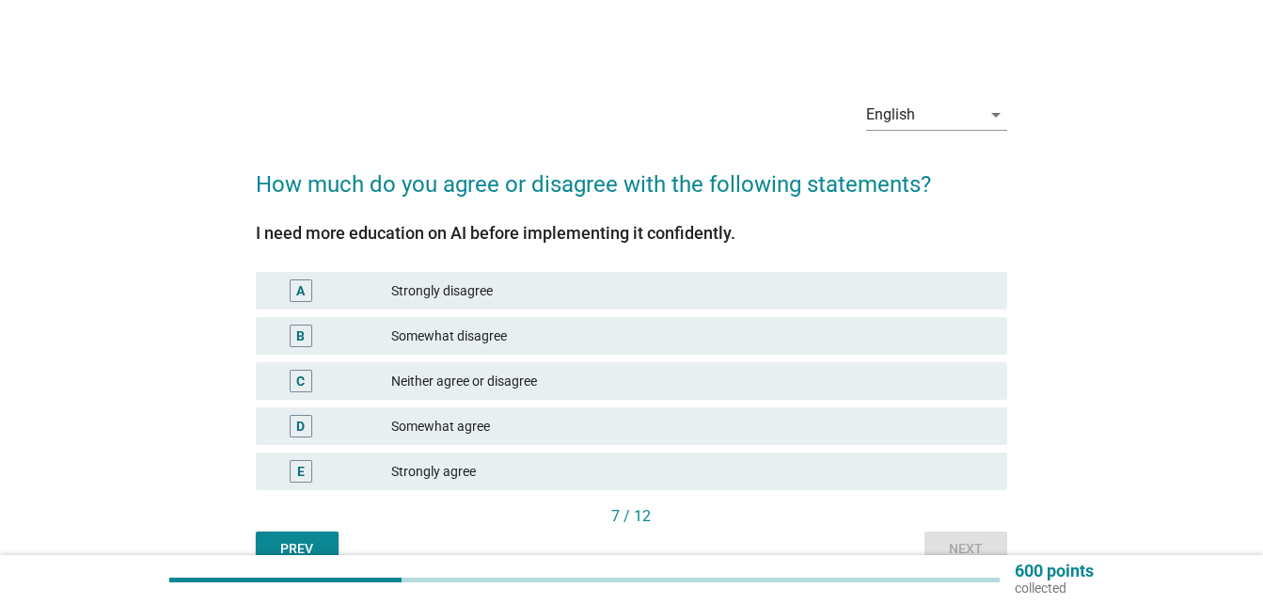
click at [821, 379] on div "Neither agree or disagree" at bounding box center [691, 380] width 601 height 23
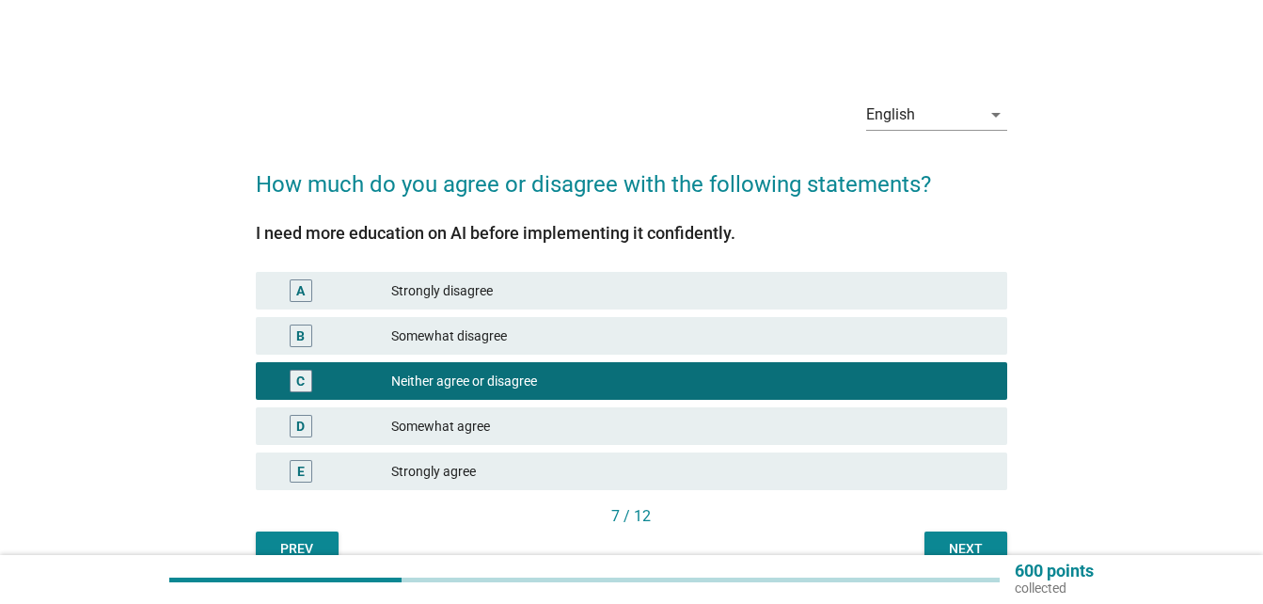
click at [956, 543] on div "Next" at bounding box center [965, 549] width 53 height 20
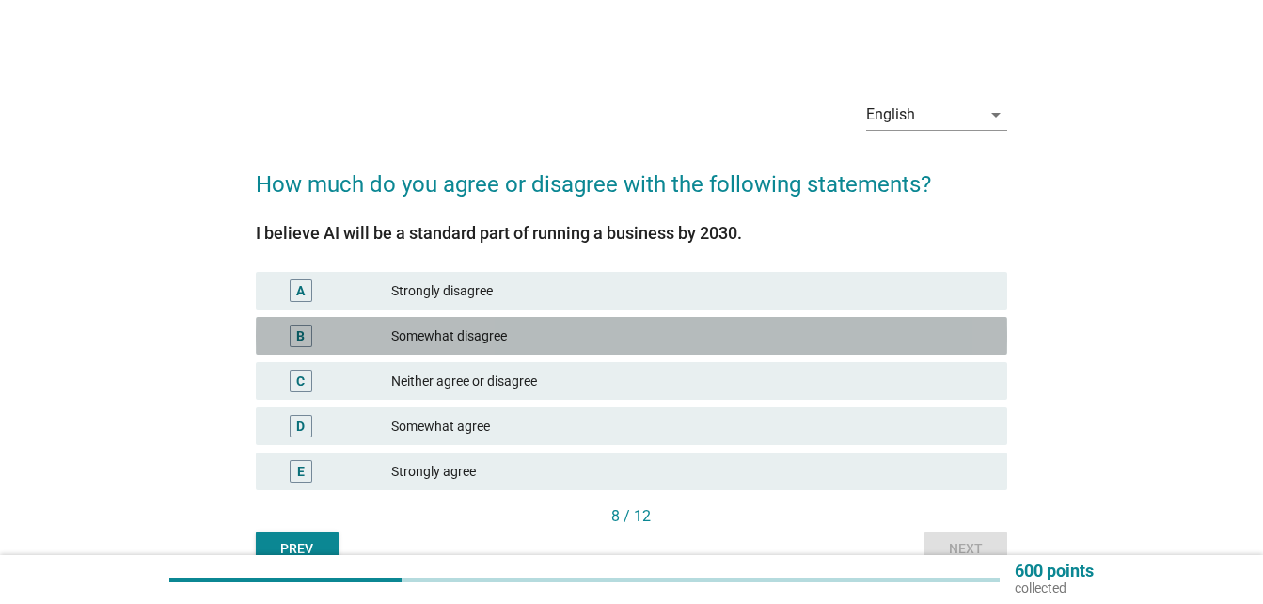
click at [826, 348] on div "B Somewhat disagree" at bounding box center [631, 336] width 751 height 38
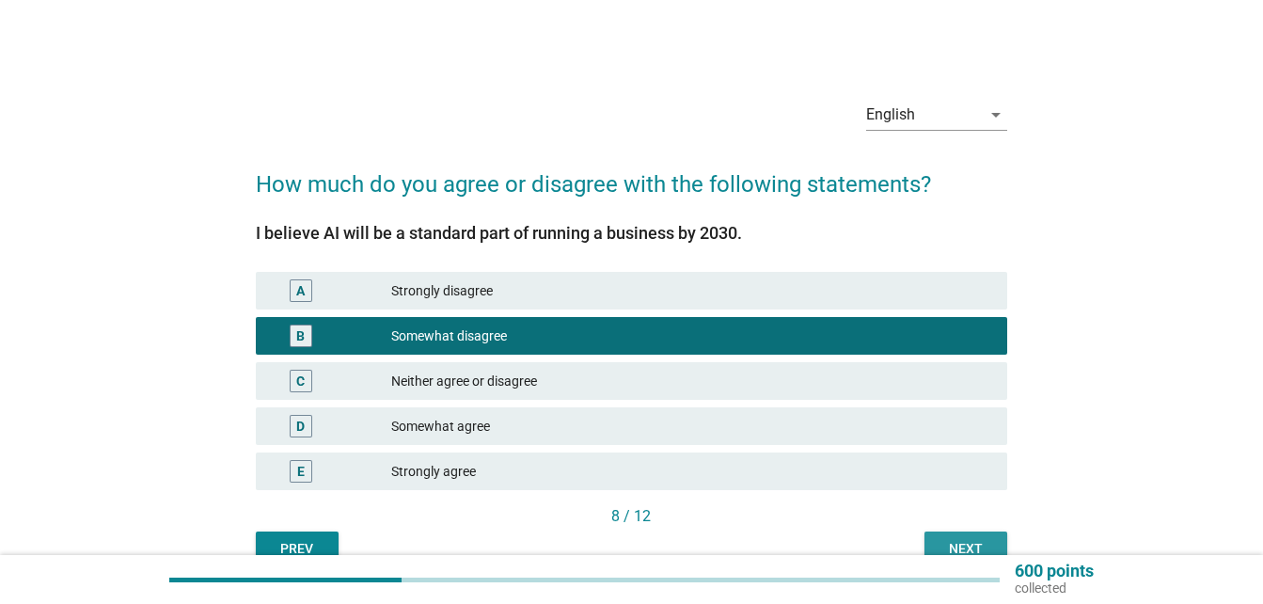
click at [955, 555] on div "English arrow_drop_down How much do you agree or disagree with the following st…" at bounding box center [631, 325] width 1263 height 650
click at [976, 535] on button "Next" at bounding box center [965, 548] width 83 height 34
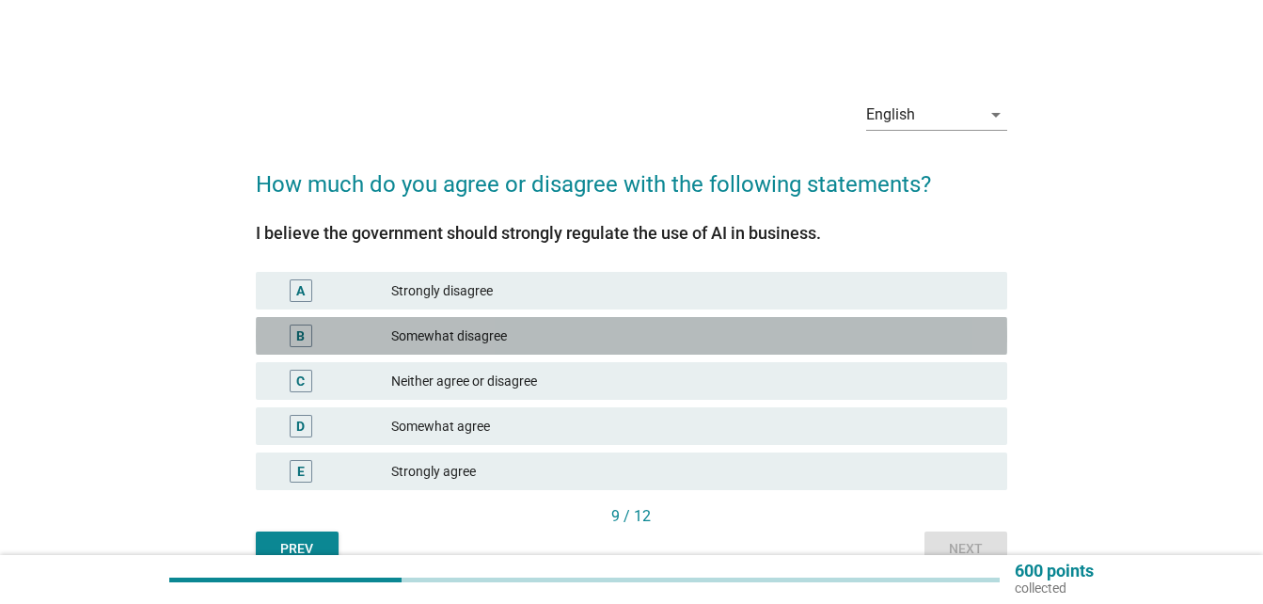
click at [798, 346] on div "Somewhat disagree" at bounding box center [691, 335] width 601 height 23
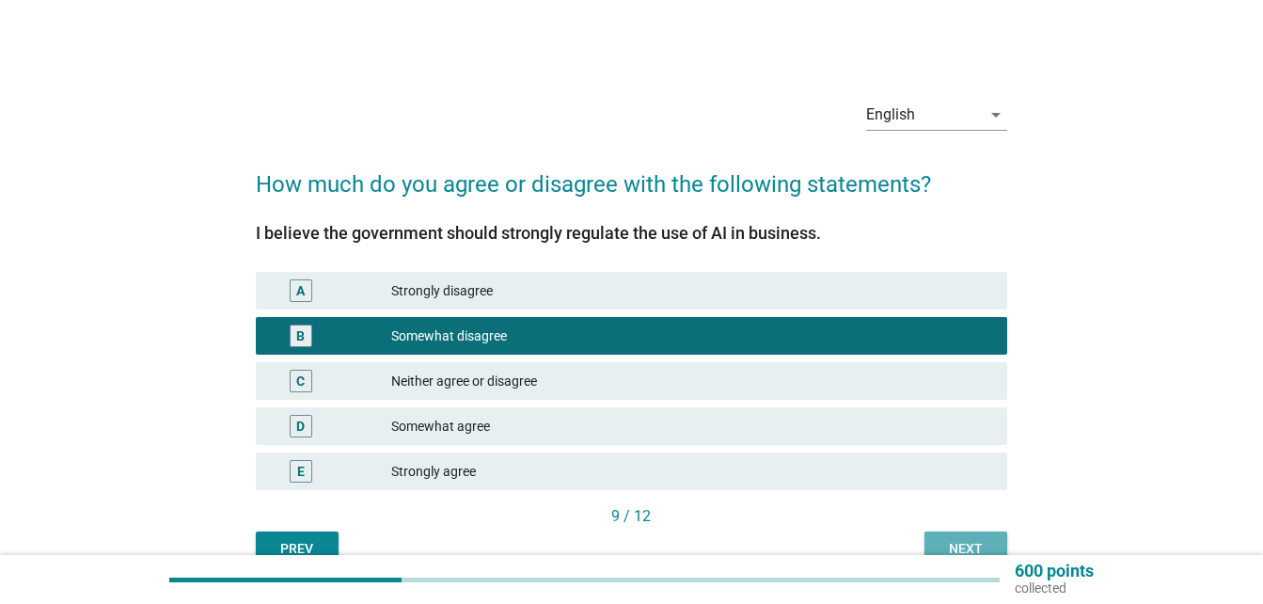
click at [979, 538] on button "Next" at bounding box center [965, 548] width 83 height 34
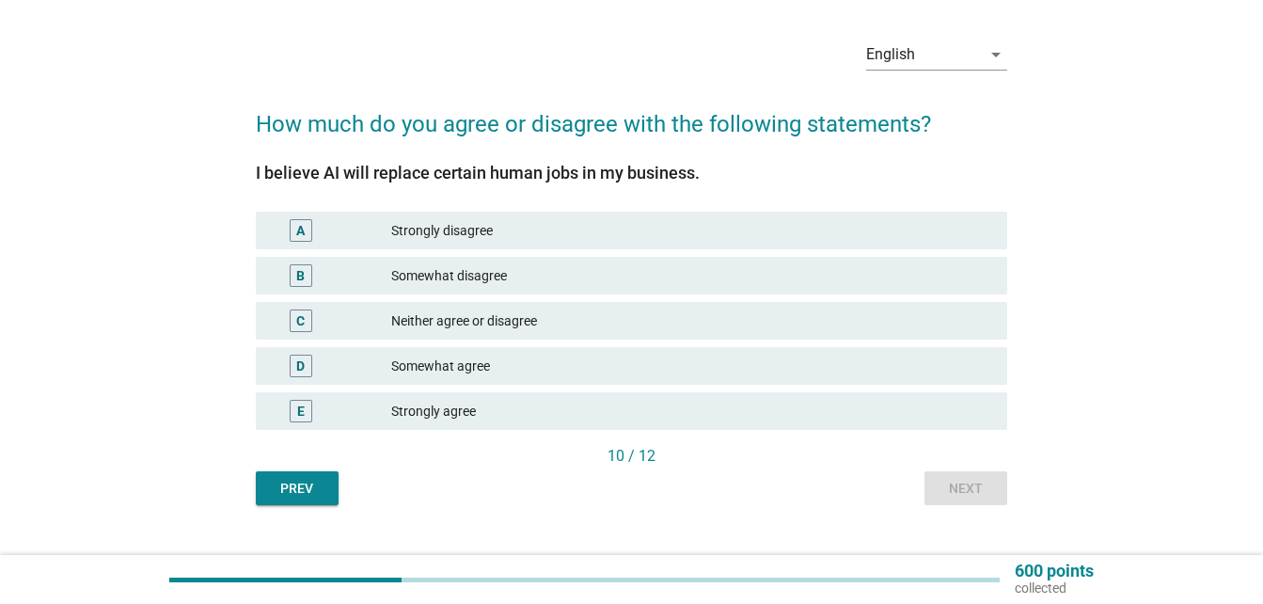
scroll to position [94, 0]
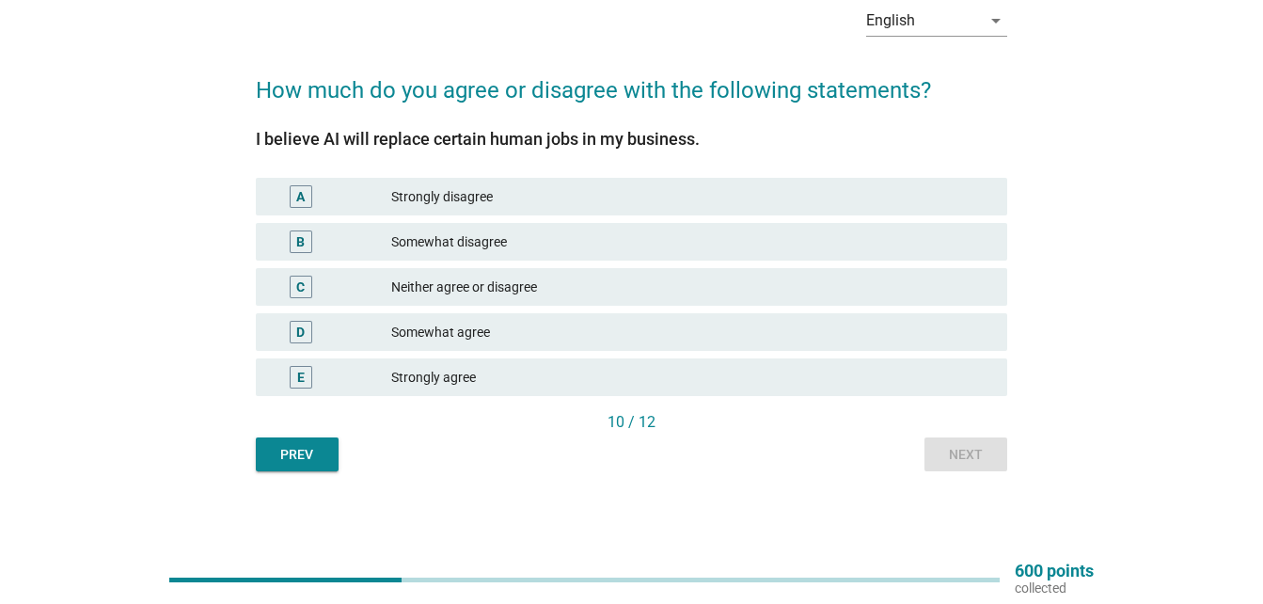
click at [778, 239] on div "Somewhat disagree" at bounding box center [691, 241] width 601 height 23
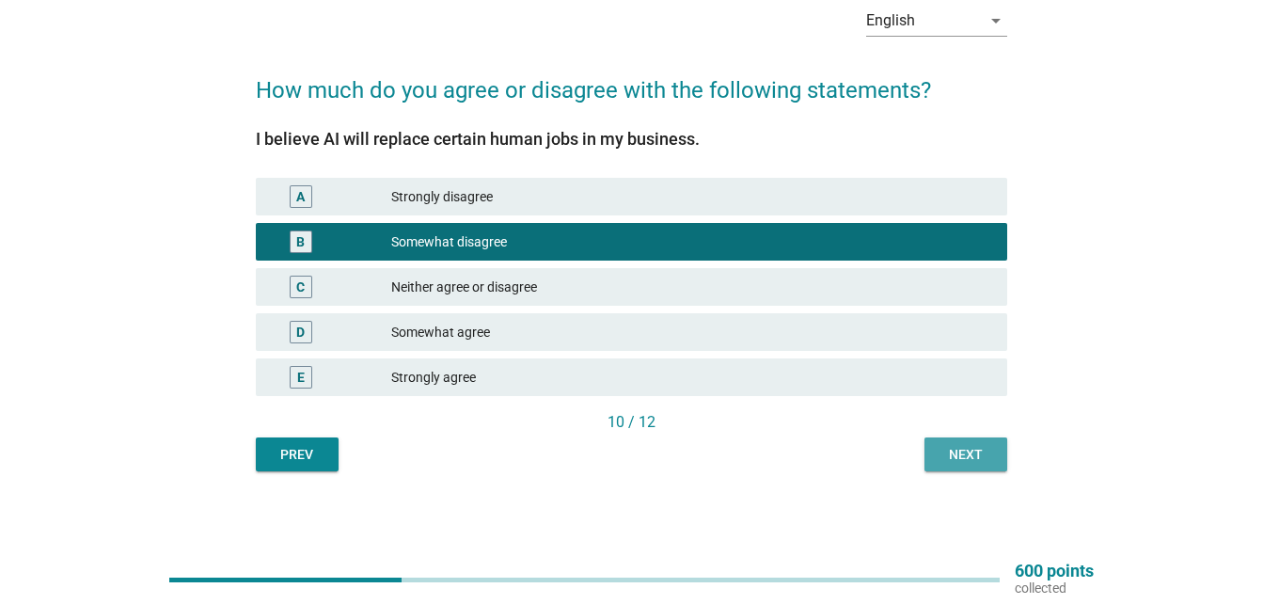
click at [973, 463] on div "Next" at bounding box center [965, 455] width 53 height 20
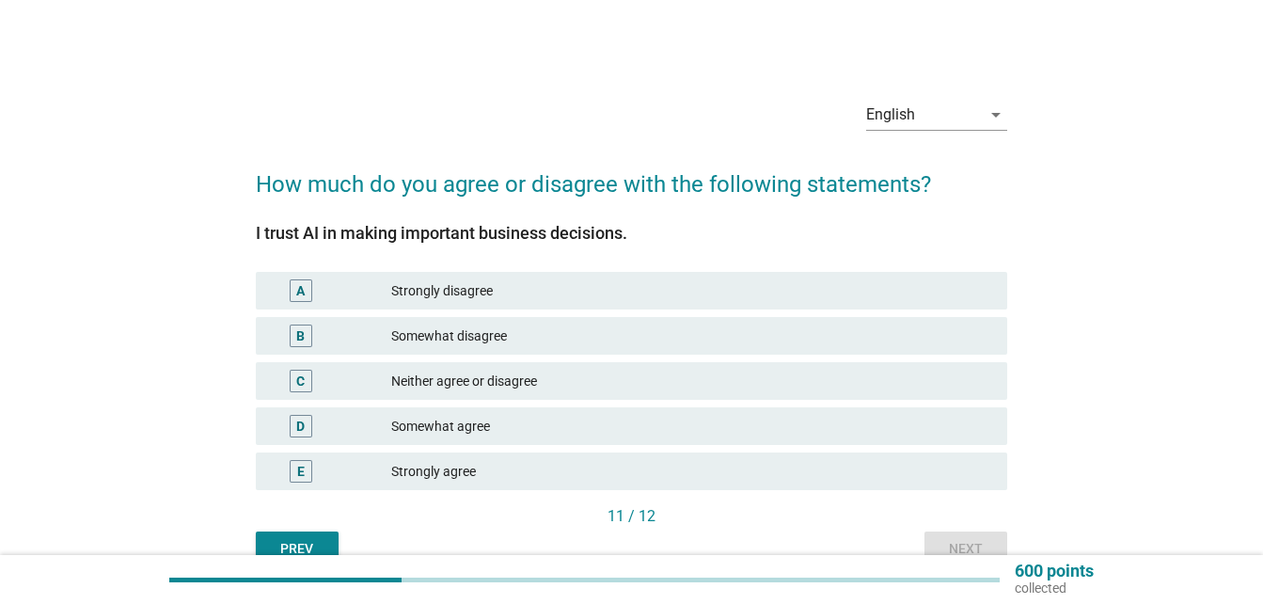
click at [801, 304] on div "A Strongly disagree" at bounding box center [631, 291] width 751 height 38
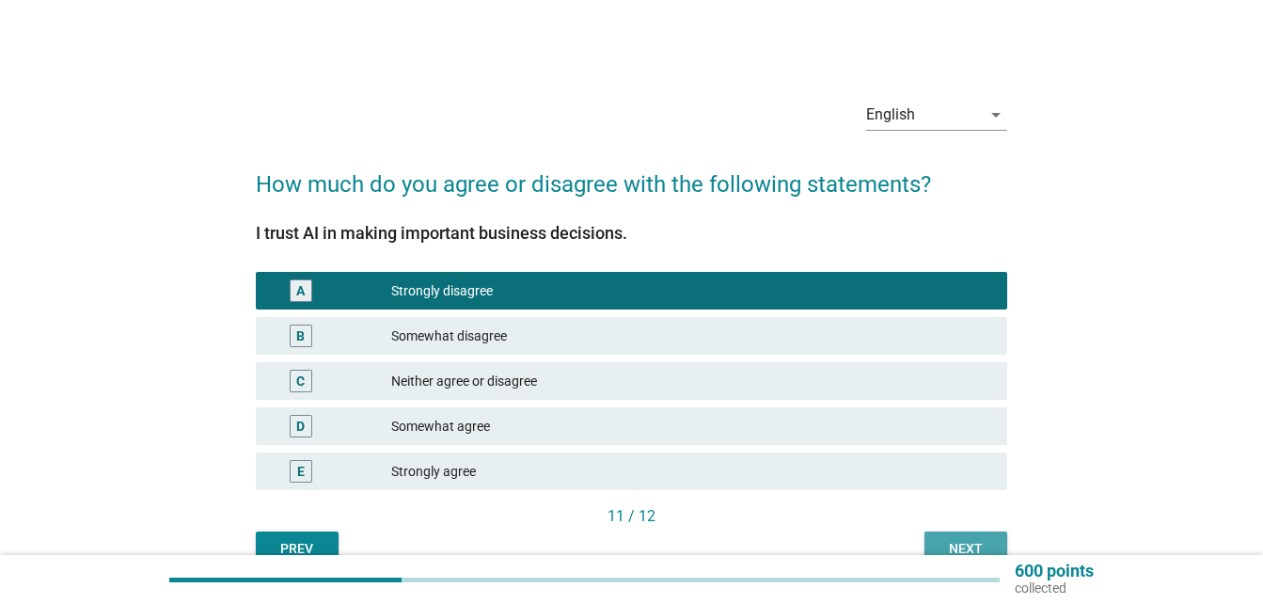
click at [971, 544] on div "Next" at bounding box center [965, 549] width 53 height 20
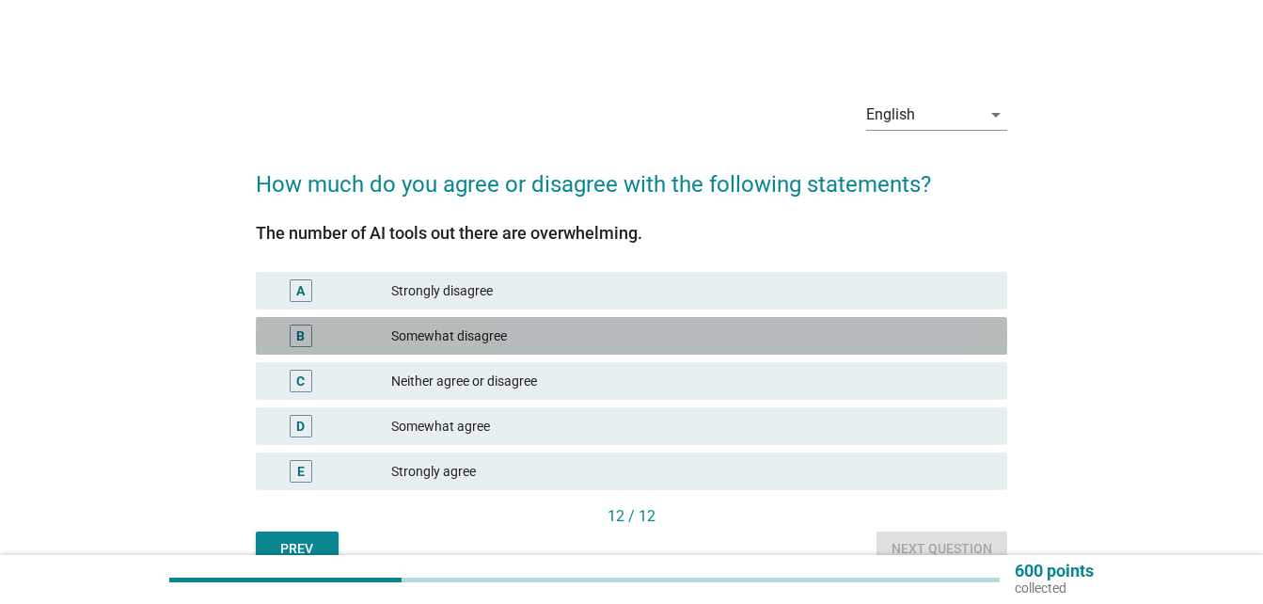
click at [776, 353] on div "B Somewhat disagree" at bounding box center [631, 336] width 751 height 38
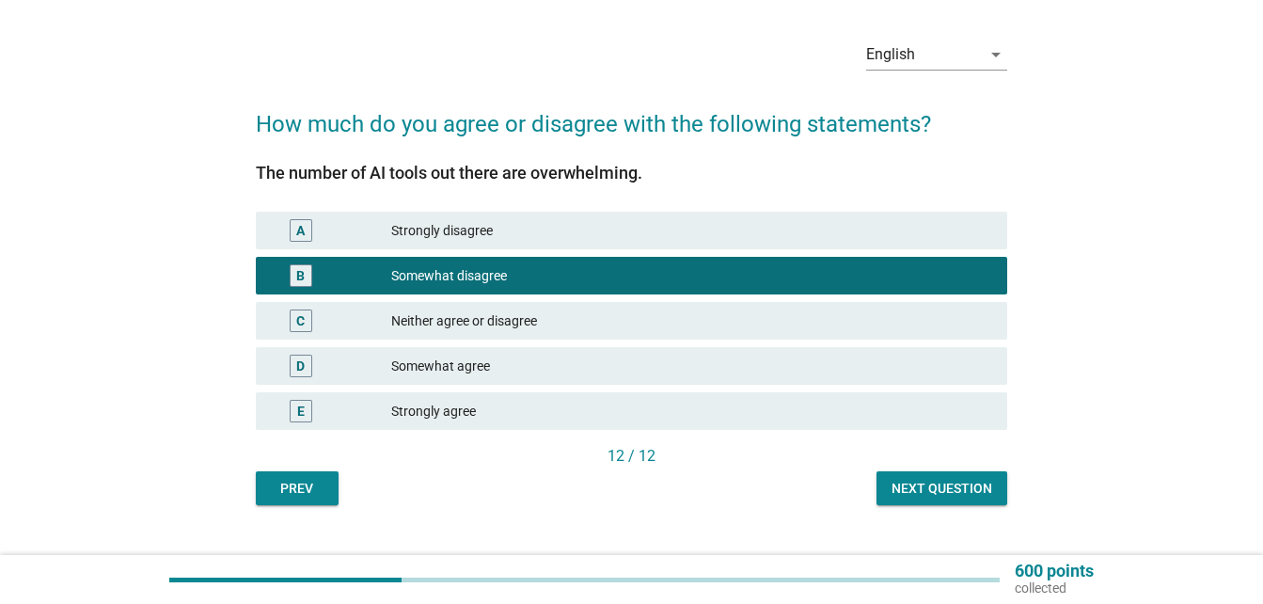
scroll to position [95, 0]
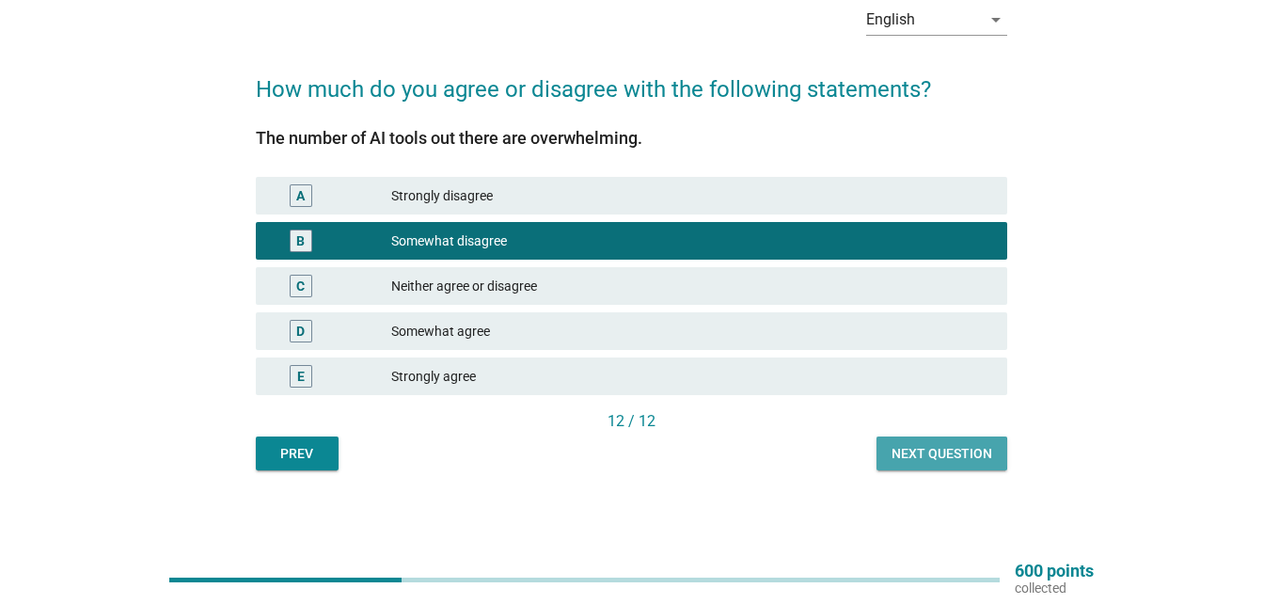
click at [934, 456] on div "Next question" at bounding box center [941, 454] width 101 height 20
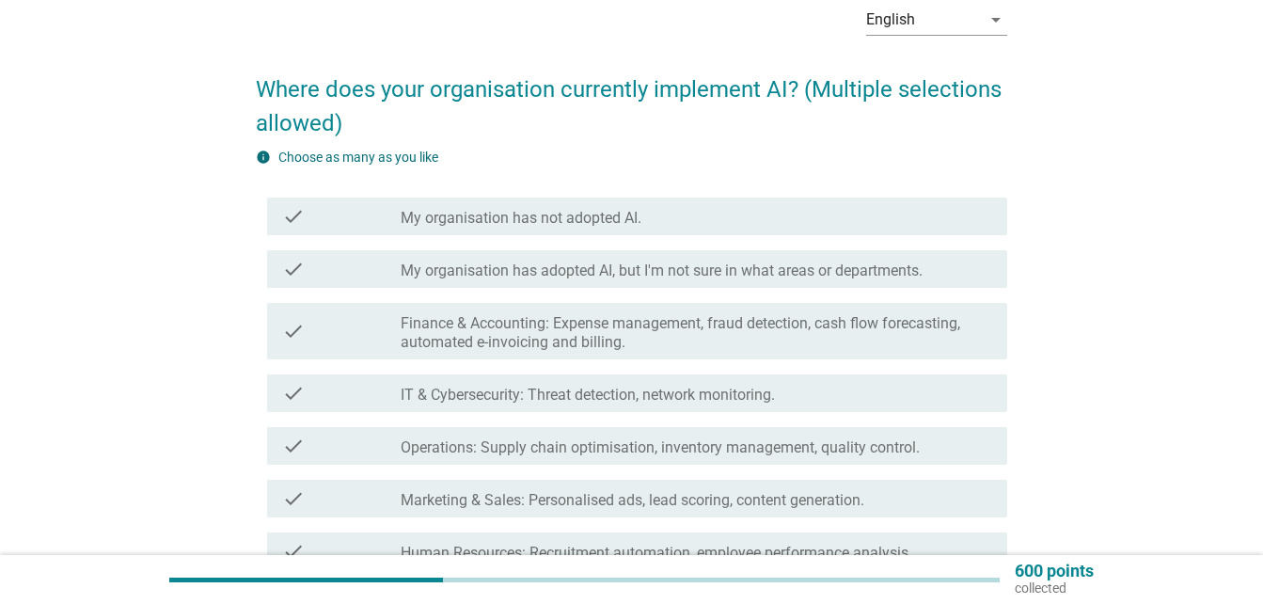
scroll to position [0, 0]
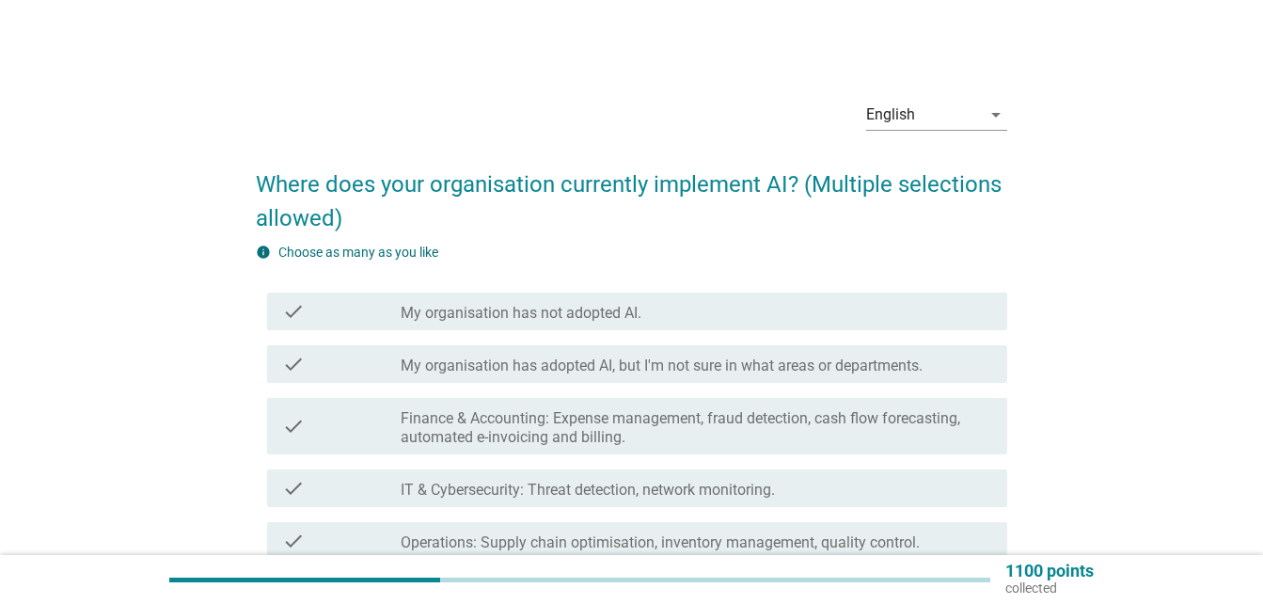
click at [721, 424] on label "Finance & Accounting: Expense management, fraud detection, cash flow forecastin…" at bounding box center [695, 428] width 591 height 38
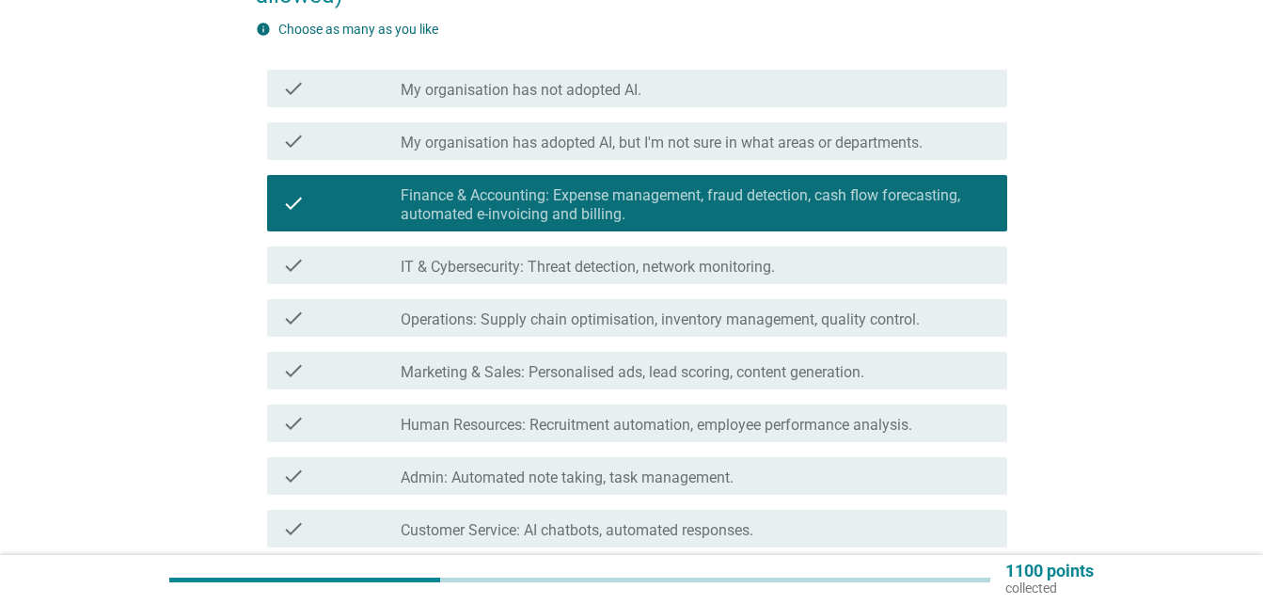
scroll to position [282, 0]
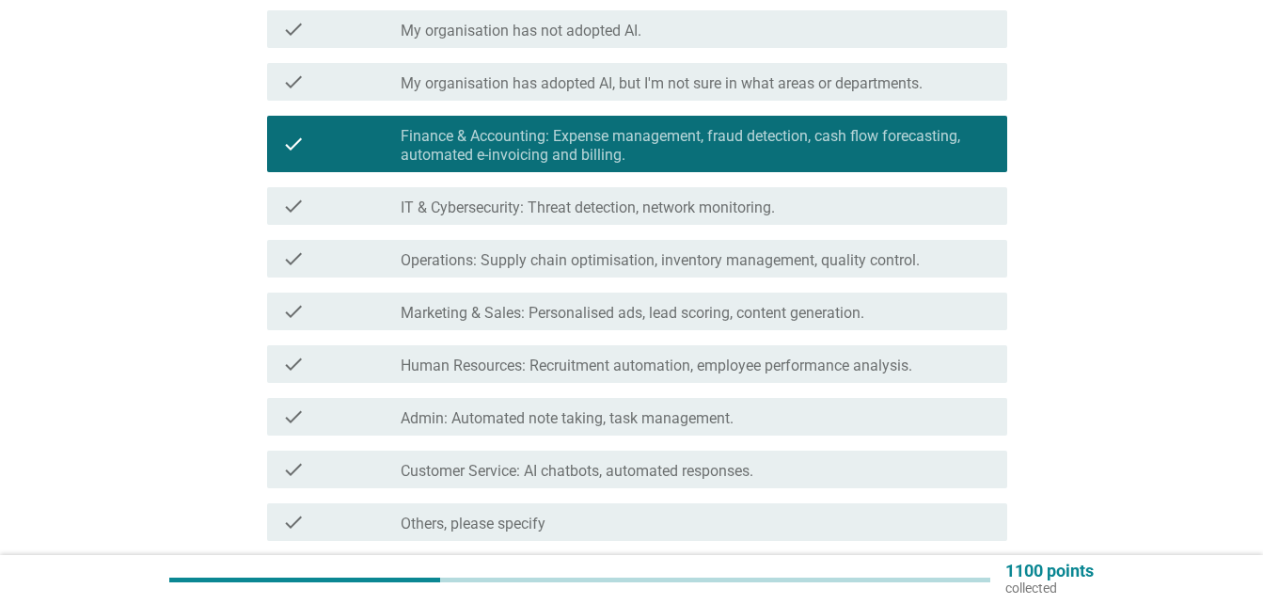
click at [713, 328] on div "check check_box_outline_blank Marketing & Sales: Personalised ads, lead scoring…" at bounding box center [637, 311] width 740 height 38
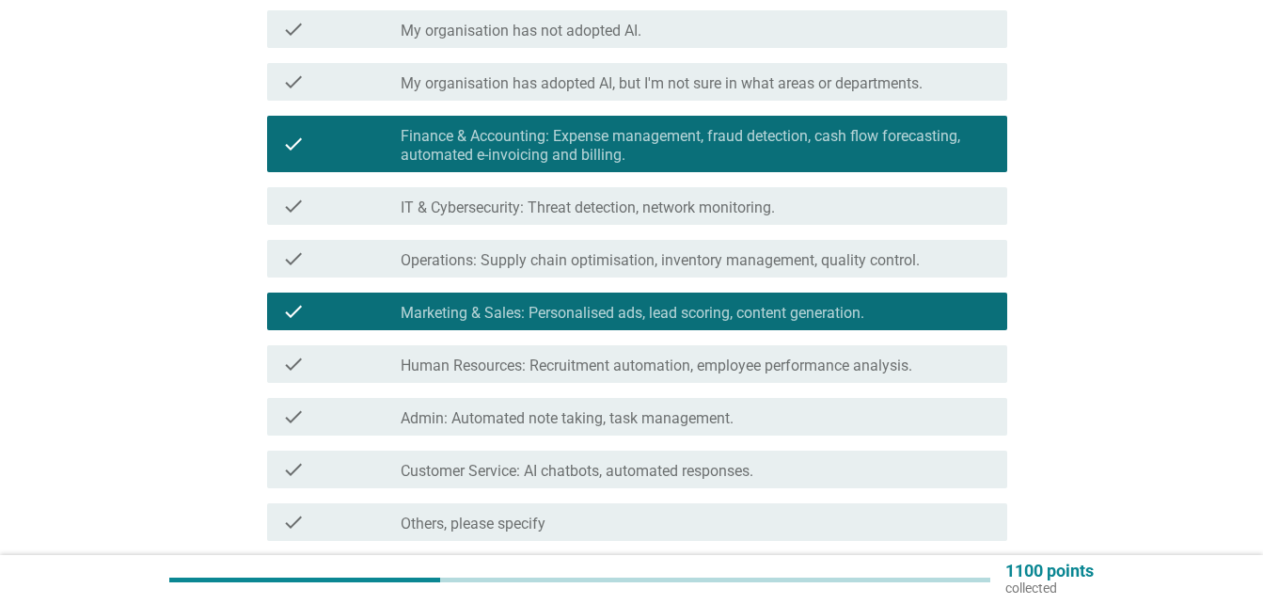
click at [743, 372] on label "Human Resources: Recruitment automation, employee performance analysis." at bounding box center [655, 365] width 511 height 19
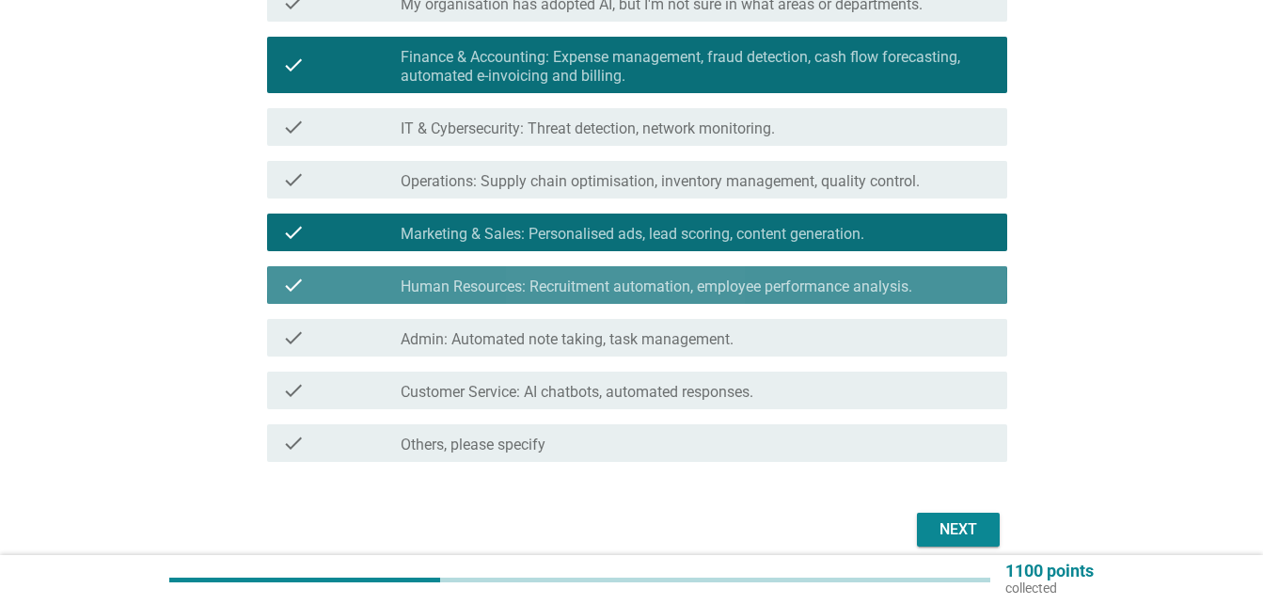
scroll to position [443, 0]
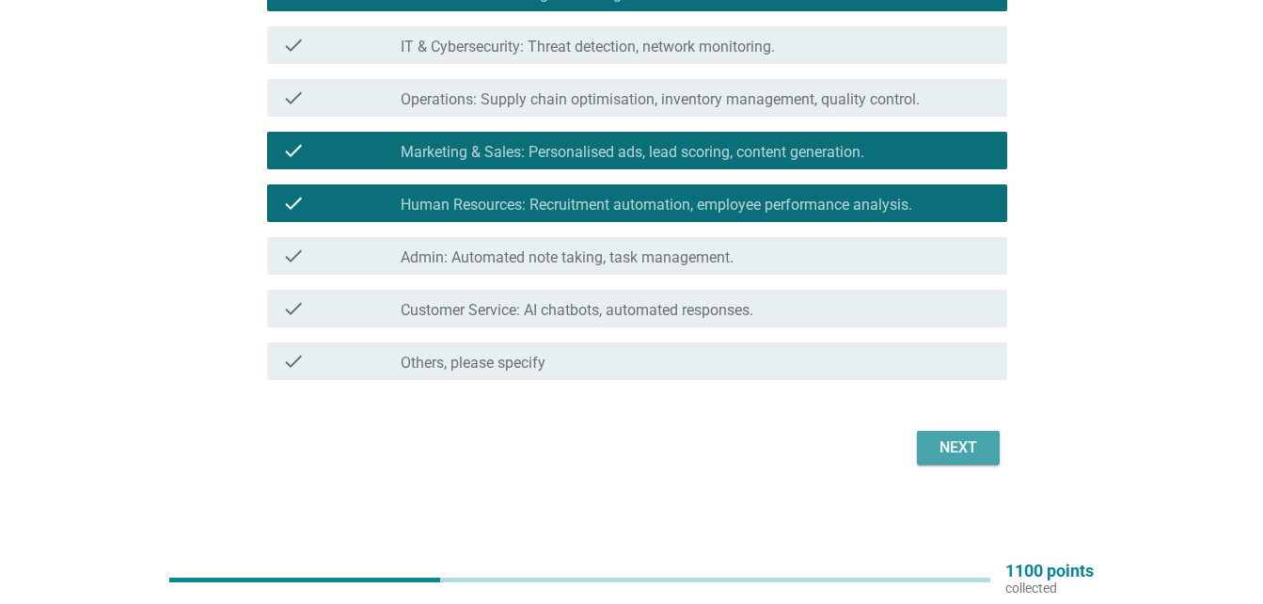
click at [949, 432] on button "Next" at bounding box center [958, 448] width 83 height 34
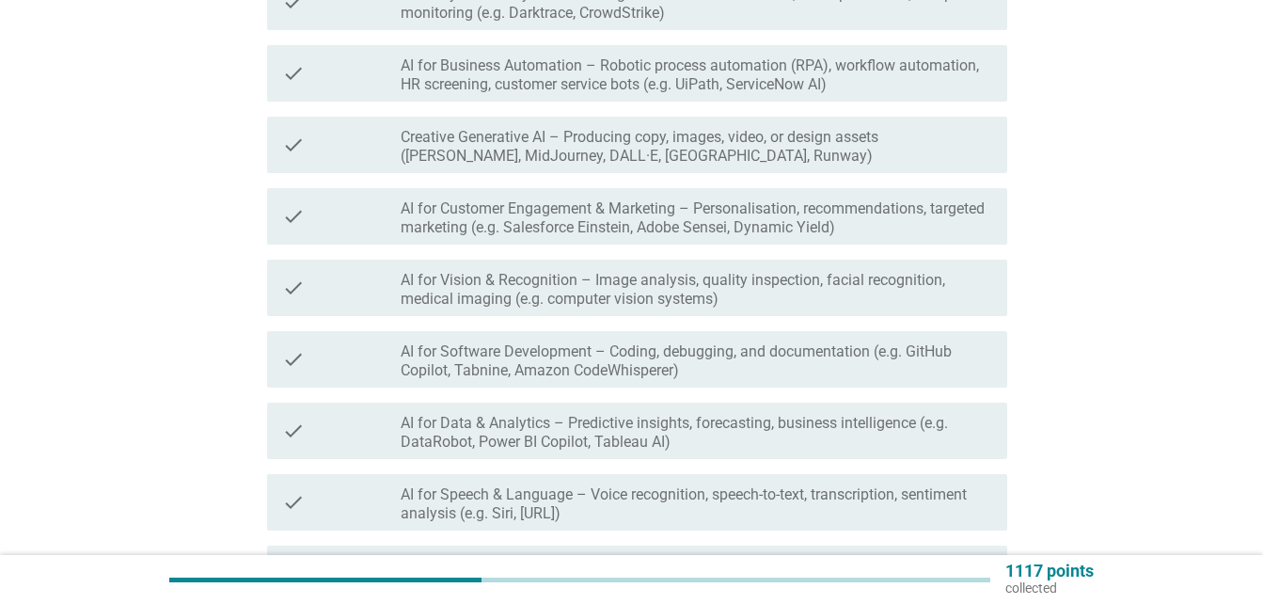
scroll to position [0, 0]
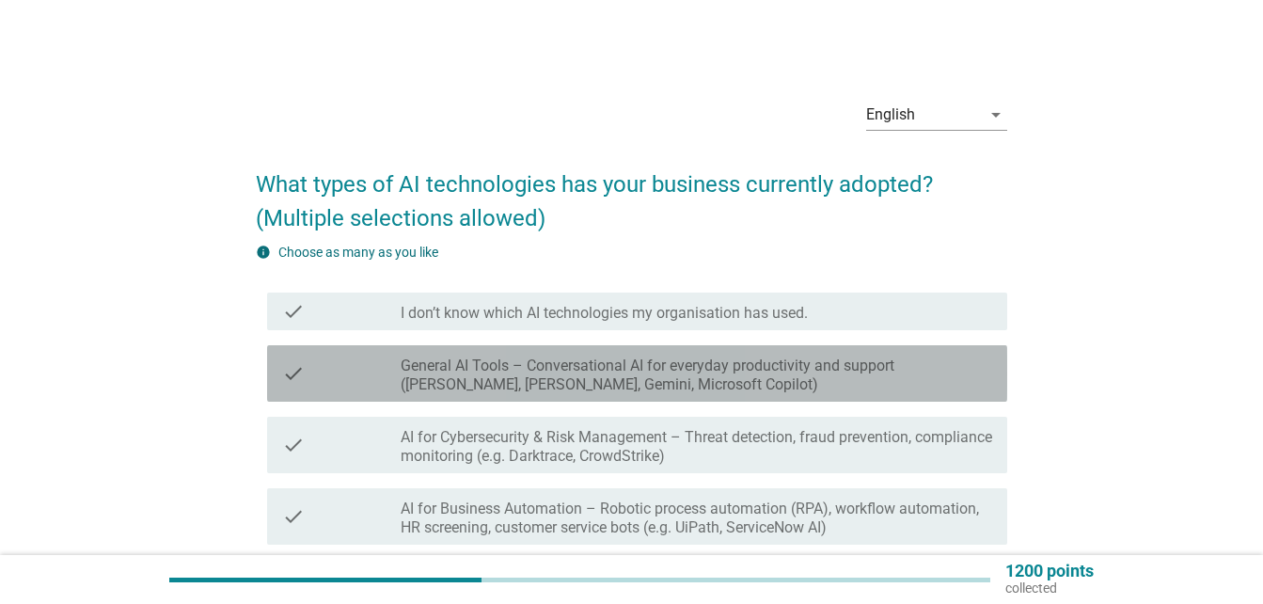
click at [785, 392] on label "General AI Tools – Conversational AI for everyday productivity and support ([PE…" at bounding box center [695, 375] width 591 height 38
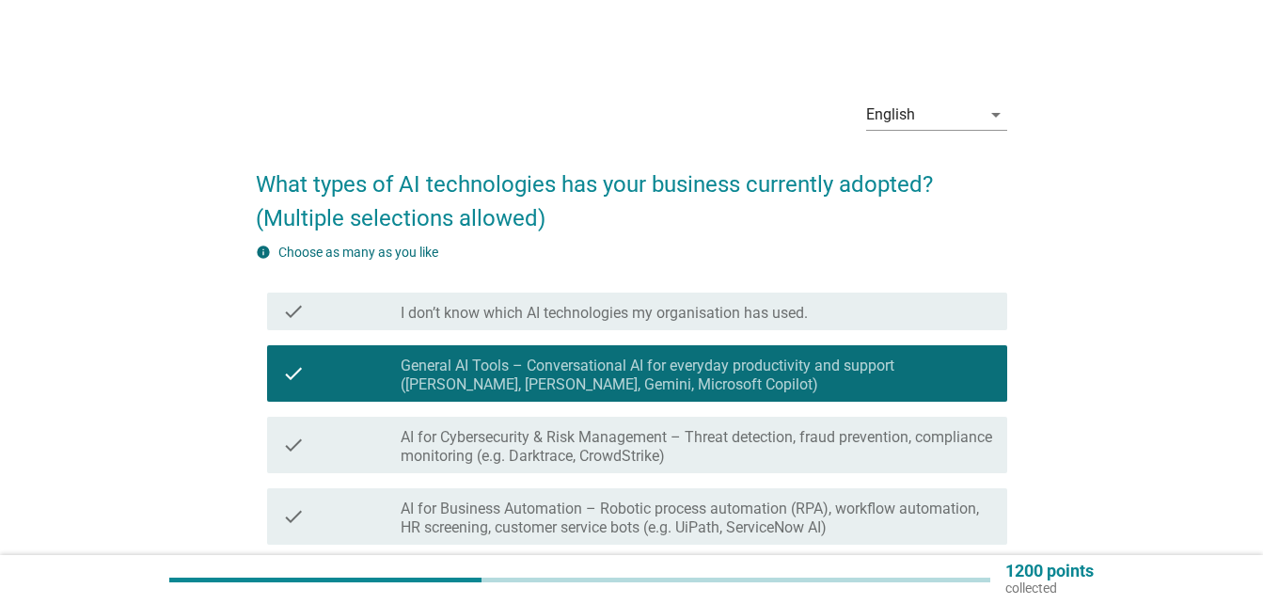
click at [784, 442] on label "AI for Cybersecurity & Risk Management – Threat detection, fraud prevention, co…" at bounding box center [695, 447] width 591 height 38
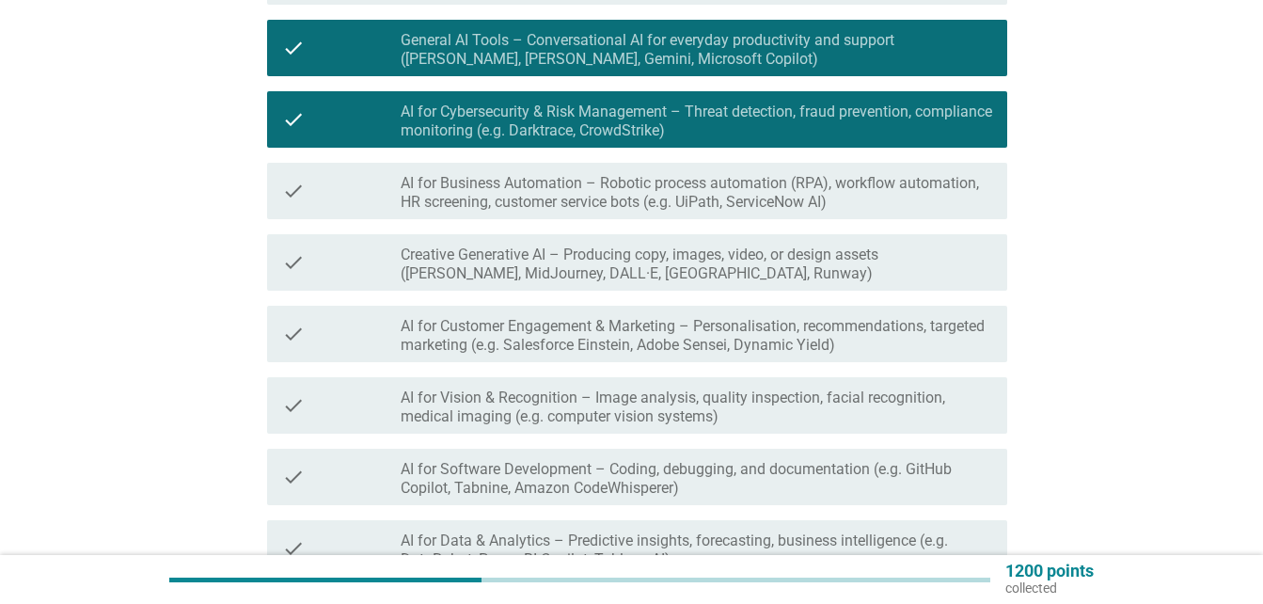
scroll to position [470, 0]
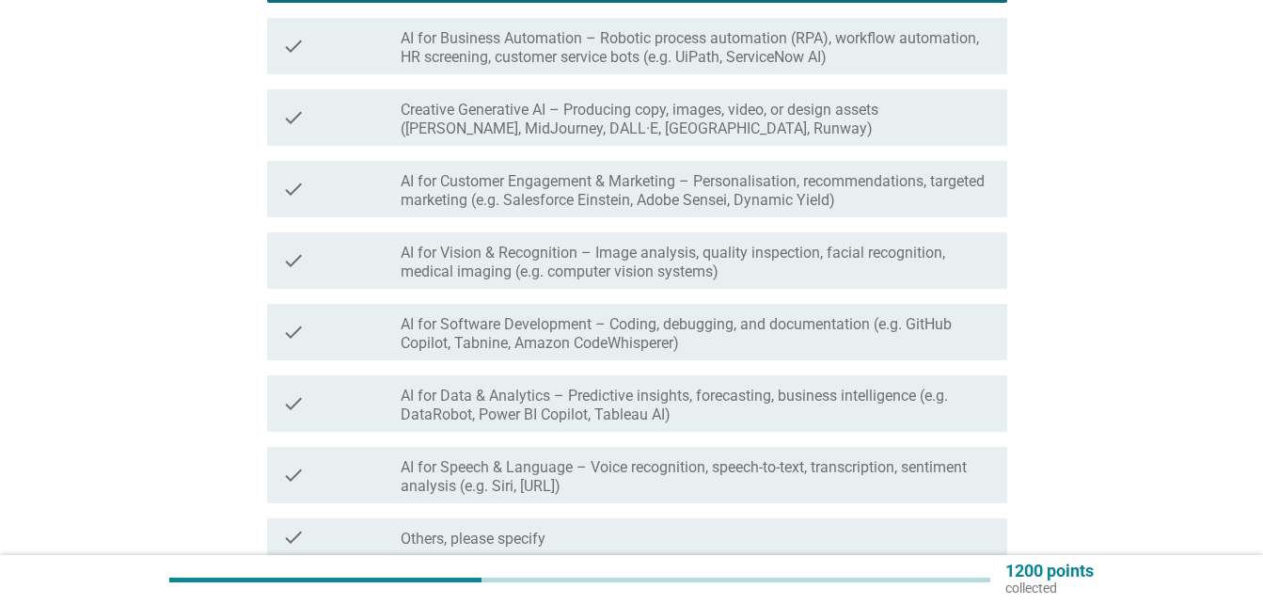
click at [919, 446] on div "check check_box_outline_blank AI for Speech & Language – Voice recognition, spe…" at bounding box center [631, 474] width 751 height 71
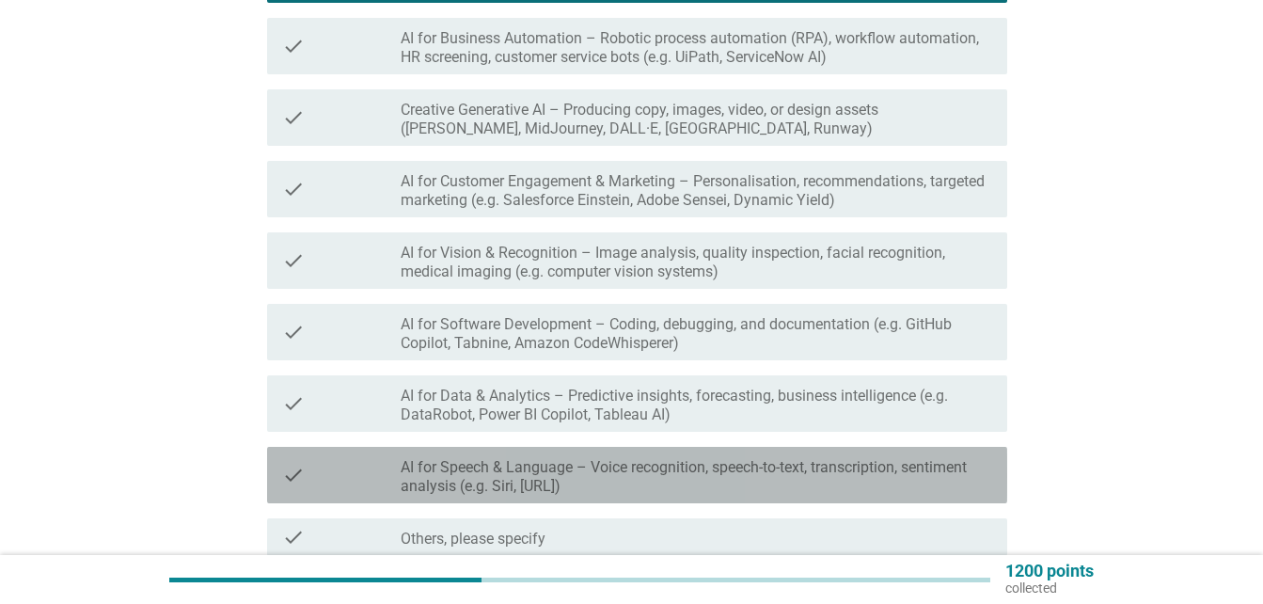
click at [922, 463] on label "AI for Speech & Language – Voice recognition, speech-to-text, transcription, se…" at bounding box center [695, 477] width 591 height 38
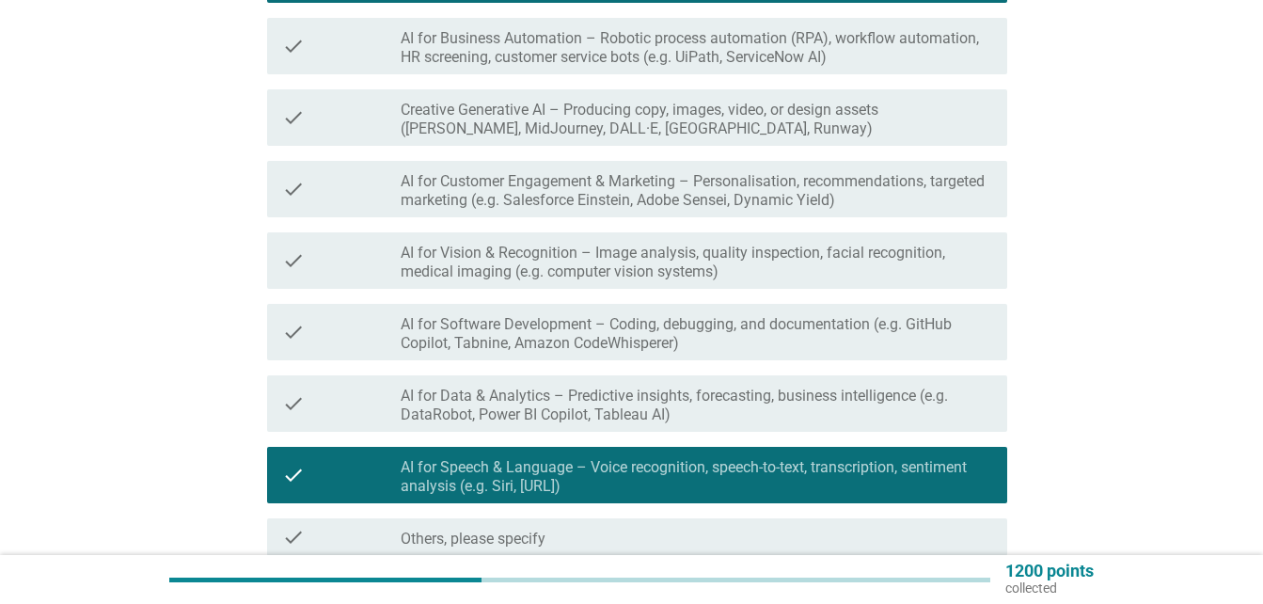
scroll to position [646, 0]
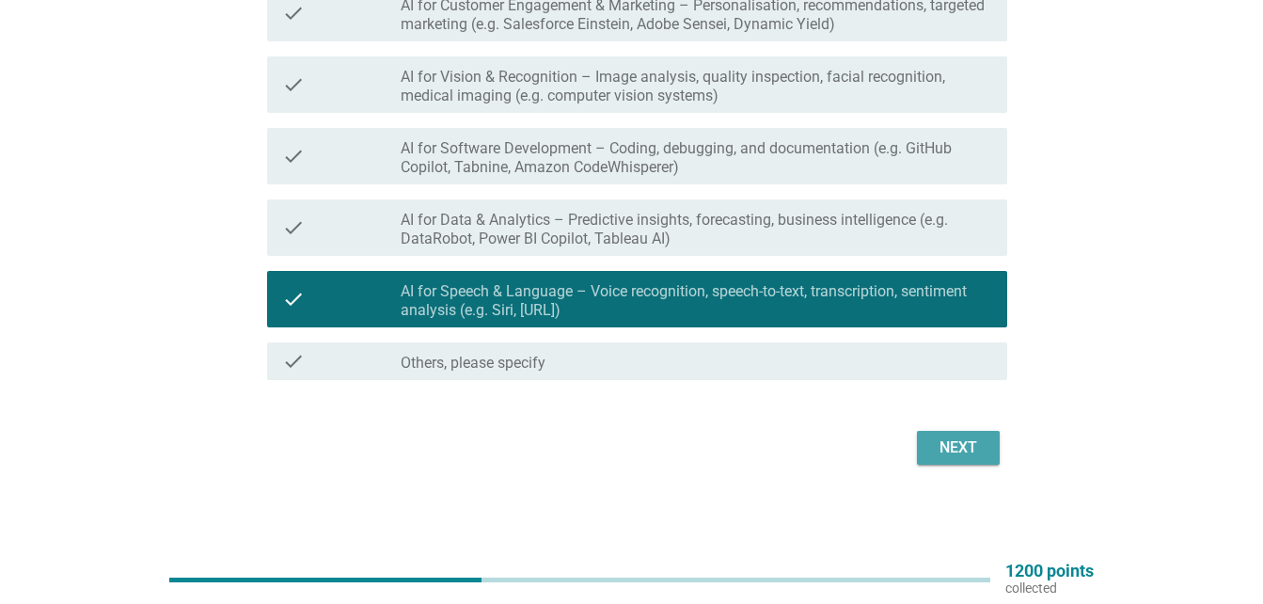
click at [930, 439] on button "Next" at bounding box center [958, 448] width 83 height 34
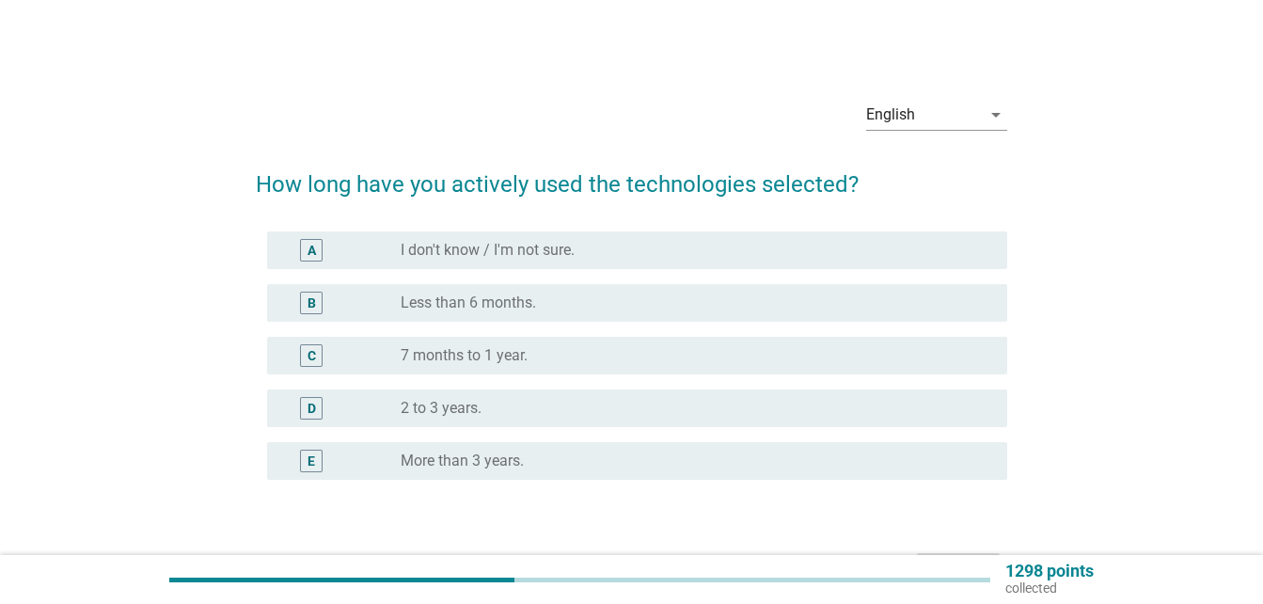
click at [760, 355] on div "radio_button_unchecked 7 months to 1 year." at bounding box center [688, 355] width 576 height 19
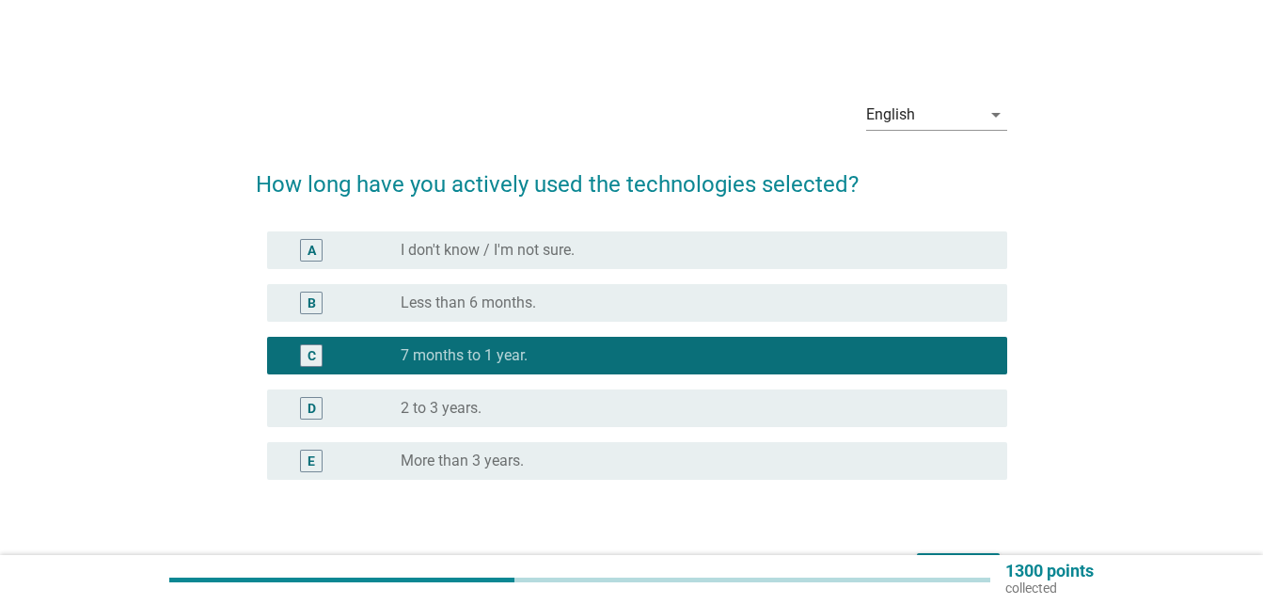
scroll to position [122, 0]
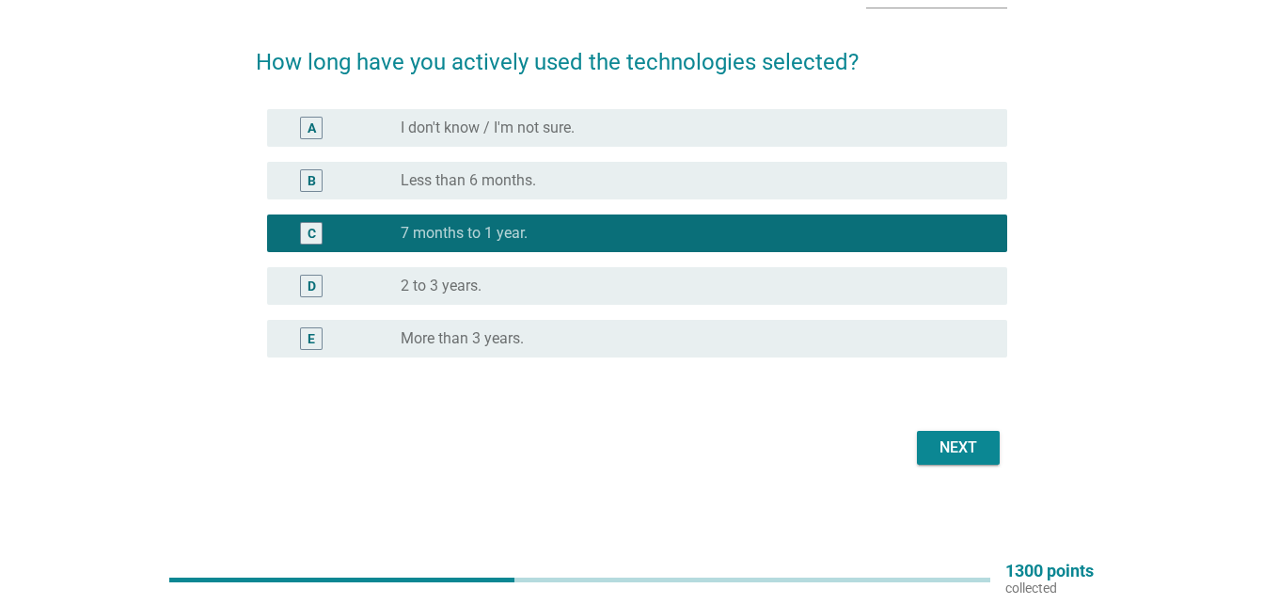
click at [727, 150] on div "A radio_button_unchecked I don't know / I'm not sure." at bounding box center [631, 128] width 751 height 53
click at [943, 446] on div "Next" at bounding box center [958, 447] width 53 height 23
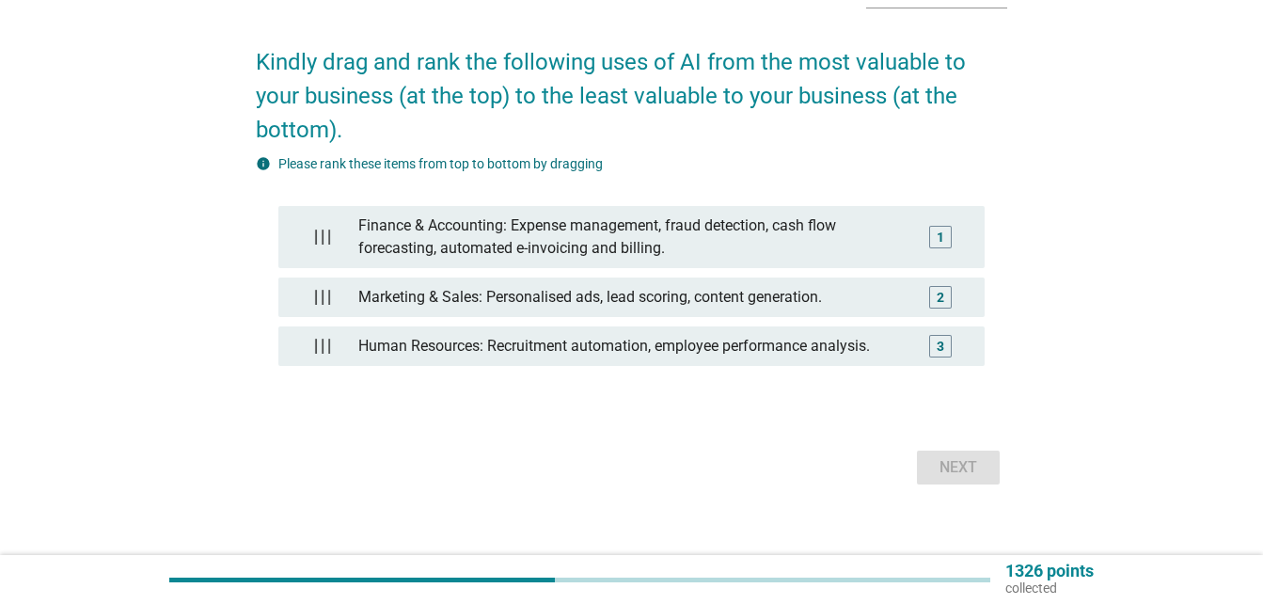
scroll to position [0, 0]
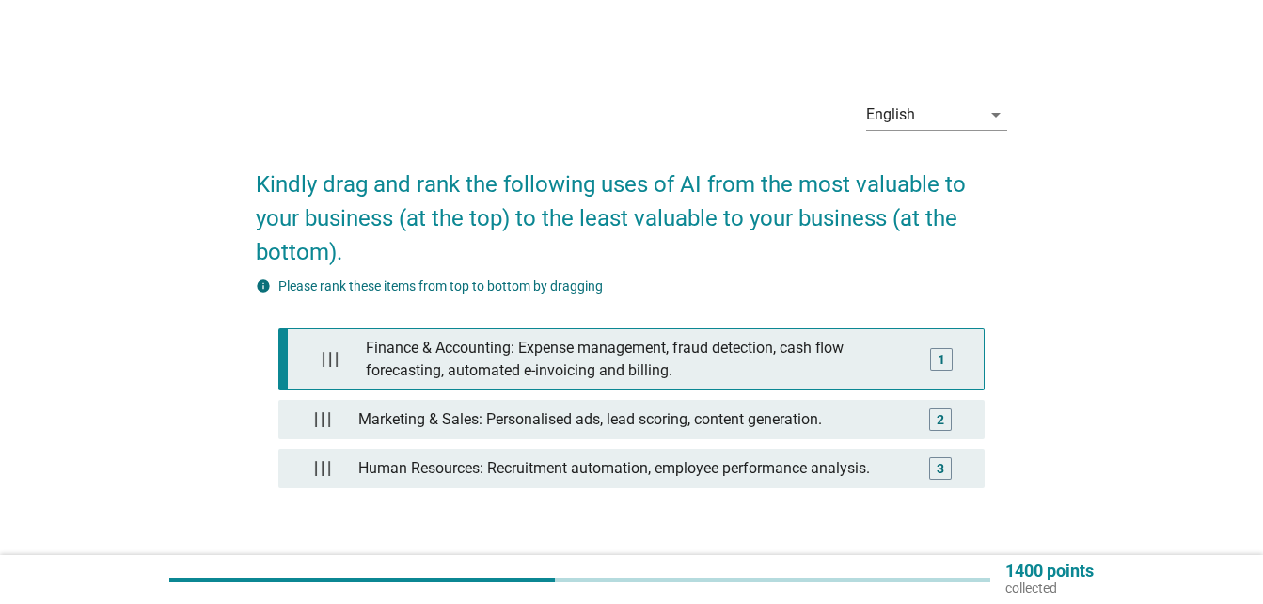
click at [748, 367] on div "Finance & Accounting: Expense management, fraud detection, cash flow forecastin…" at bounding box center [635, 359] width 555 height 60
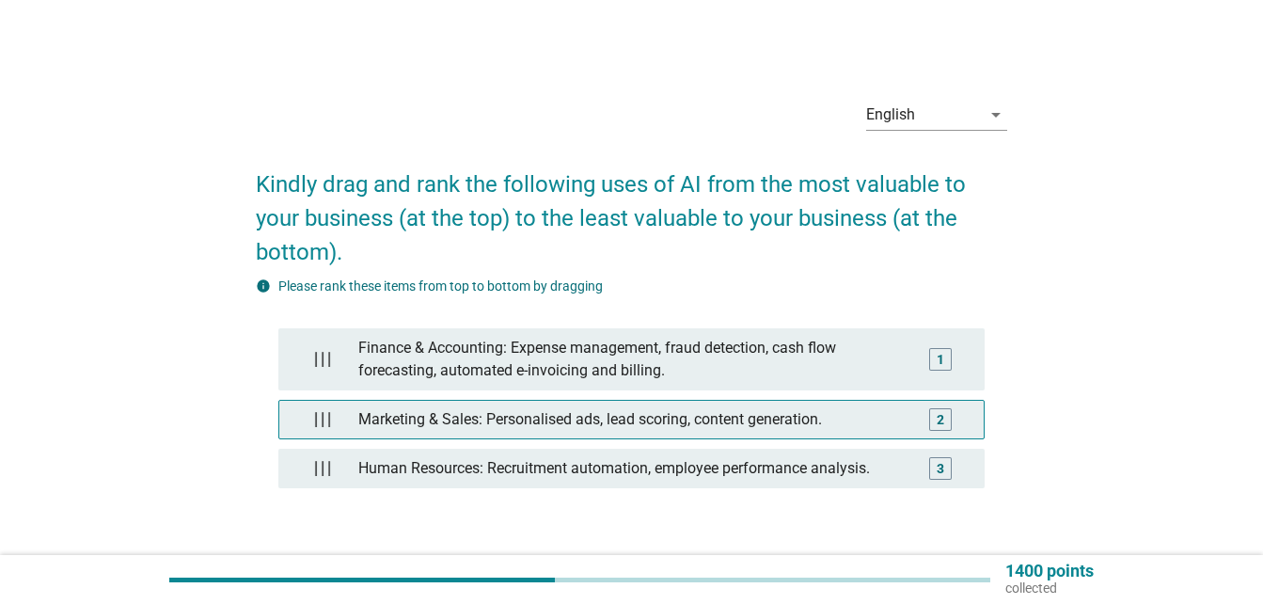
click at [824, 434] on div "Marketing & Sales: Personalised ads, lead scoring, content generation." at bounding box center [632, 419] width 562 height 38
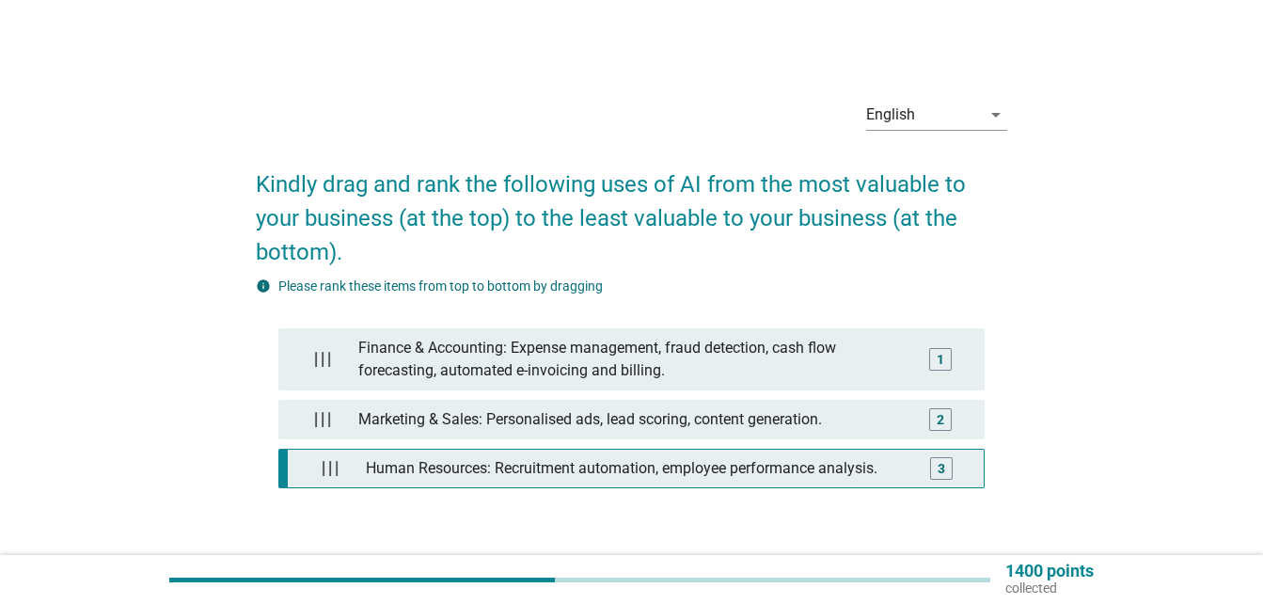
click at [830, 461] on div "Human Resources: Recruitment automation, employee performance analysis." at bounding box center [635, 468] width 555 height 38
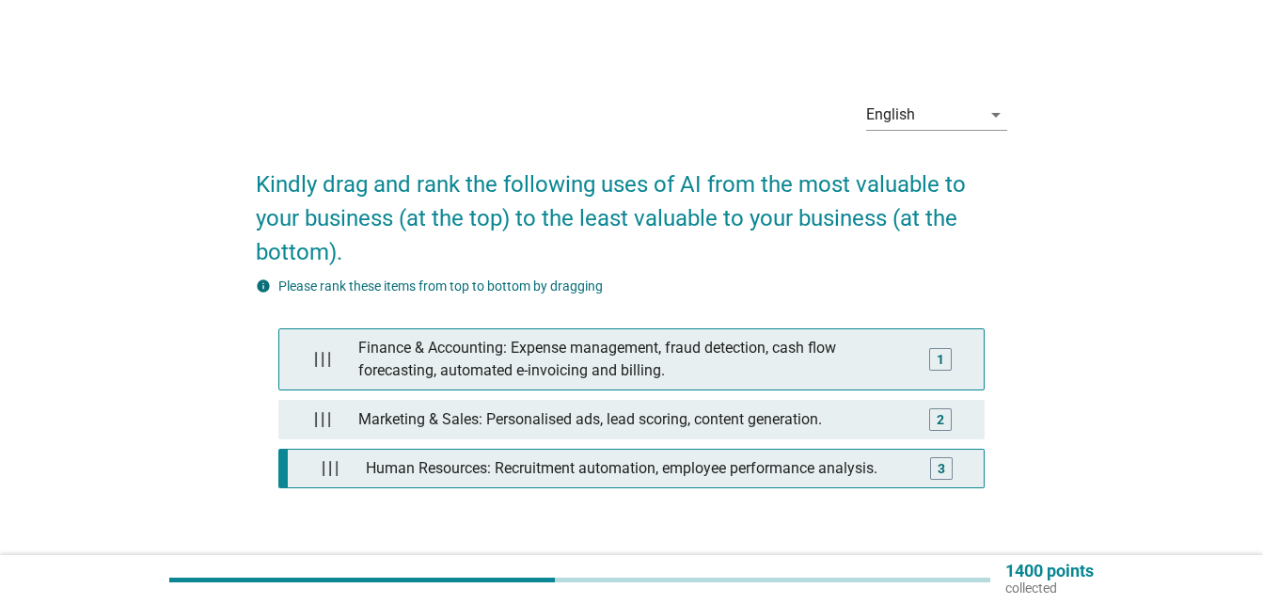
drag, startPoint x: 830, startPoint y: 461, endPoint x: 793, endPoint y: 353, distance: 114.2
click at [793, 353] on div "Finance & Accounting: Expense management, fraud detection, cash flow forecastin…" at bounding box center [631, 417] width 706 height 179
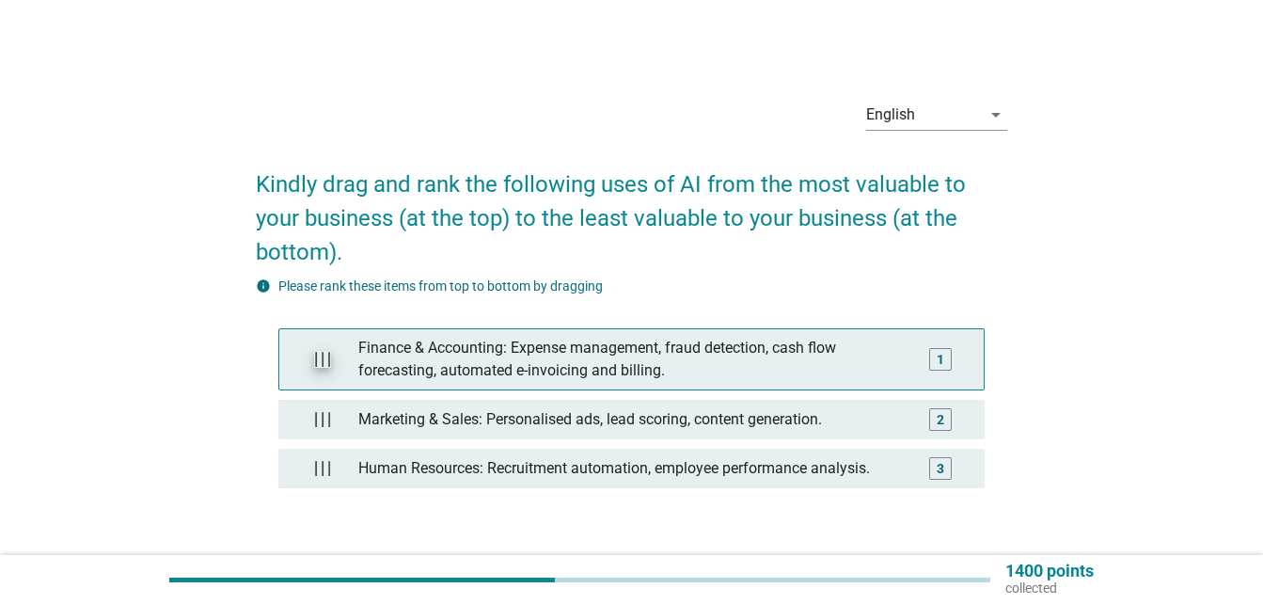
click at [322, 358] on img at bounding box center [322, 359] width 17 height 17
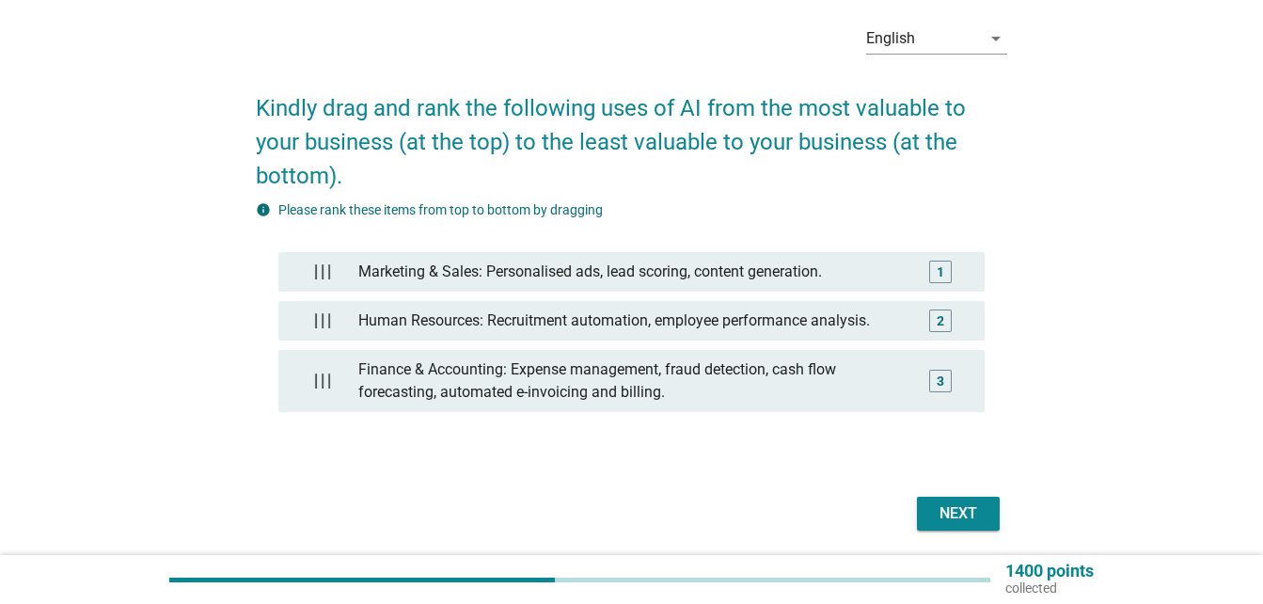
scroll to position [142, 0]
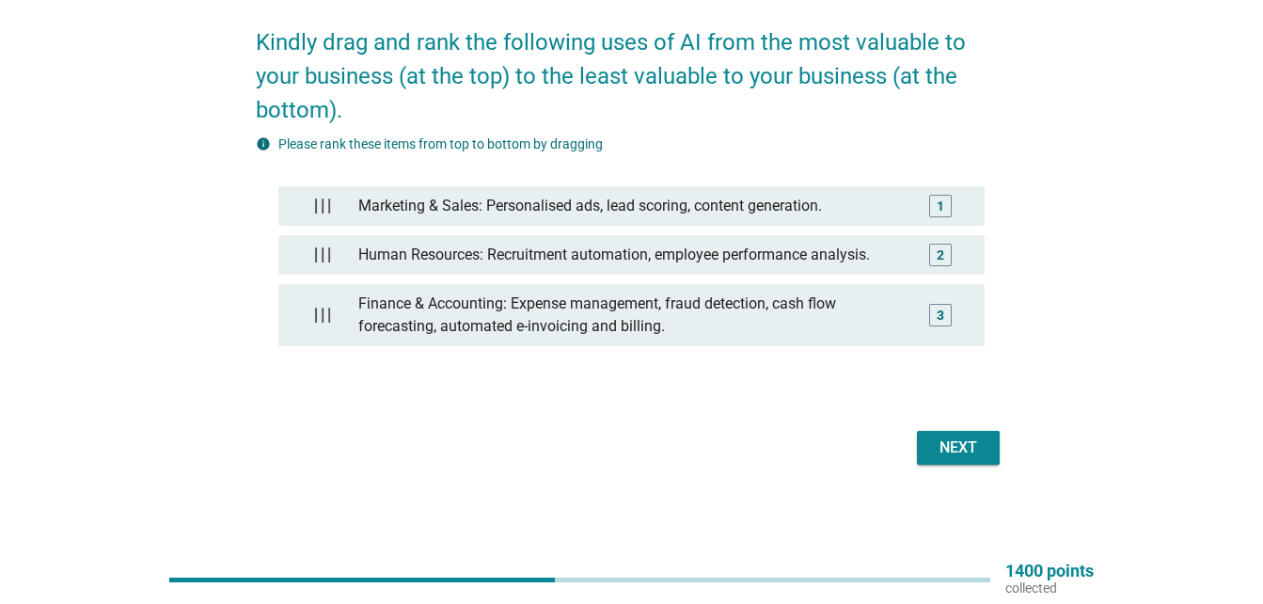
click at [943, 441] on div "Next" at bounding box center [958, 447] width 53 height 23
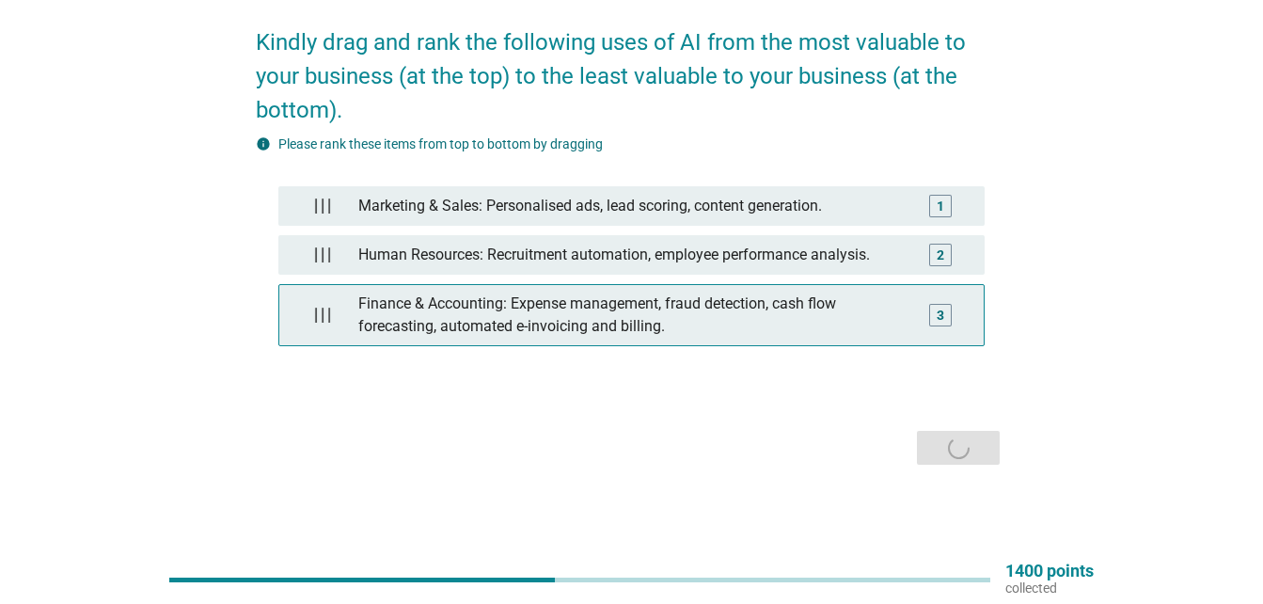
scroll to position [0, 0]
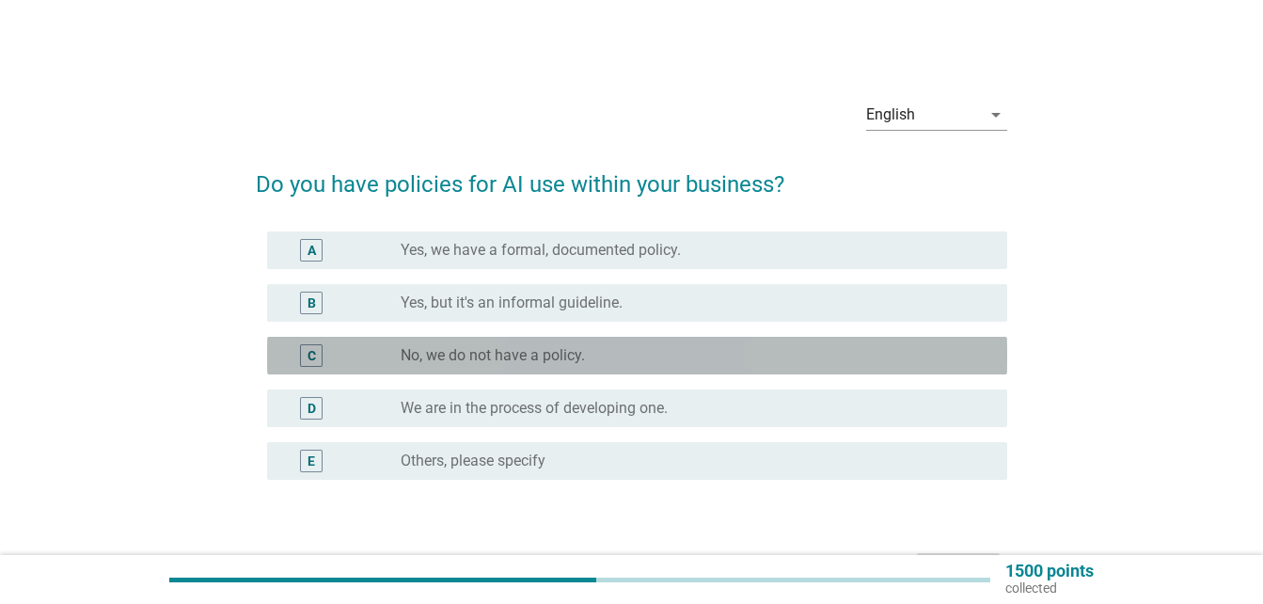
click at [700, 340] on div "C radio_button_unchecked No, we do not have a policy." at bounding box center [637, 356] width 740 height 38
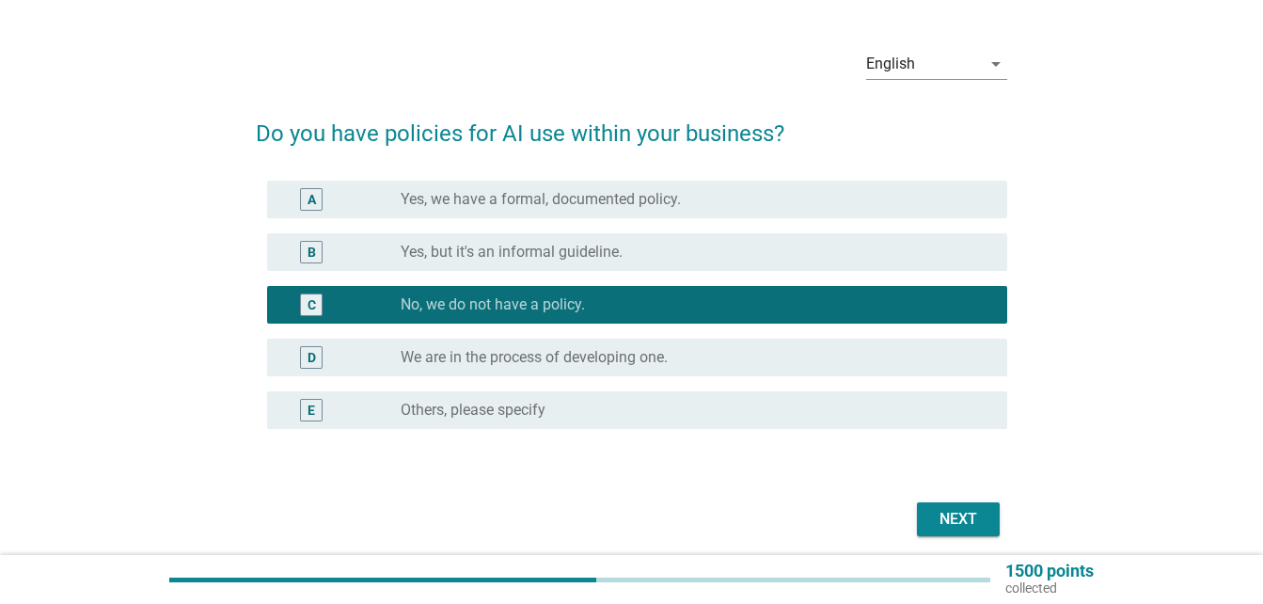
scroll to position [94, 0]
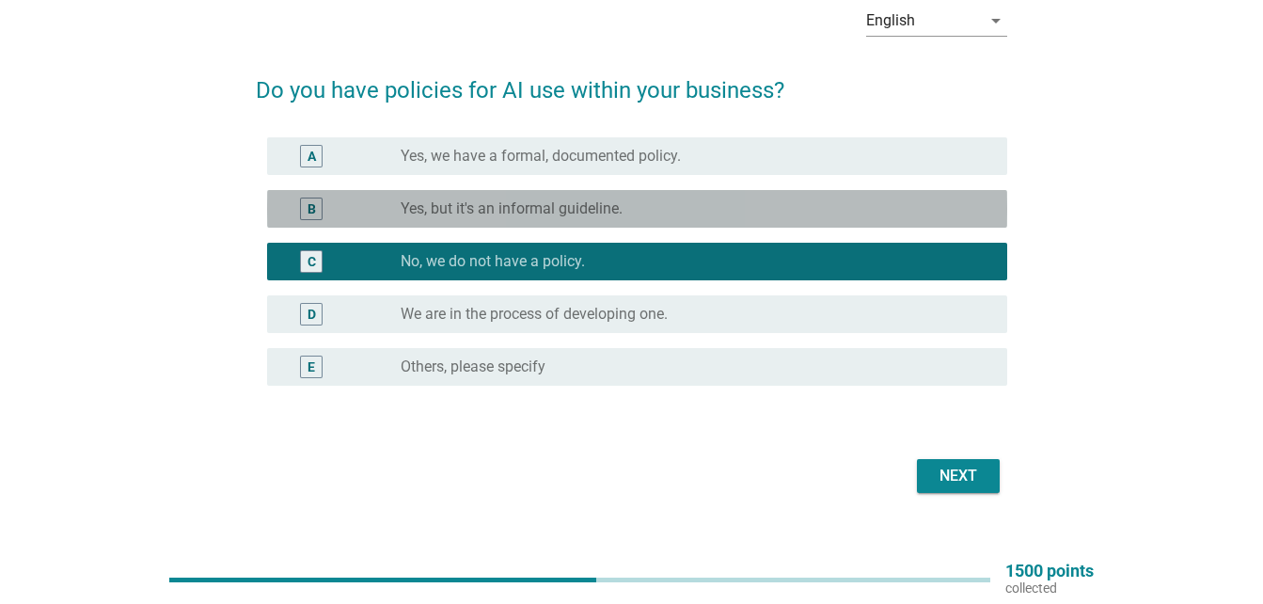
click at [777, 210] on div "radio_button_unchecked Yes, but it's an informal guideline." at bounding box center [688, 208] width 576 height 19
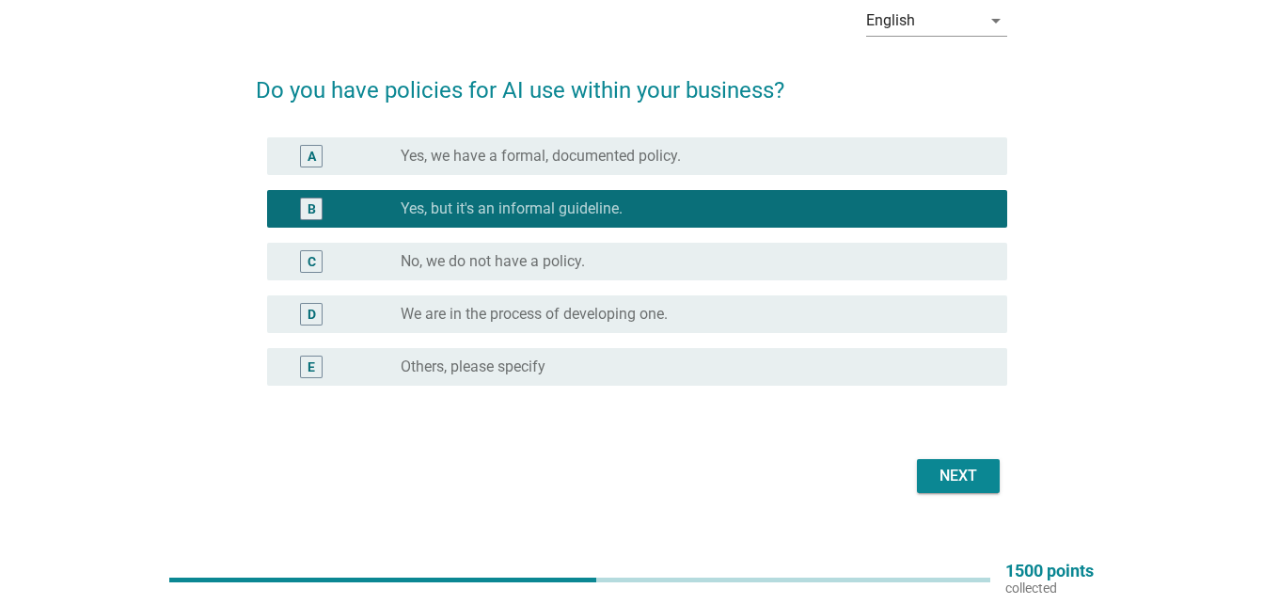
click at [950, 463] on button "Next" at bounding box center [958, 476] width 83 height 34
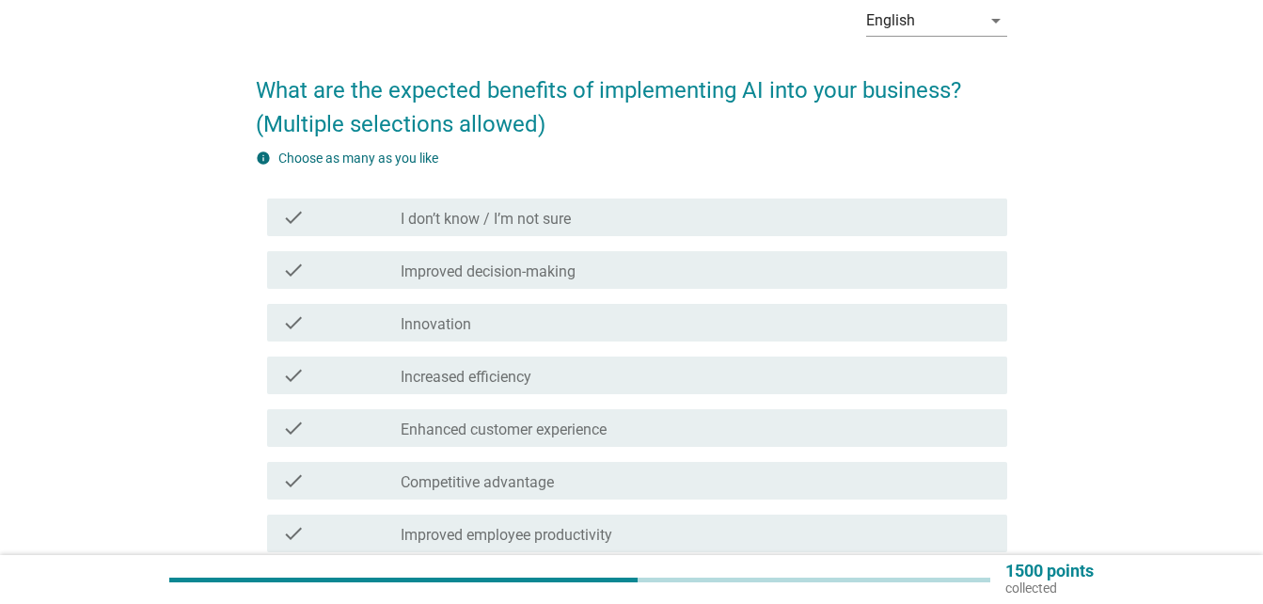
scroll to position [0, 0]
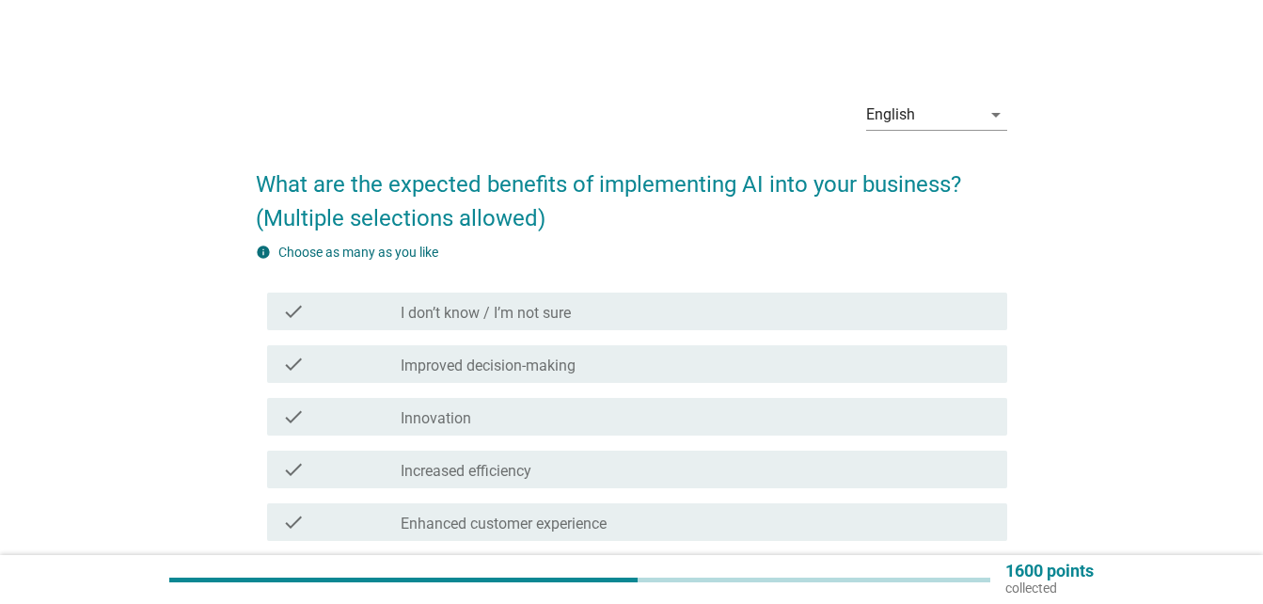
click at [707, 361] on div "check_box_outline_blank Improved decision-making" at bounding box center [695, 364] width 591 height 23
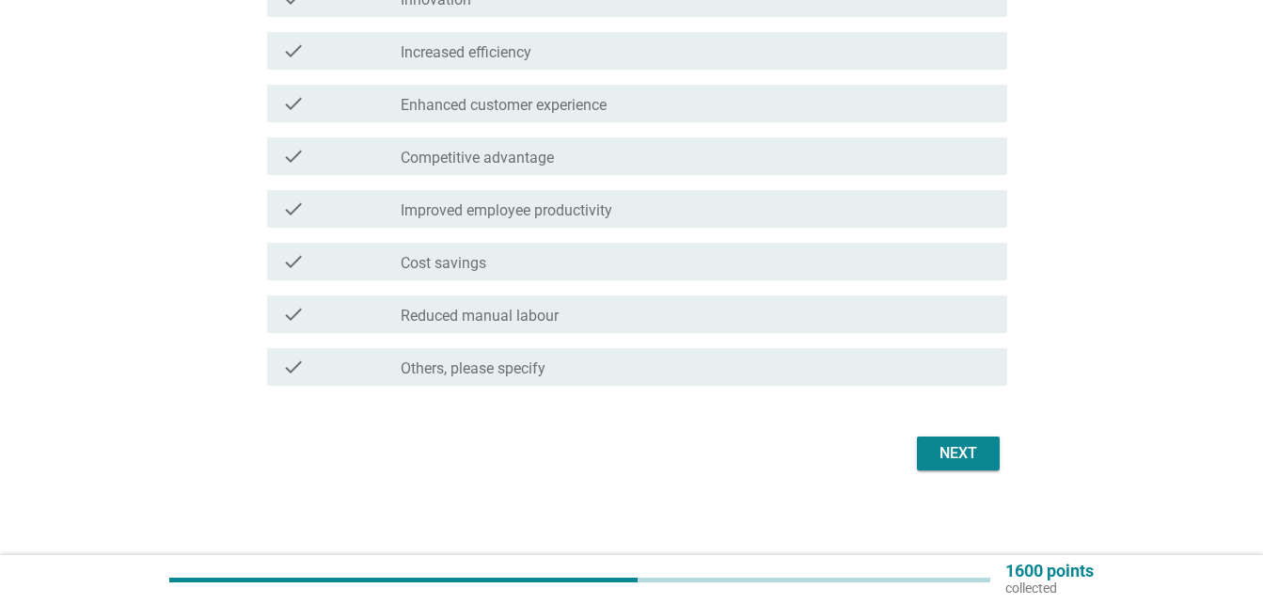
scroll to position [424, 0]
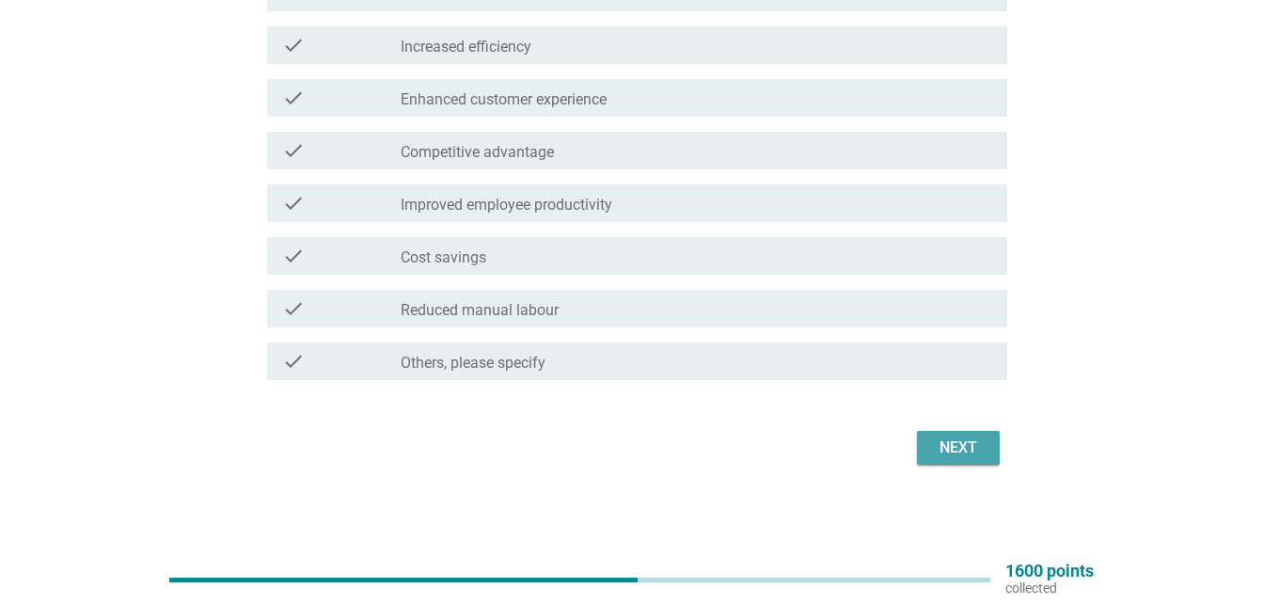
click at [957, 451] on div "Next" at bounding box center [958, 447] width 53 height 23
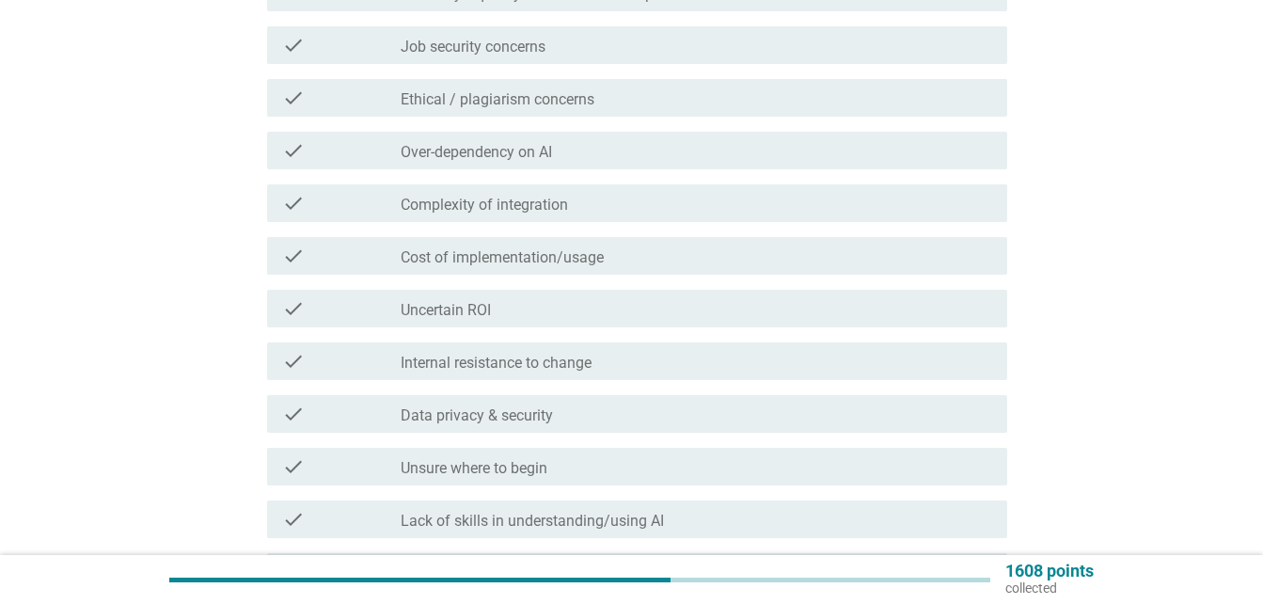
scroll to position [0, 0]
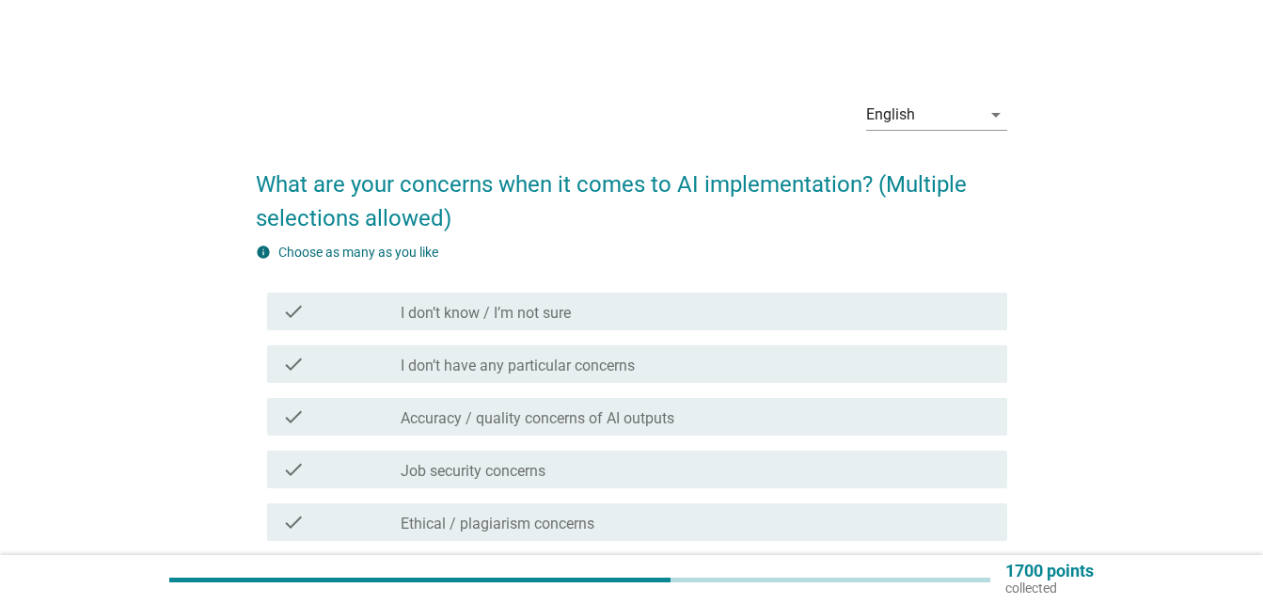
click at [729, 390] on div "check check_box_outline_blank Accuracy / quality concerns of AI outputs" at bounding box center [631, 416] width 751 height 53
click at [749, 414] on div "check_box_outline_blank Accuracy / quality concerns of AI outputs" at bounding box center [695, 416] width 591 height 23
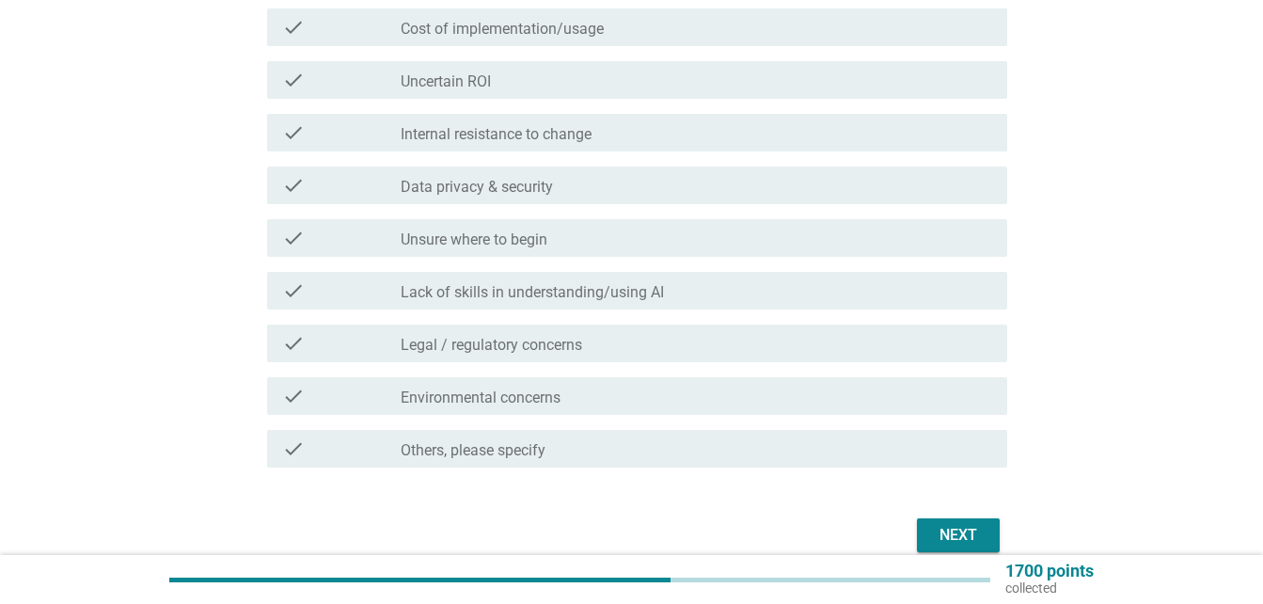
scroll to position [740, 0]
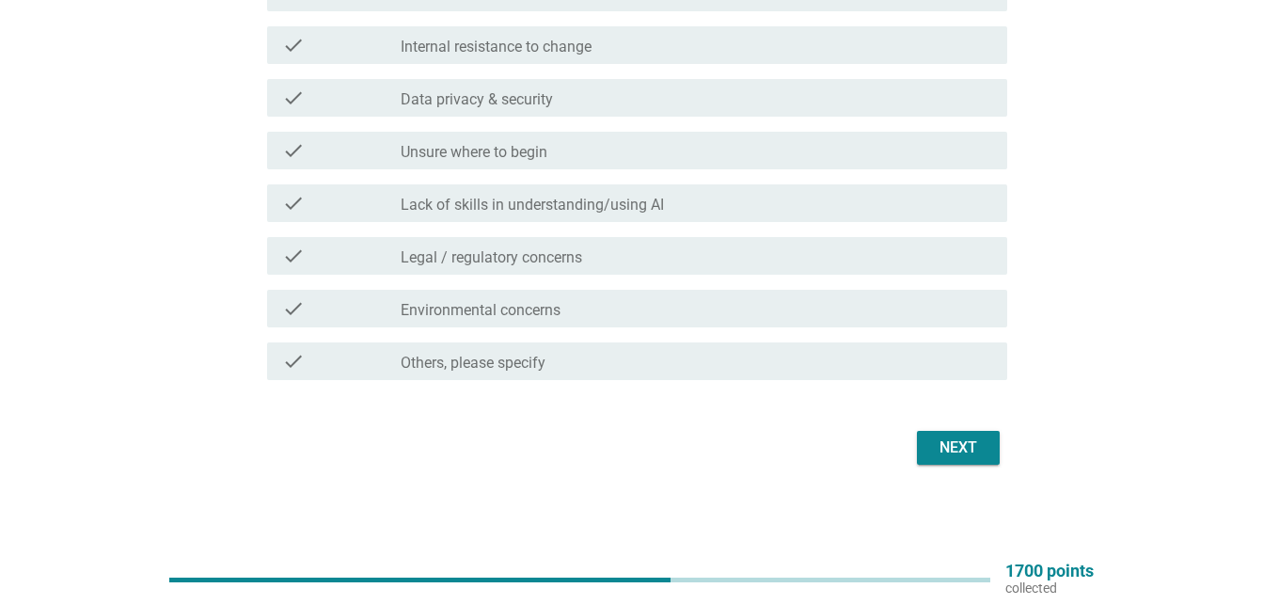
click at [699, 178] on div "check check_box_outline_blank Lack of skills in understanding/using AI" at bounding box center [631, 203] width 751 height 53
click at [741, 185] on div "check check_box_outline_blank Lack of skills in understanding/using AI" at bounding box center [637, 203] width 740 height 38
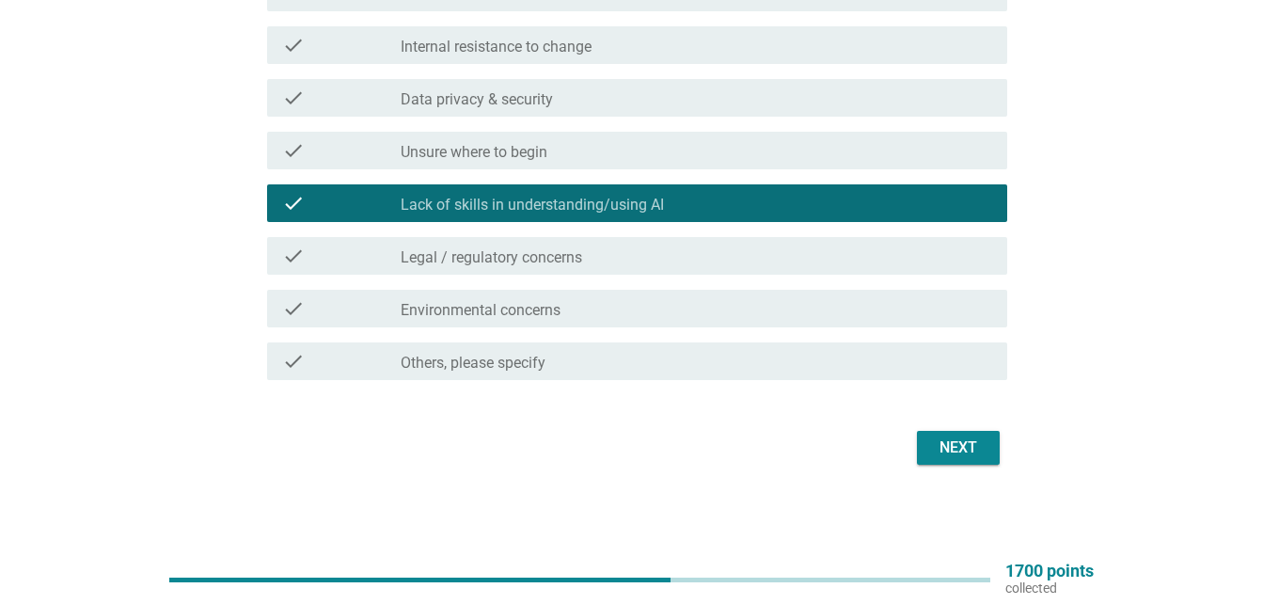
click at [935, 432] on button "Next" at bounding box center [958, 448] width 83 height 34
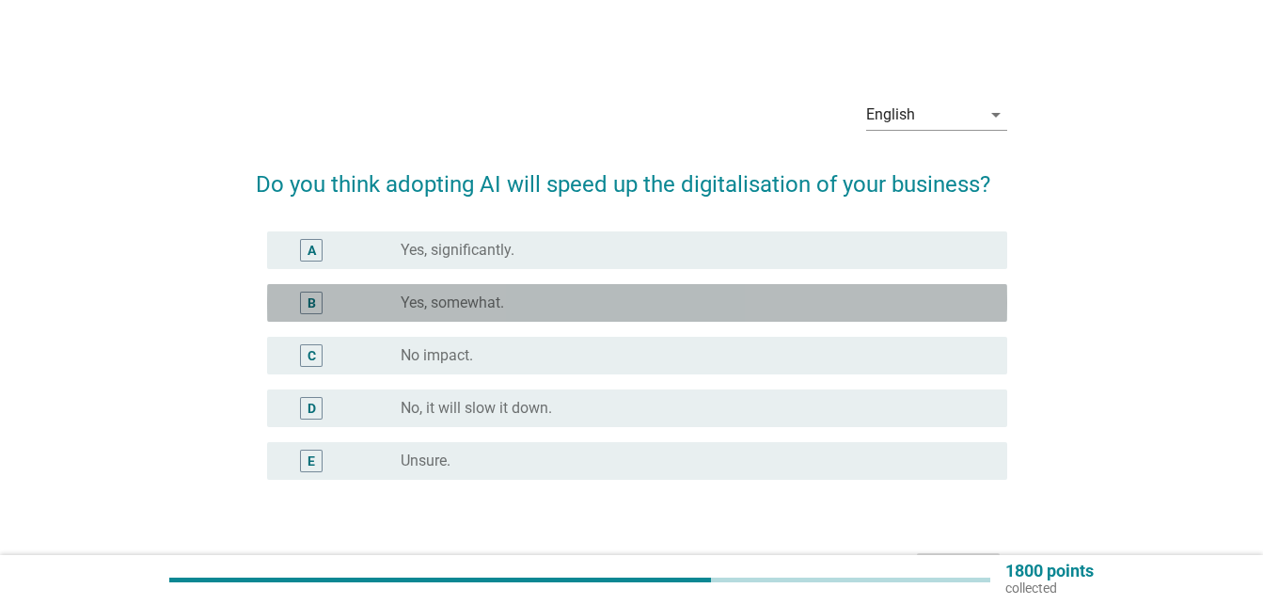
click at [667, 306] on div "radio_button_unchecked Yes, somewhat." at bounding box center [688, 302] width 576 height 19
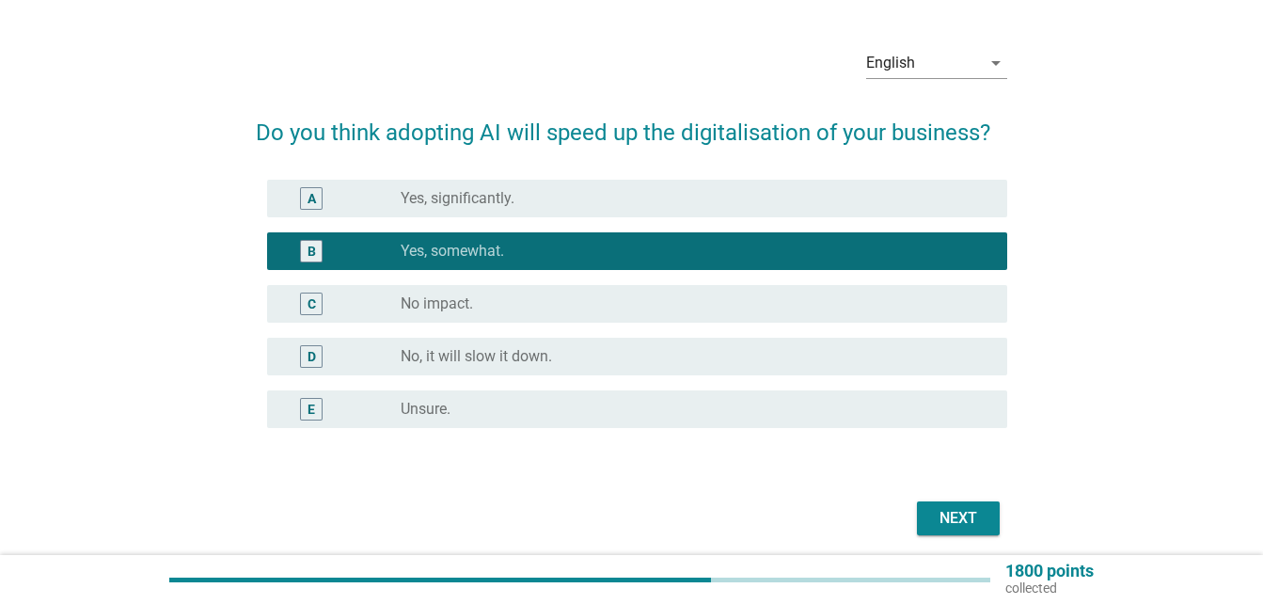
scroll to position [122, 0]
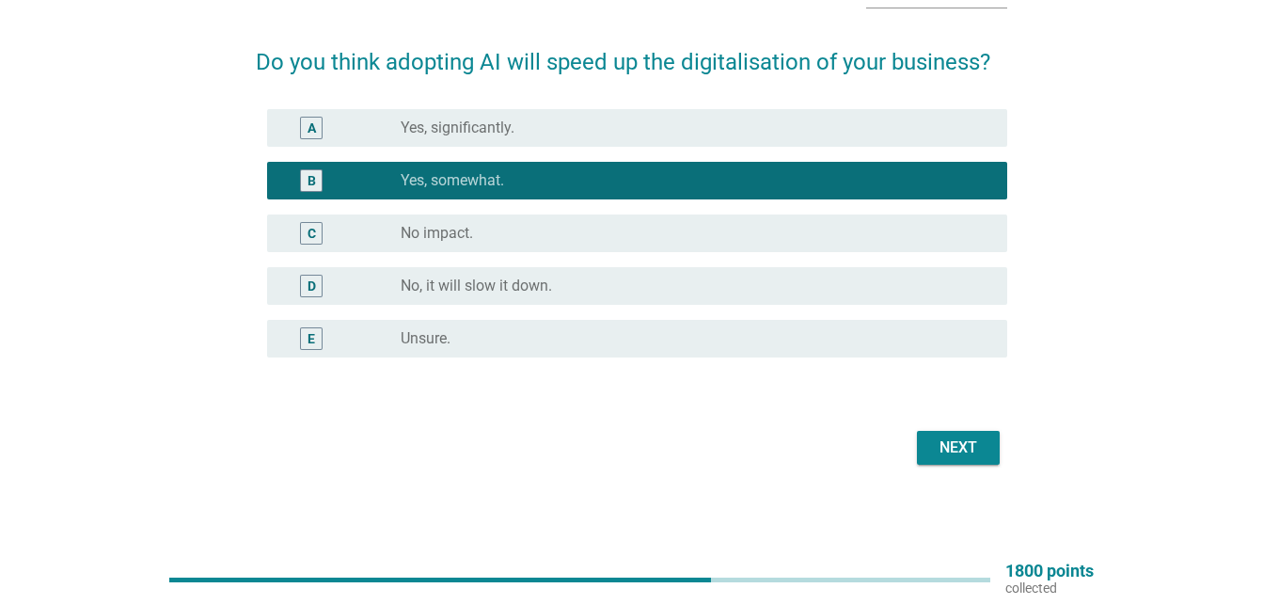
click at [965, 434] on button "Next" at bounding box center [958, 448] width 83 height 34
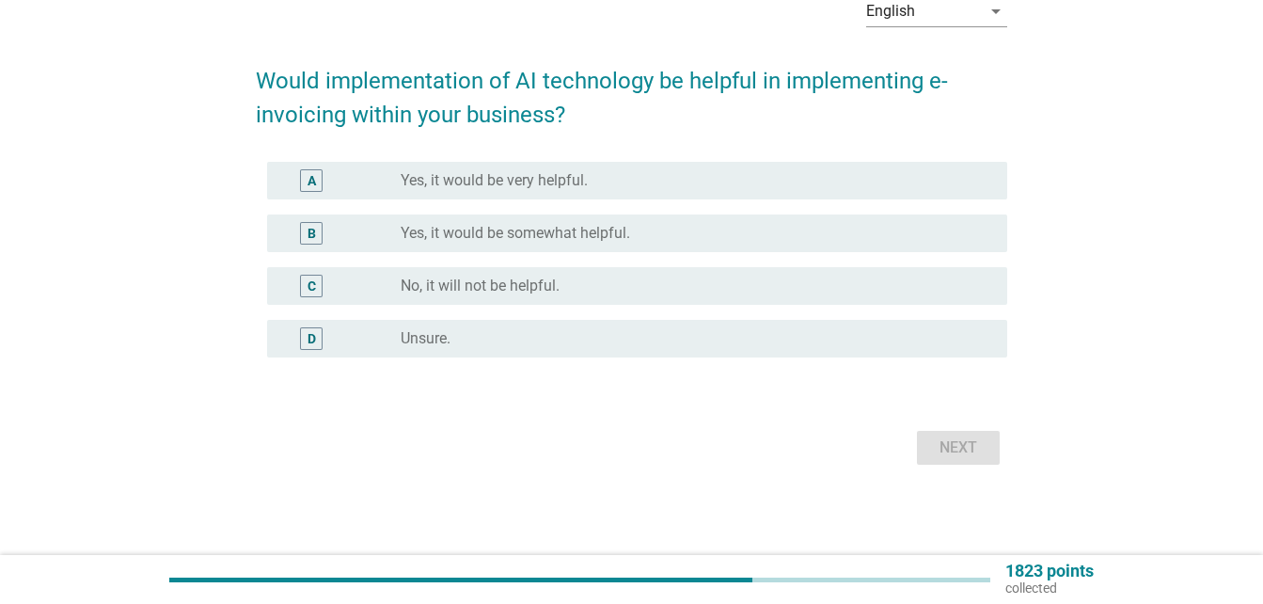
scroll to position [0, 0]
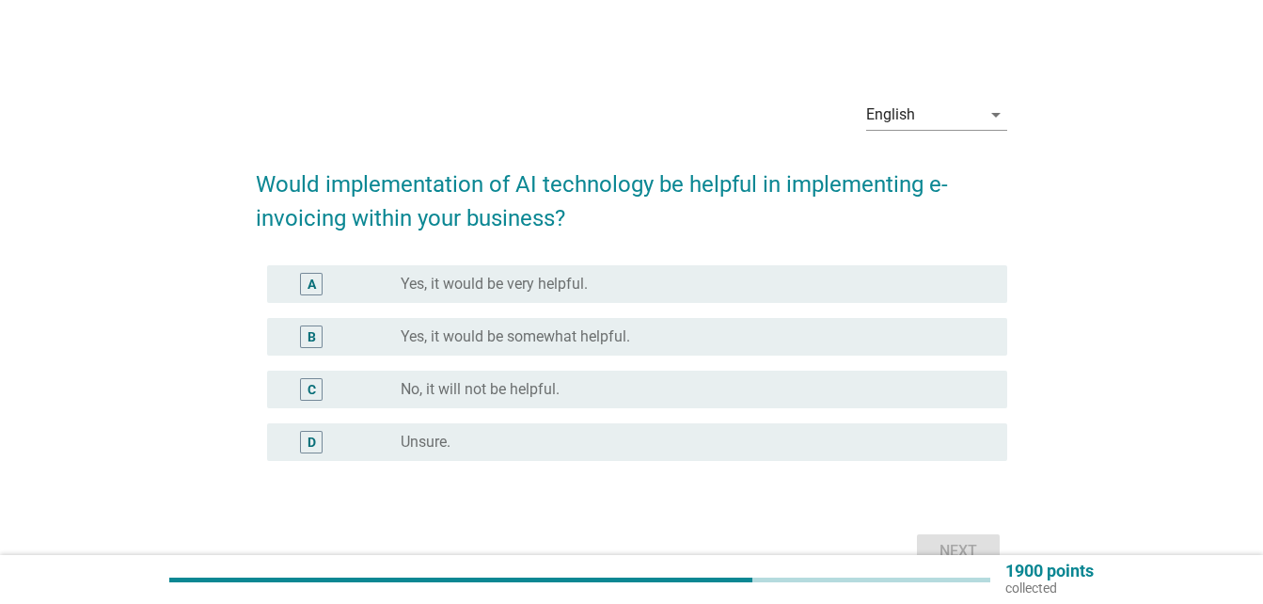
click at [698, 305] on div "A radio_button_unchecked Yes, it would be very helpful." at bounding box center [631, 284] width 751 height 53
click at [765, 339] on div "radio_button_unchecked Yes, it would be somewhat helpful." at bounding box center [688, 336] width 576 height 19
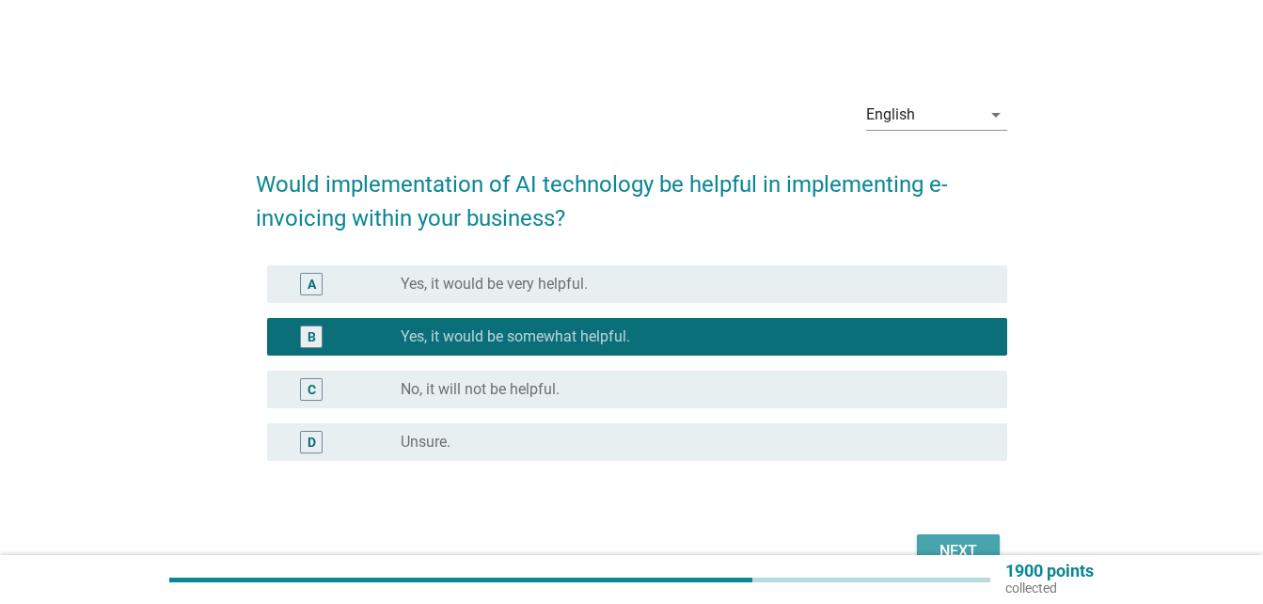
click at [948, 546] on div "Next" at bounding box center [958, 551] width 53 height 23
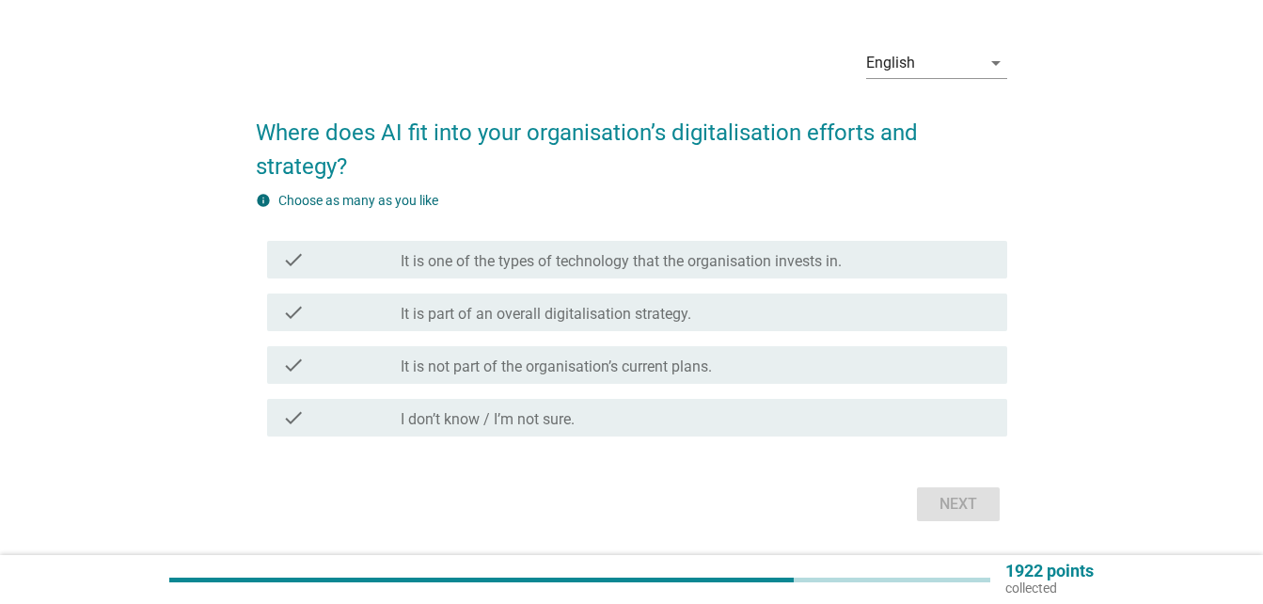
scroll to position [40, 0]
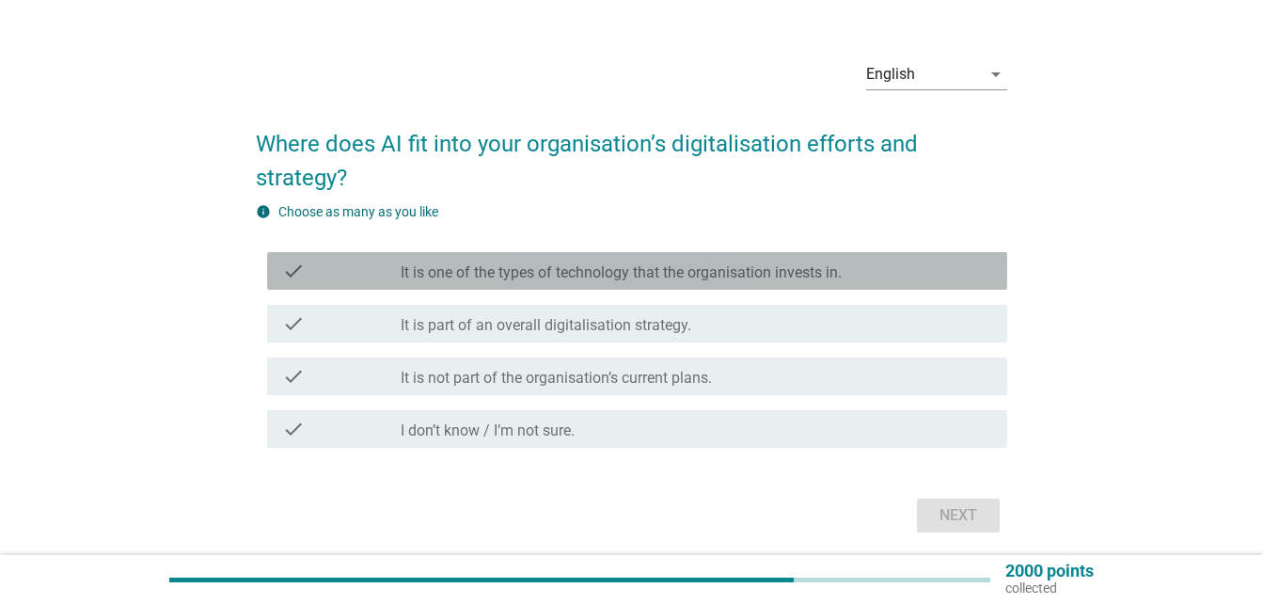
click at [651, 284] on div "check check_box_outline_blank It is one of the types of technology that the org…" at bounding box center [637, 271] width 740 height 38
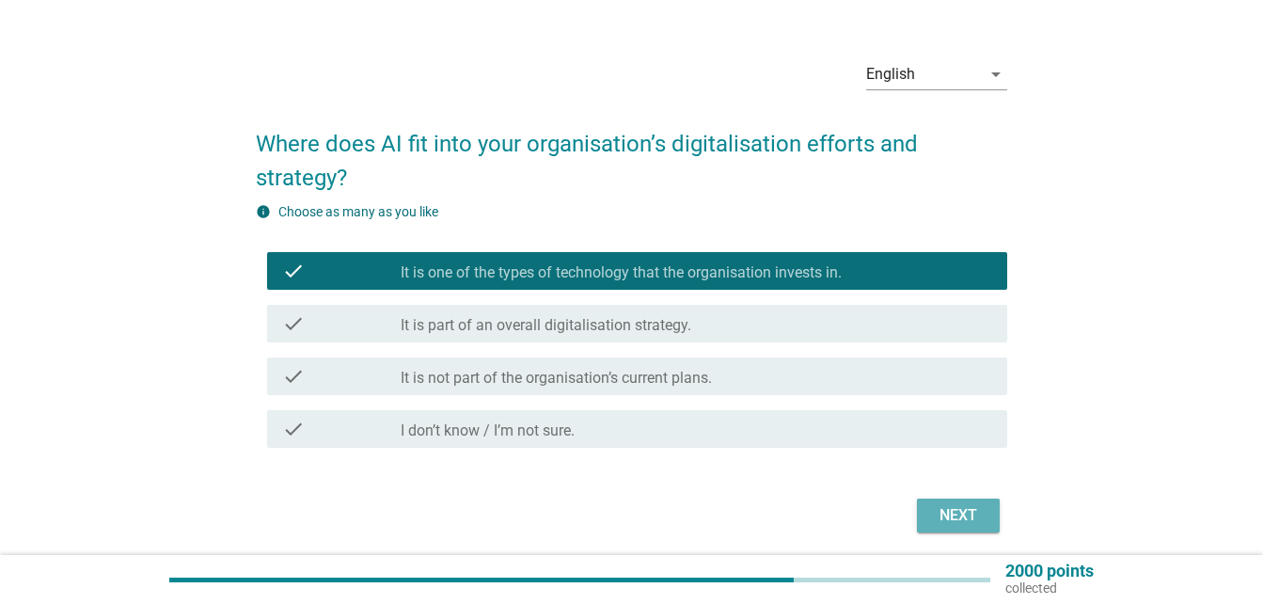
click at [930, 506] on button "Next" at bounding box center [958, 515] width 83 height 34
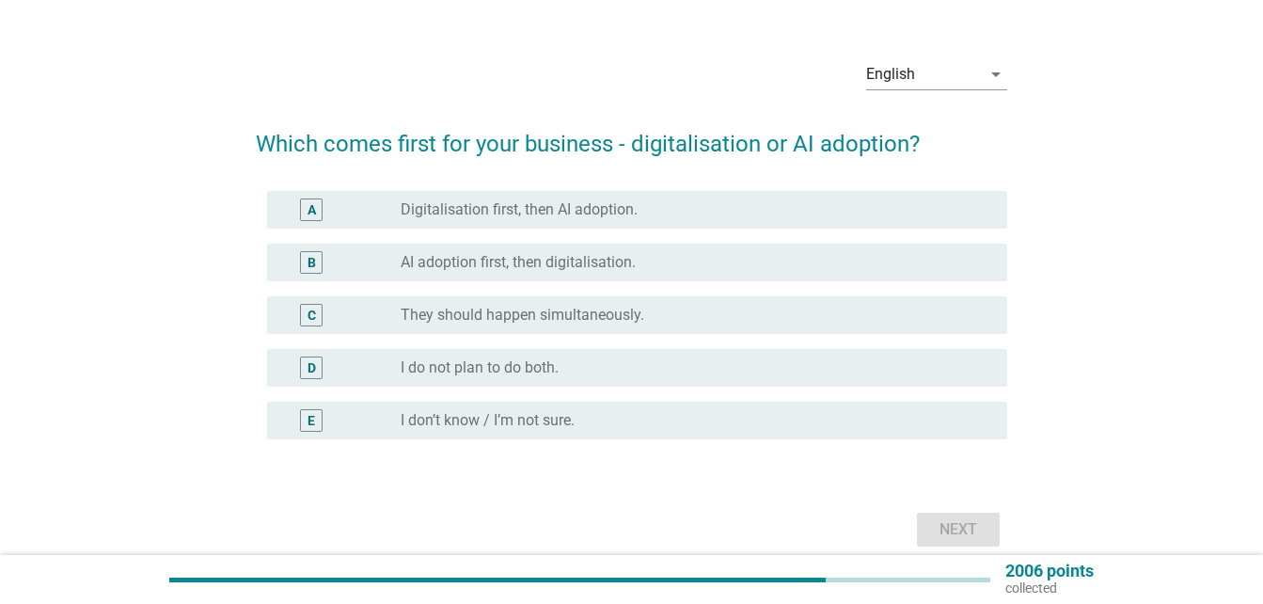
scroll to position [0, 0]
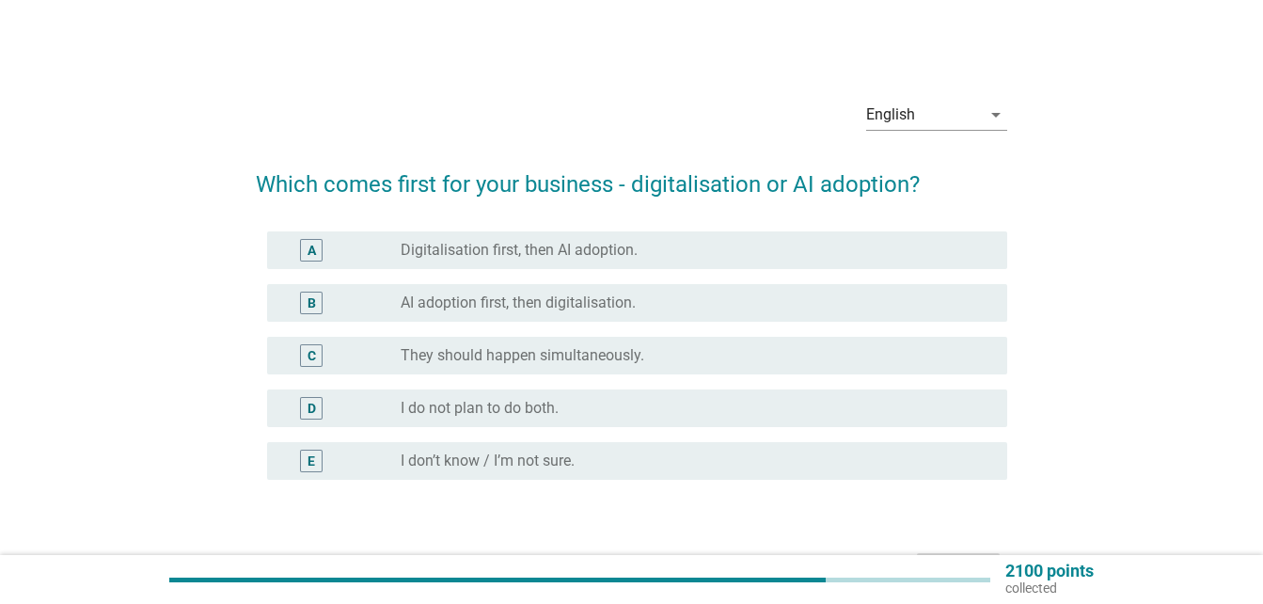
click at [630, 336] on div "C radio_button_unchecked They should happen simultaneously." at bounding box center [631, 355] width 751 height 53
click at [633, 348] on label "They should happen simultaneously." at bounding box center [521, 355] width 243 height 19
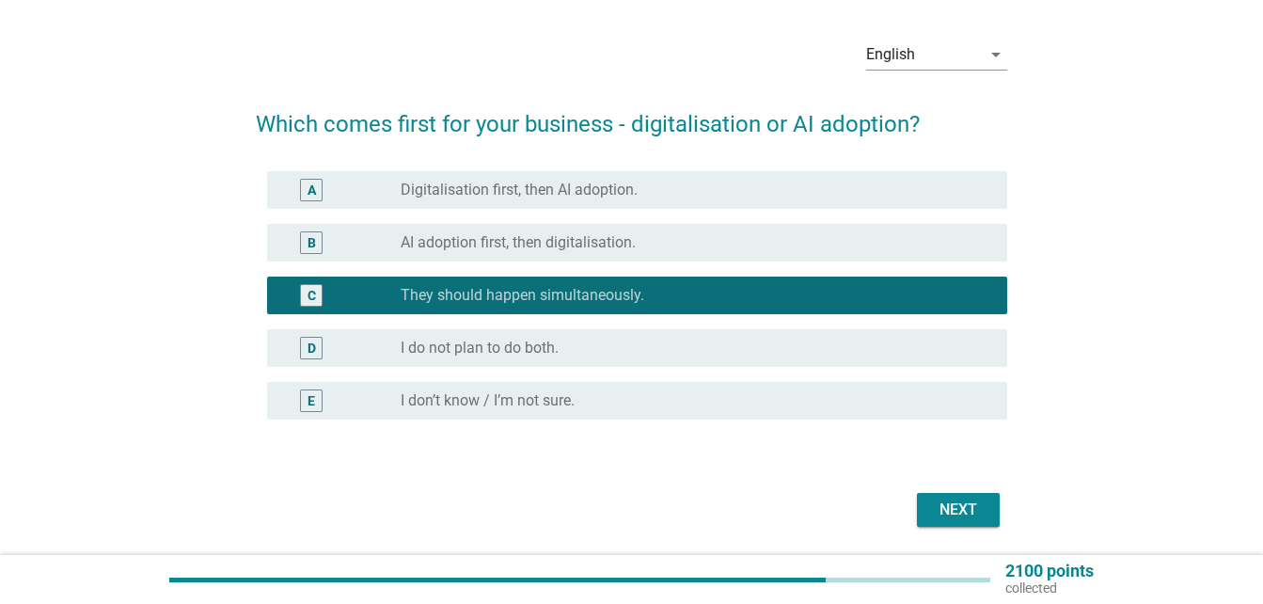
scroll to position [122, 0]
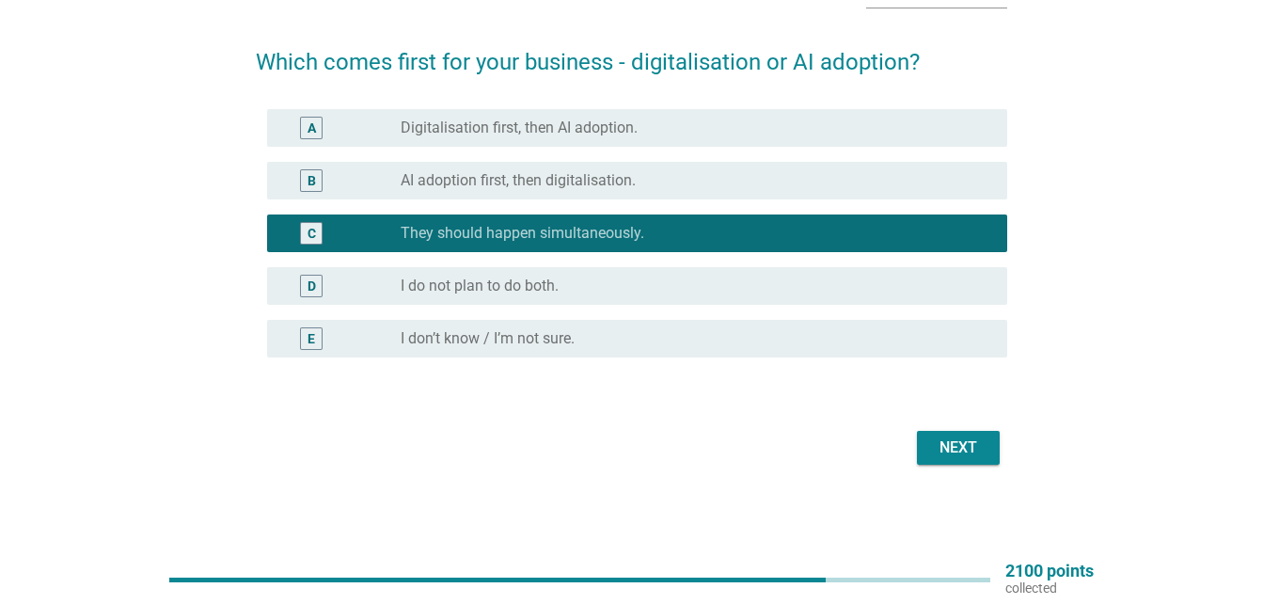
click at [960, 447] on div "Next" at bounding box center [958, 447] width 53 height 23
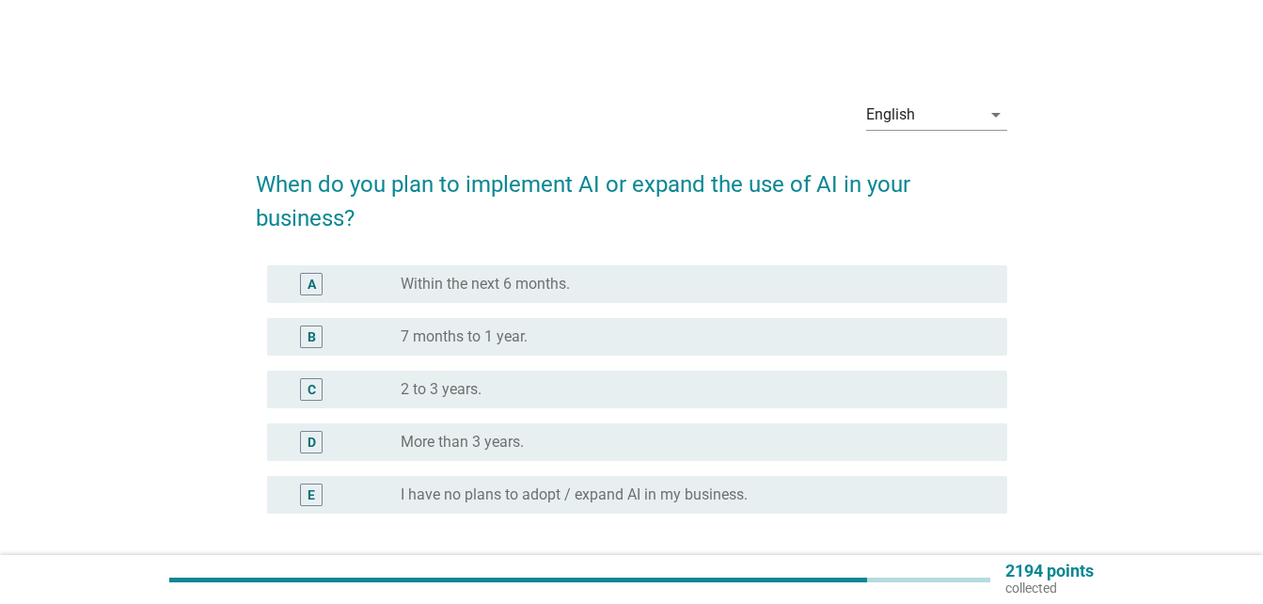
click at [708, 343] on div "radio_button_unchecked 7 months to 1 year." at bounding box center [688, 336] width 576 height 19
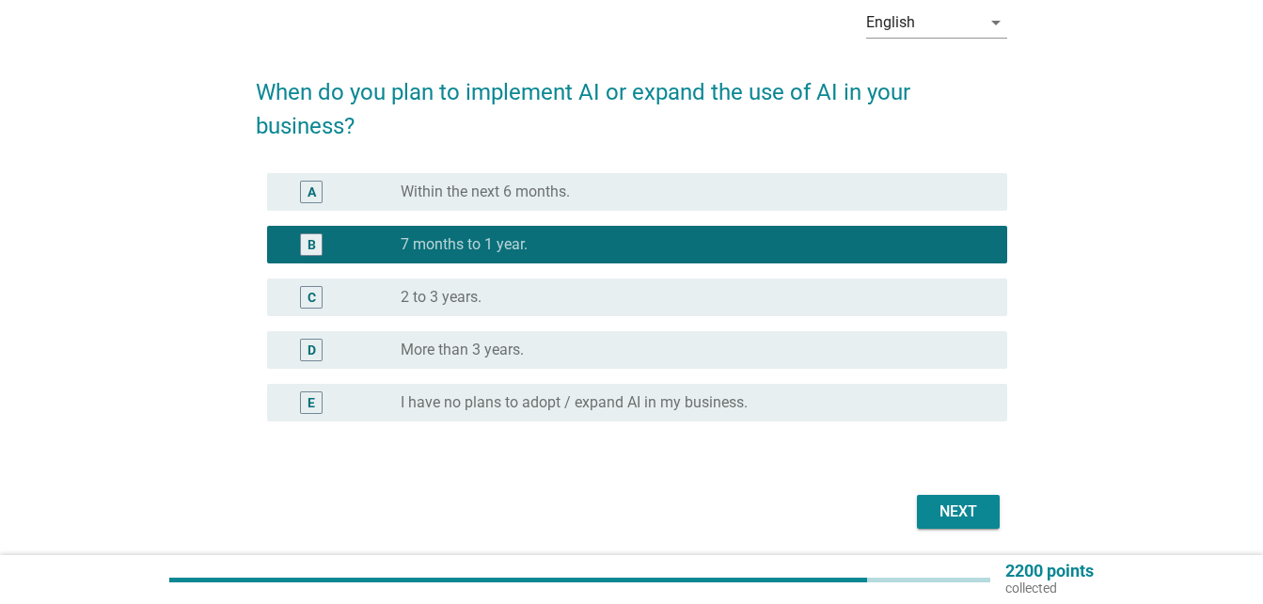
scroll to position [156, 0]
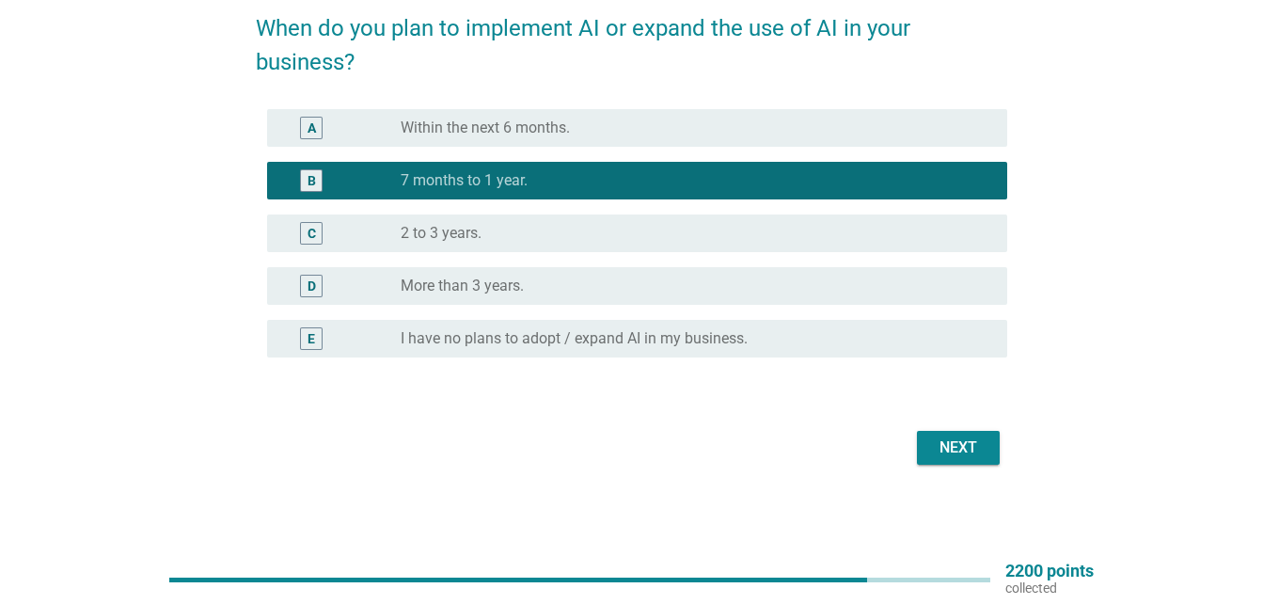
click at [951, 448] on div "Next" at bounding box center [958, 447] width 53 height 23
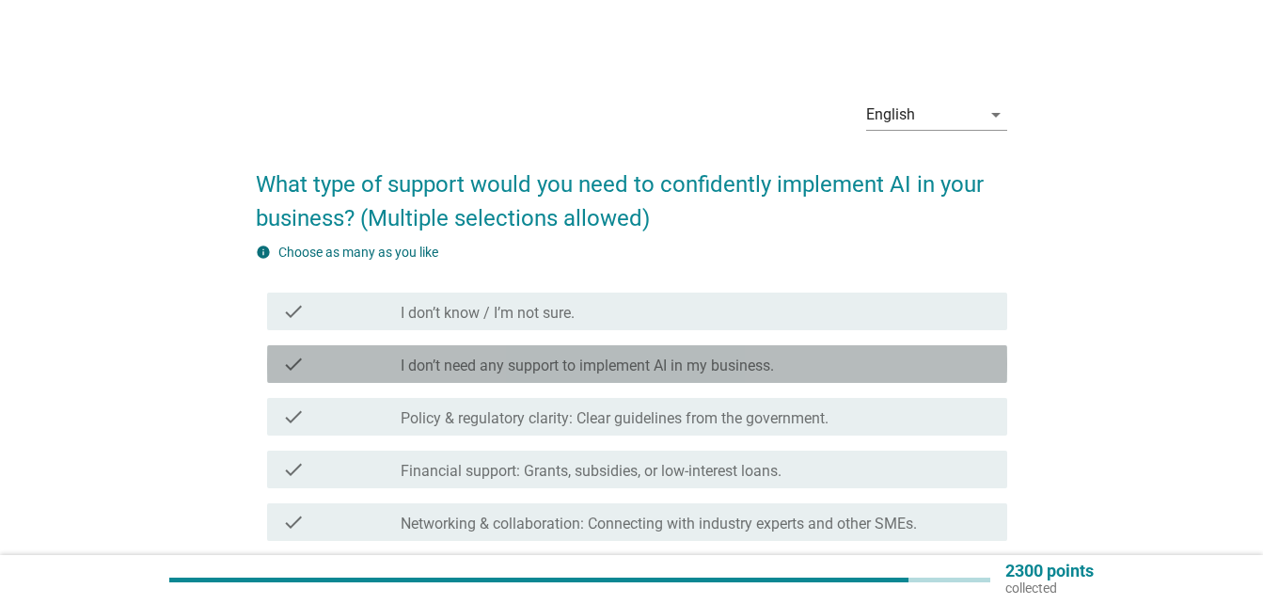
click at [662, 370] on label "I don’t need any support to implement AI in my business." at bounding box center [586, 365] width 373 height 19
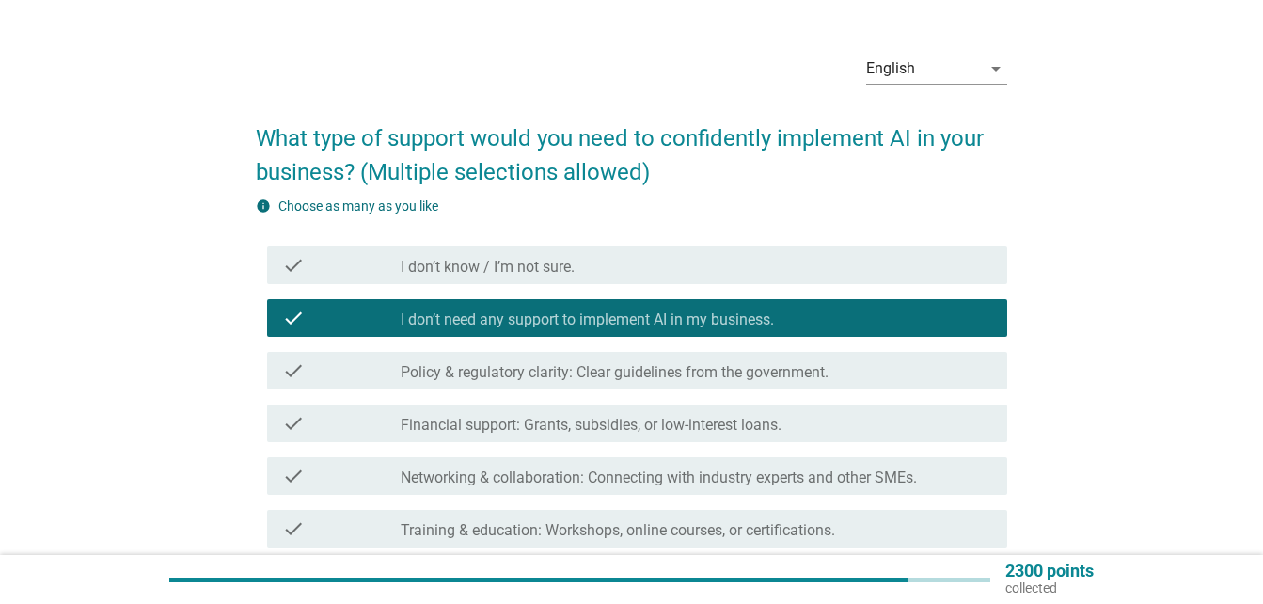
scroll to position [371, 0]
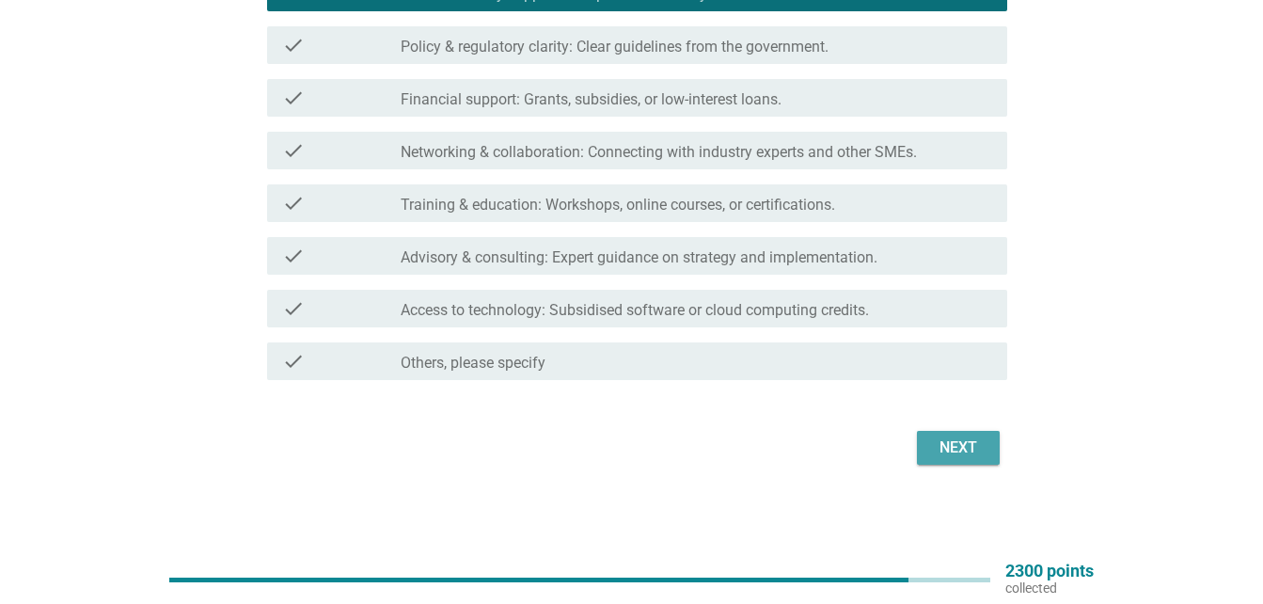
click at [965, 445] on div "Next" at bounding box center [958, 447] width 53 height 23
